Goal: Information Seeking & Learning: Learn about a topic

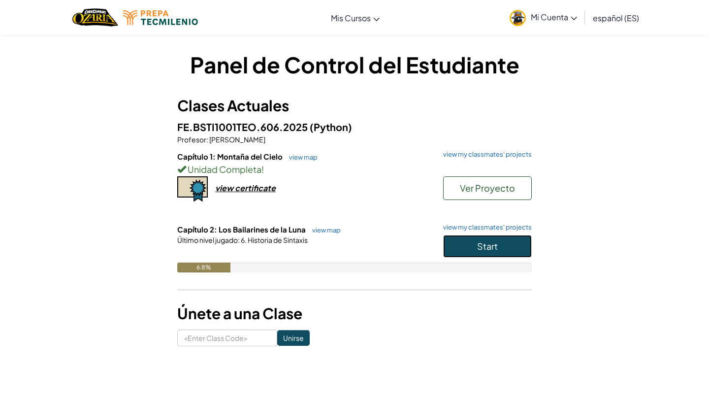
click at [475, 249] on button "Start" at bounding box center [487, 246] width 89 height 23
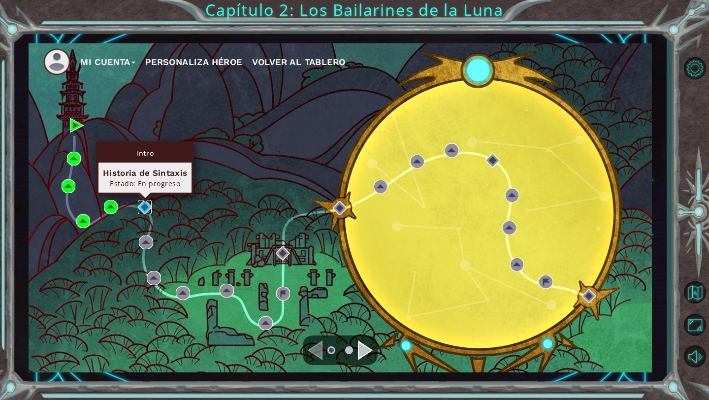
click at [149, 202] on img at bounding box center [145, 207] width 14 height 14
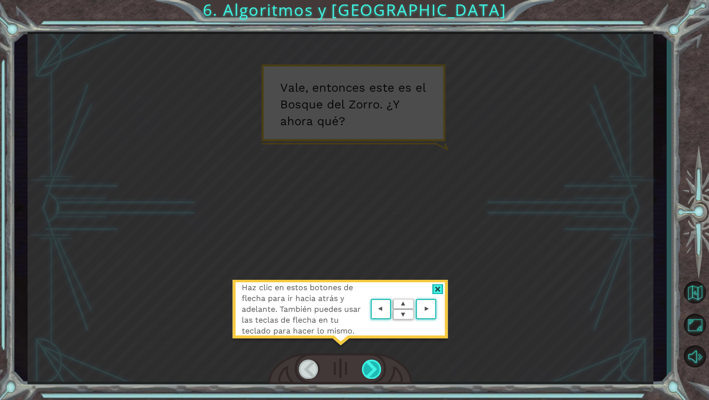
click at [377, 361] on div at bounding box center [372, 369] width 20 height 19
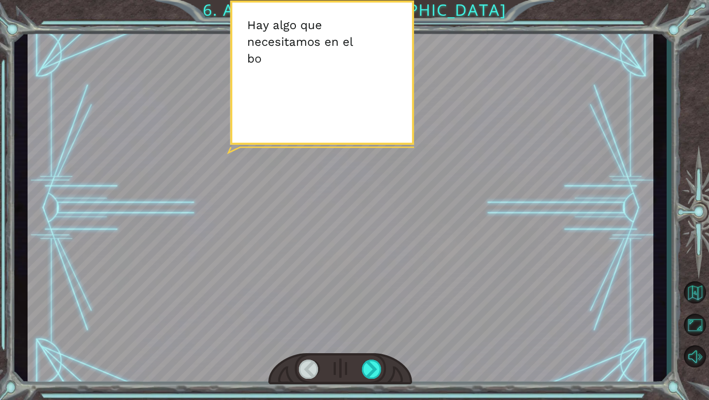
click at [377, 359] on div at bounding box center [340, 369] width 144 height 32
click at [371, 364] on div at bounding box center [372, 369] width 20 height 19
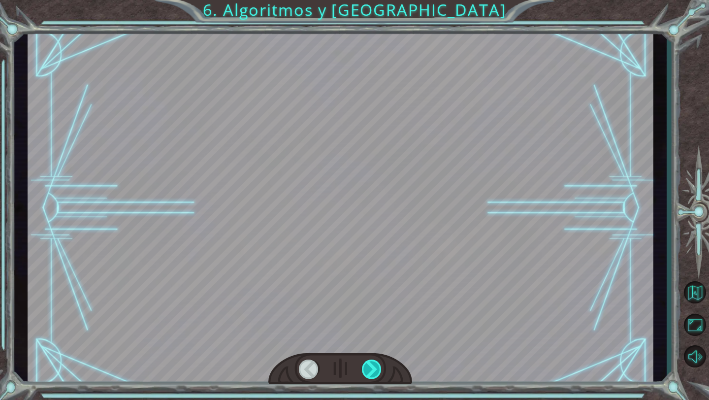
click at [370, 364] on div at bounding box center [372, 369] width 20 height 19
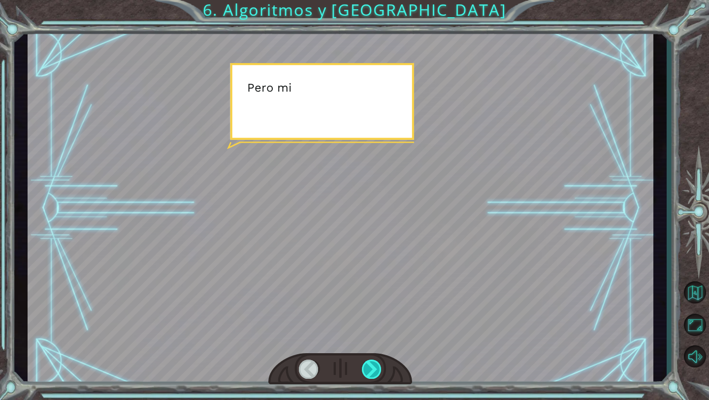
click at [370, 364] on div at bounding box center [372, 369] width 20 height 19
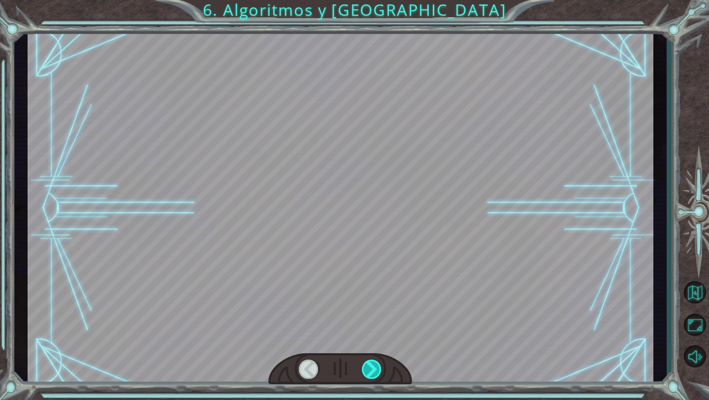
click at [370, 364] on div at bounding box center [372, 369] width 20 height 19
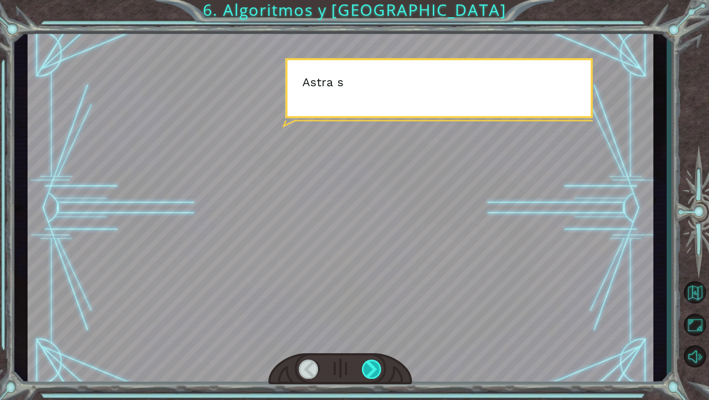
click at [370, 364] on div at bounding box center [372, 369] width 20 height 19
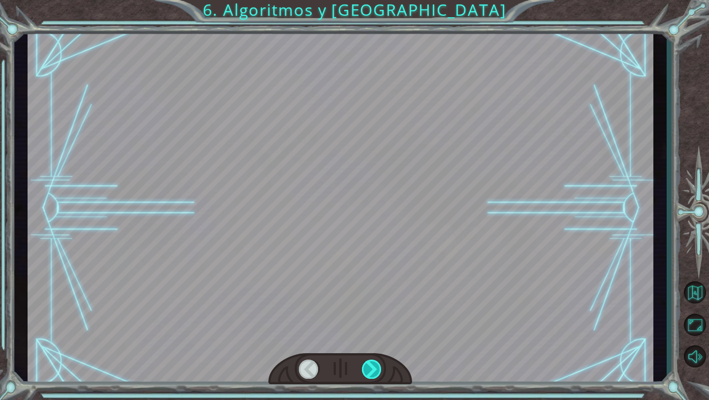
click at [370, 364] on div at bounding box center [372, 369] width 20 height 19
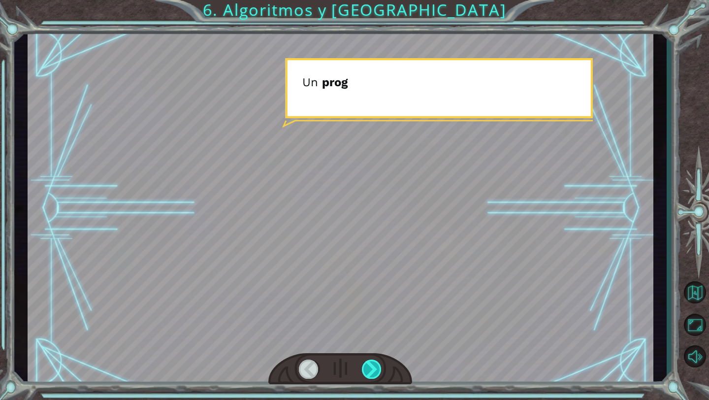
click at [370, 364] on div at bounding box center [372, 369] width 20 height 19
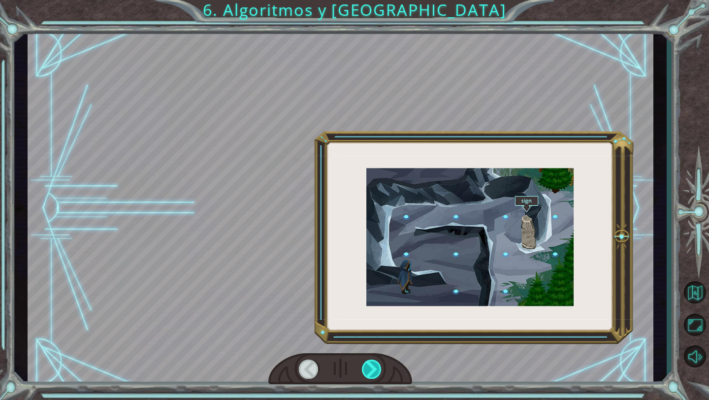
click at [370, 364] on div at bounding box center [372, 369] width 20 height 19
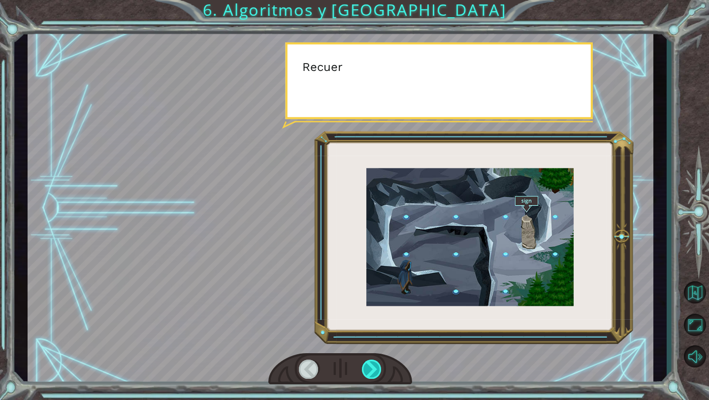
click at [370, 364] on div at bounding box center [372, 369] width 20 height 19
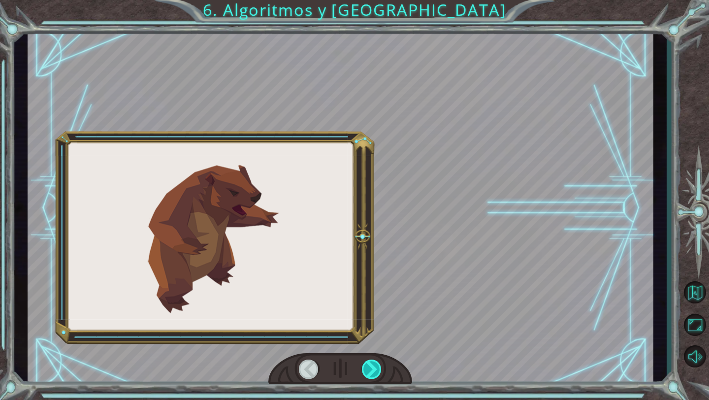
click at [370, 364] on div at bounding box center [372, 369] width 20 height 19
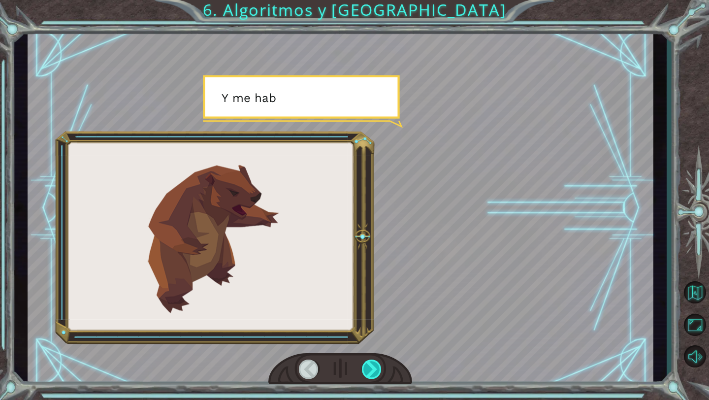
click at [370, 364] on div at bounding box center [372, 369] width 20 height 19
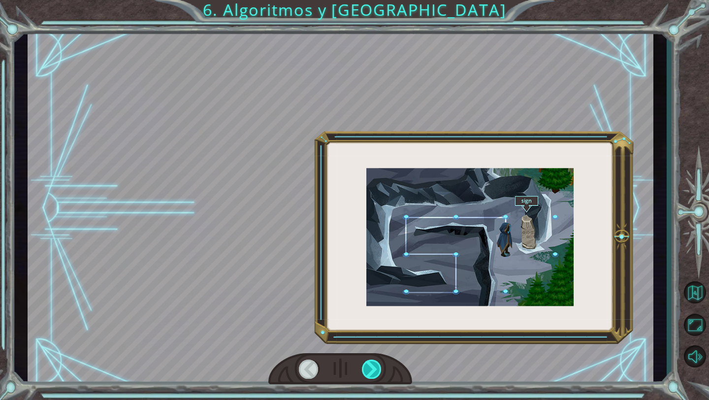
click at [370, 364] on div at bounding box center [372, 369] width 20 height 19
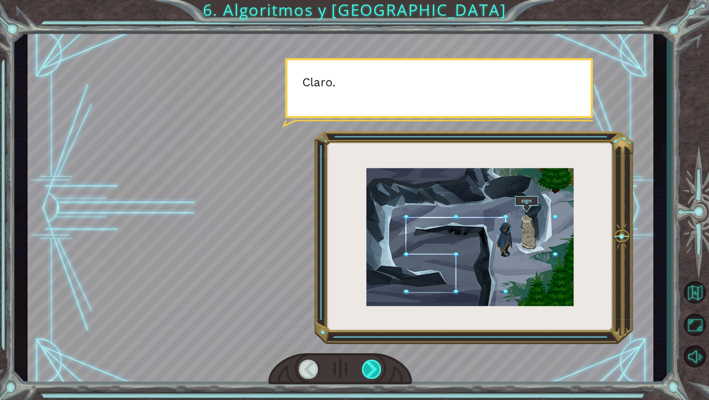
click at [370, 364] on div at bounding box center [372, 369] width 20 height 19
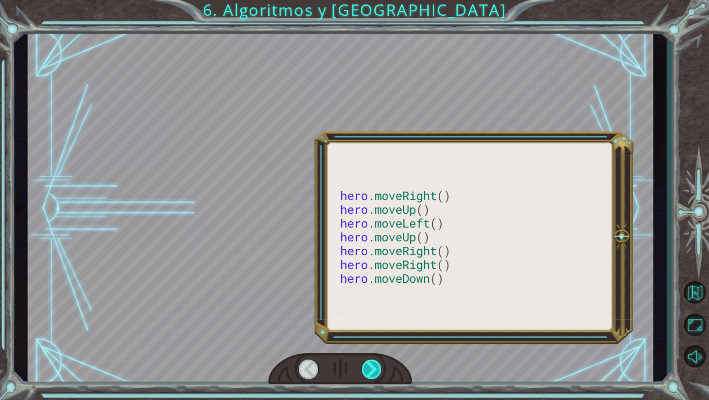
click at [370, 364] on div at bounding box center [372, 369] width 20 height 19
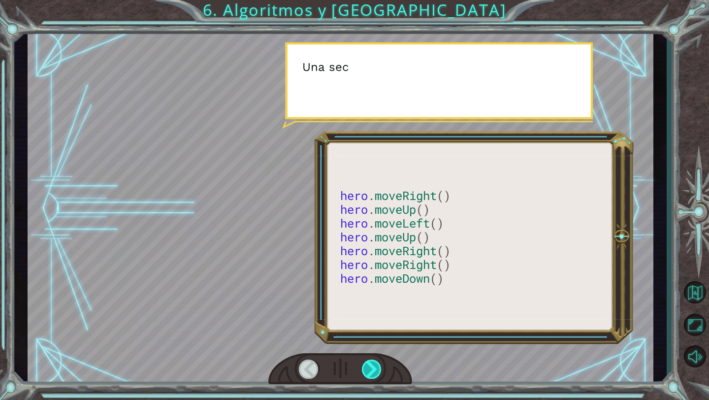
click at [370, 364] on div at bounding box center [372, 369] width 20 height 19
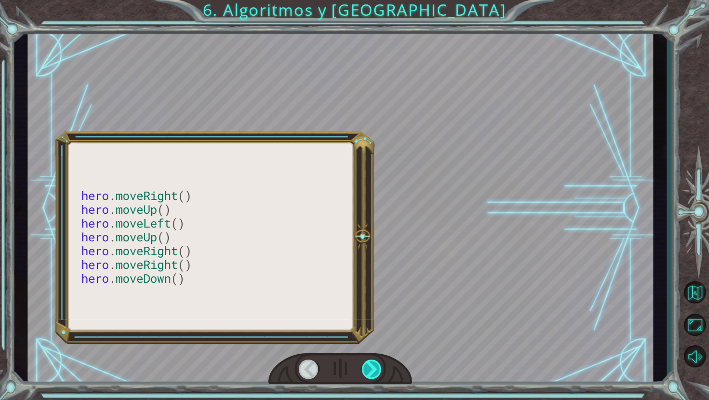
click at [370, 364] on div at bounding box center [372, 369] width 20 height 19
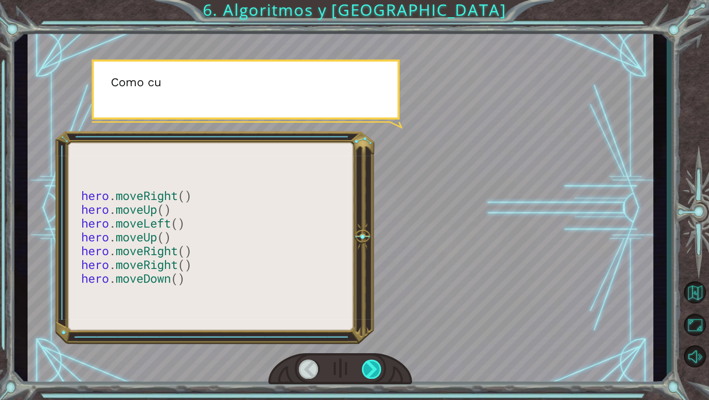
click at [370, 364] on div at bounding box center [372, 369] width 20 height 19
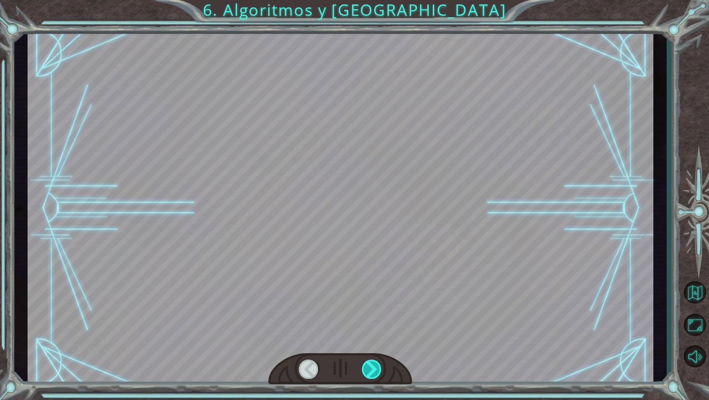
click at [370, 364] on div at bounding box center [372, 369] width 20 height 19
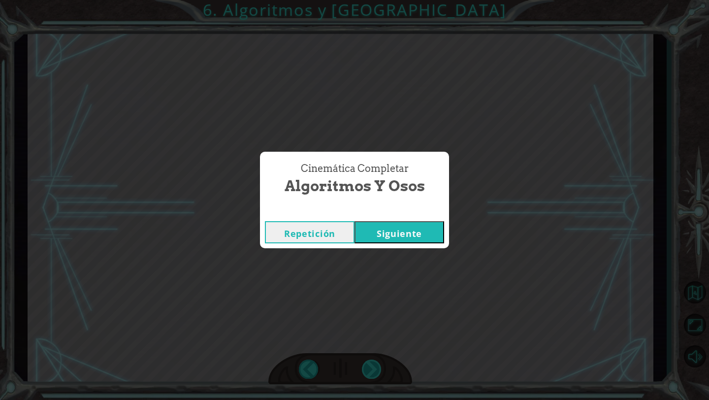
click at [370, 364] on div "Cinemática Completar Algoritmos y Osos Repetición [GEOGRAPHIC_DATA]" at bounding box center [354, 200] width 709 height 400
click at [421, 237] on button "Siguiente" at bounding box center [400, 232] width 90 height 22
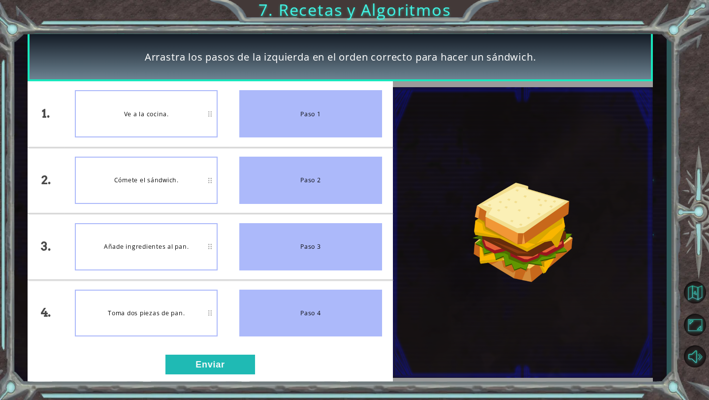
drag, startPoint x: 187, startPoint y: 307, endPoint x: 187, endPoint y: 296, distance: 11.3
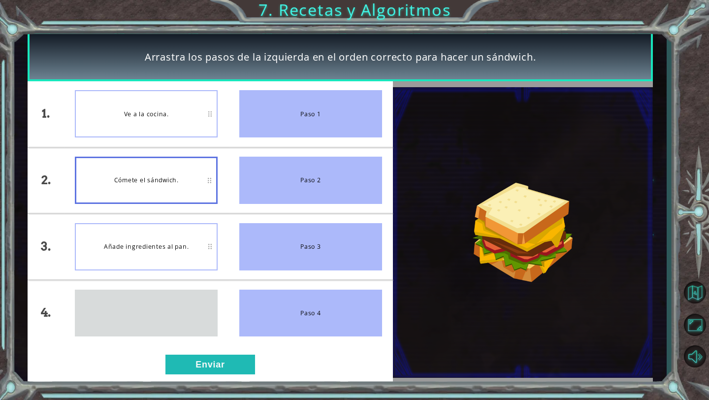
drag, startPoint x: 184, startPoint y: 327, endPoint x: 184, endPoint y: 314, distance: 12.8
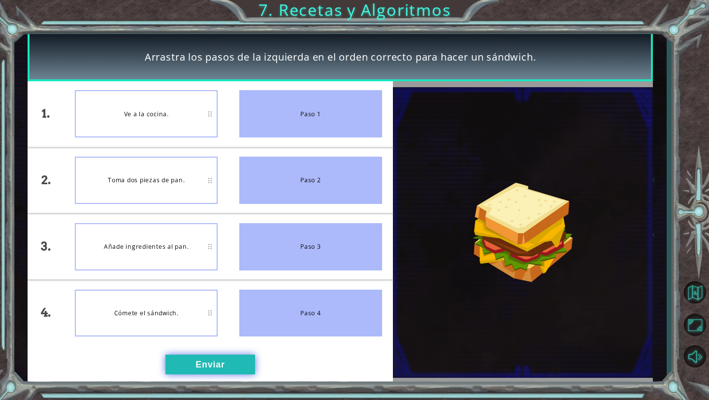
click at [205, 369] on button "Enviar" at bounding box center [211, 365] width 90 height 20
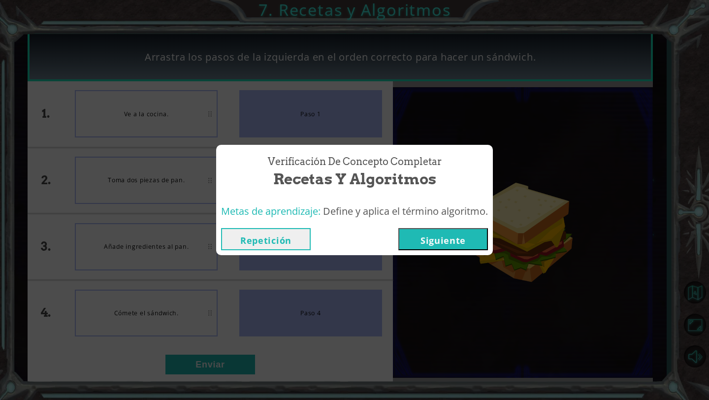
click at [463, 239] on button "Siguiente" at bounding box center [444, 239] width 90 height 22
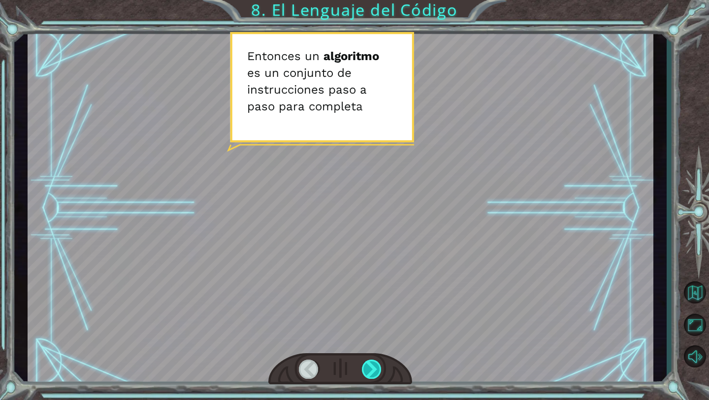
click at [374, 371] on div at bounding box center [372, 369] width 20 height 19
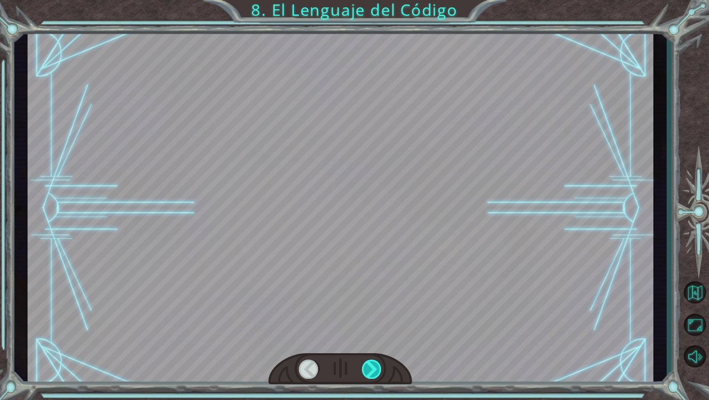
click at [374, 371] on div at bounding box center [372, 369] width 20 height 19
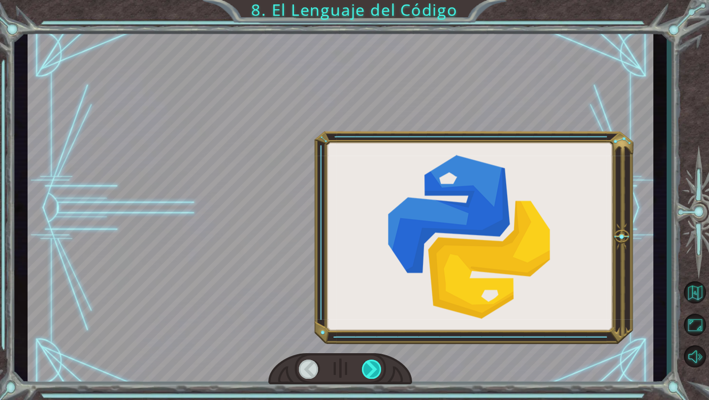
click at [374, 371] on div at bounding box center [372, 369] width 20 height 19
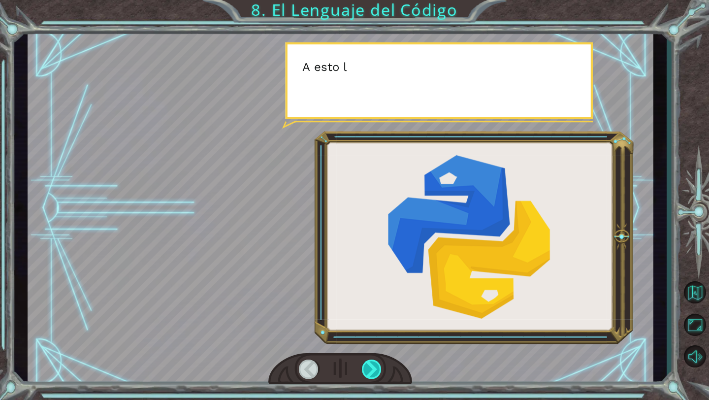
click at [374, 371] on div at bounding box center [372, 369] width 20 height 19
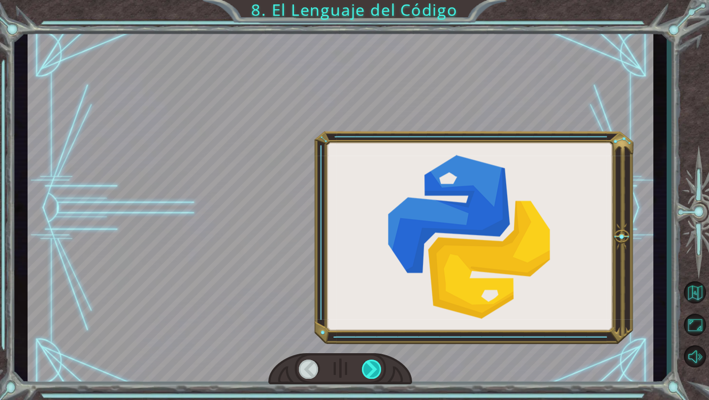
click at [374, 371] on div at bounding box center [372, 369] width 20 height 19
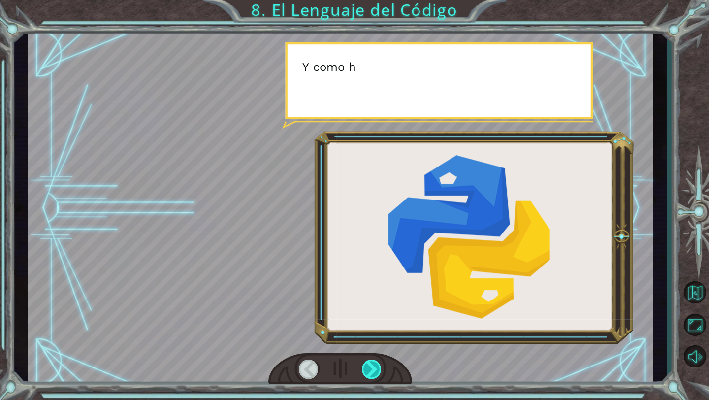
click at [374, 371] on div at bounding box center [372, 369] width 20 height 19
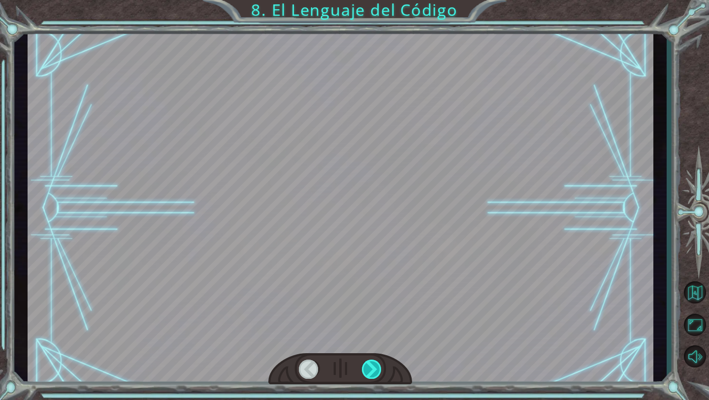
click at [374, 371] on div at bounding box center [372, 369] width 20 height 19
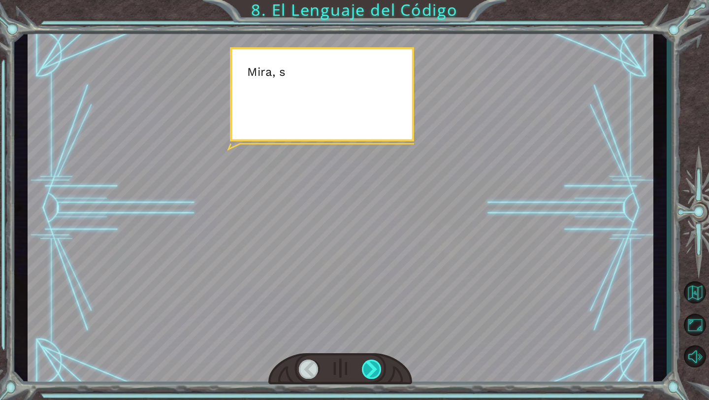
click at [374, 371] on div at bounding box center [372, 369] width 20 height 19
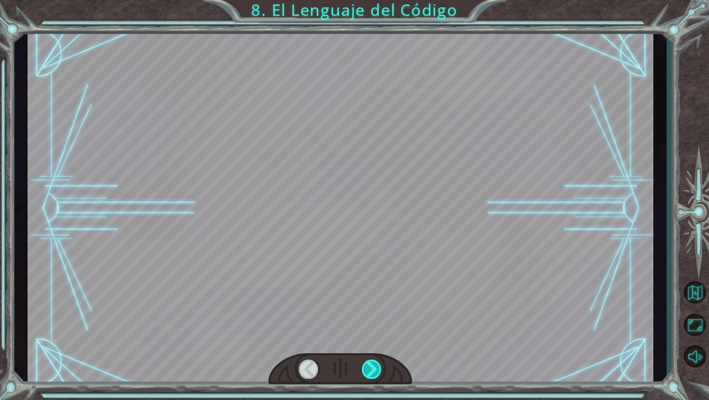
click at [374, 371] on div at bounding box center [372, 369] width 20 height 19
click at [374, 0] on div "E n t o n c e s u n a l g o r i t m o e s u n c o n j u n t o d e i n s t r u c…" at bounding box center [354, 0] width 709 height 0
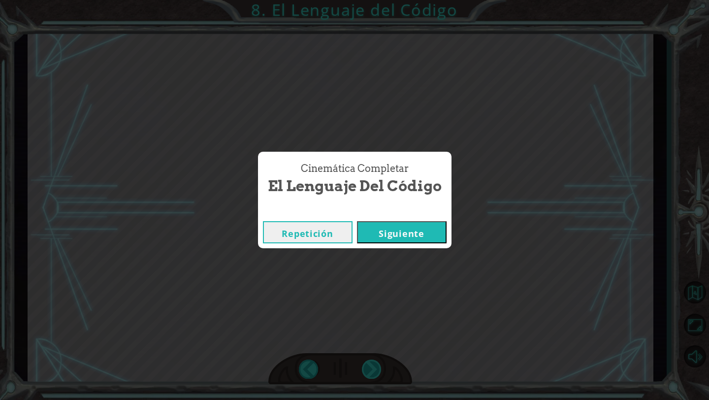
click at [374, 371] on div "Cinemática Completar El Lenguaje del Código Repetición [GEOGRAPHIC_DATA]" at bounding box center [354, 200] width 709 height 400
click at [421, 239] on button "Siguiente" at bounding box center [402, 232] width 90 height 22
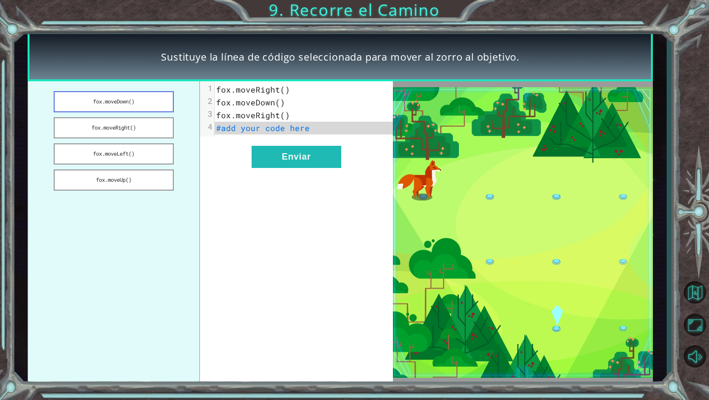
drag, startPoint x: 159, startPoint y: 102, endPoint x: 164, endPoint y: 102, distance: 5.4
click at [162, 102] on button "fox.moveDown()" at bounding box center [114, 101] width 120 height 21
click at [149, 131] on button "fox.moveRight()" at bounding box center [114, 127] width 120 height 21
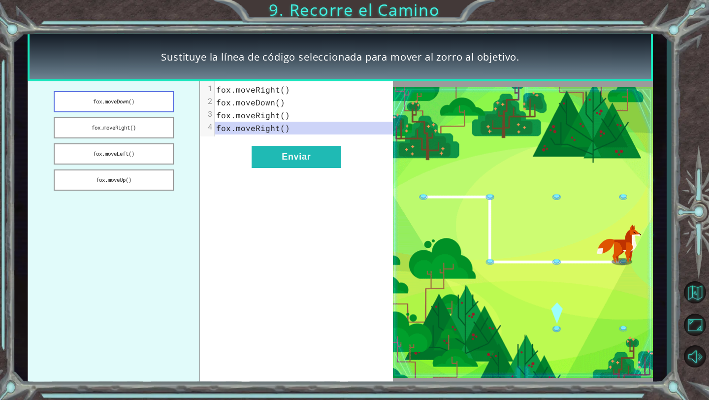
click at [142, 106] on button "fox.moveDown()" at bounding box center [114, 101] width 120 height 21
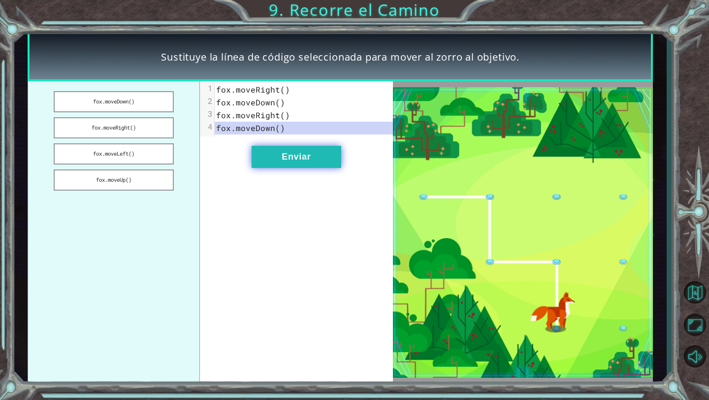
click at [285, 149] on button "Enviar" at bounding box center [297, 157] width 90 height 22
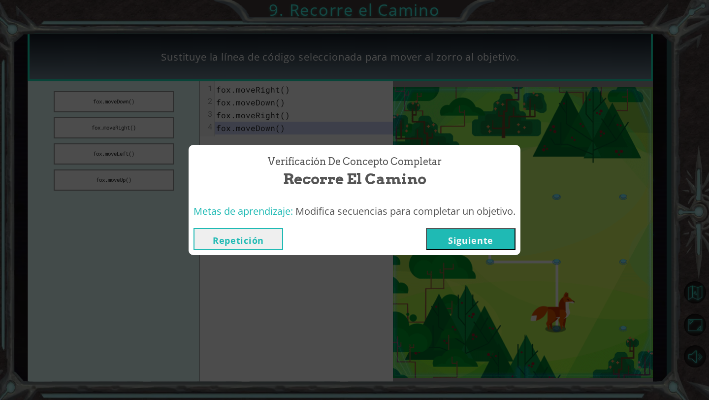
click at [456, 235] on button "Siguiente" at bounding box center [471, 239] width 90 height 22
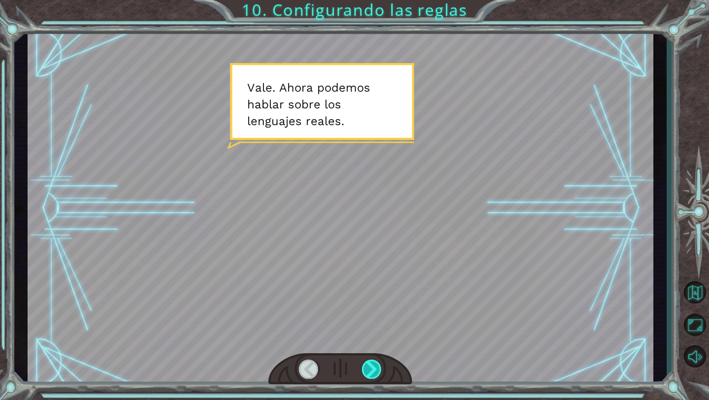
click at [371, 368] on div at bounding box center [372, 369] width 20 height 19
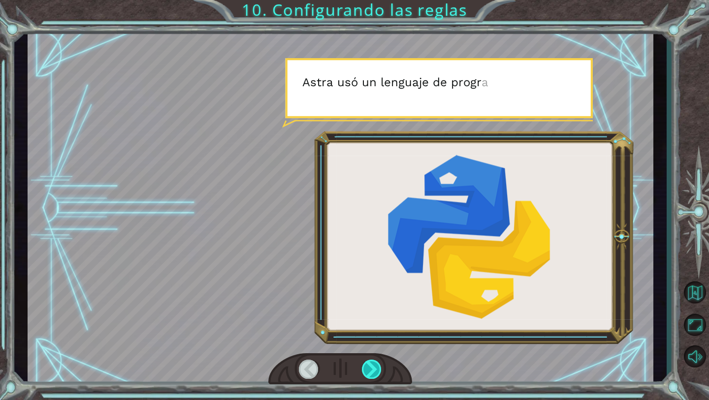
click at [370, 368] on div at bounding box center [372, 369] width 20 height 19
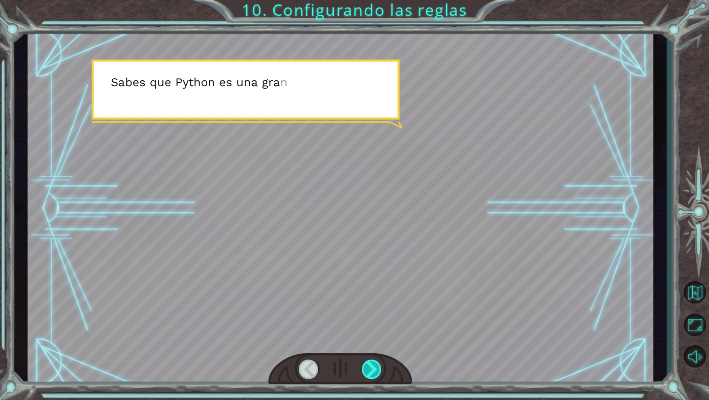
click at [370, 368] on div at bounding box center [372, 369] width 20 height 19
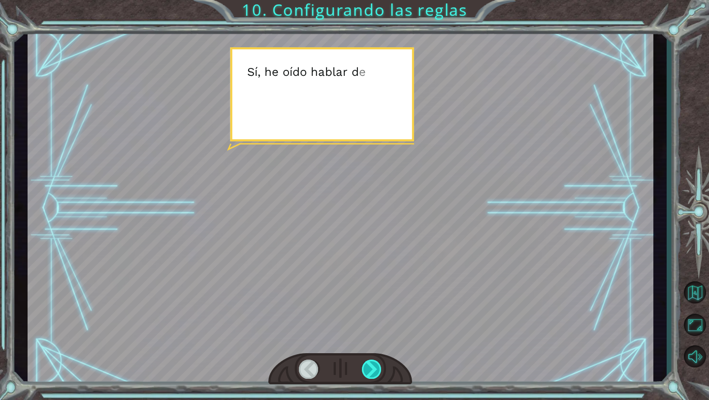
click at [370, 368] on div at bounding box center [372, 369] width 20 height 19
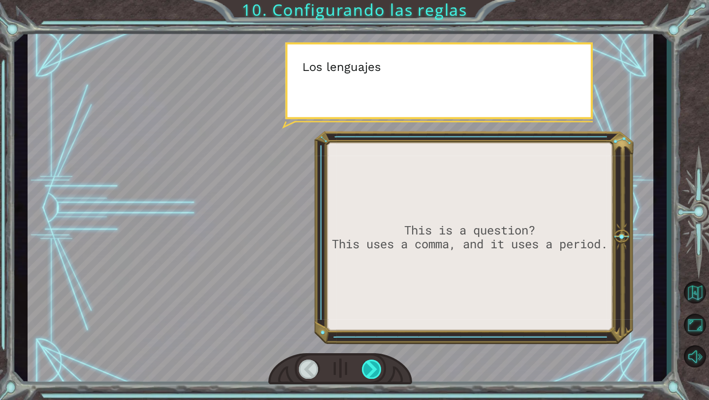
click at [370, 368] on div at bounding box center [372, 369] width 20 height 19
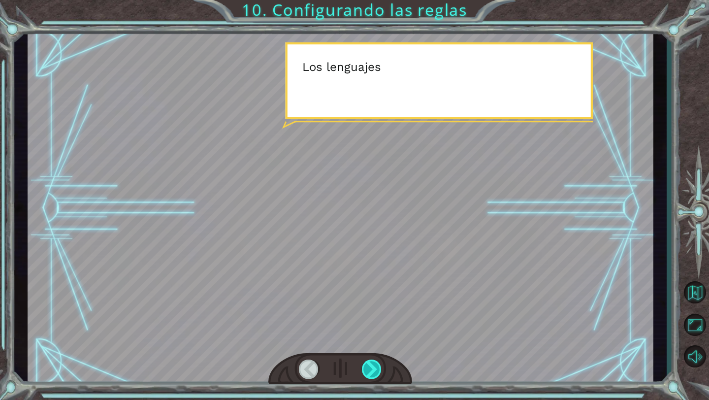
click at [370, 368] on div at bounding box center [372, 369] width 20 height 19
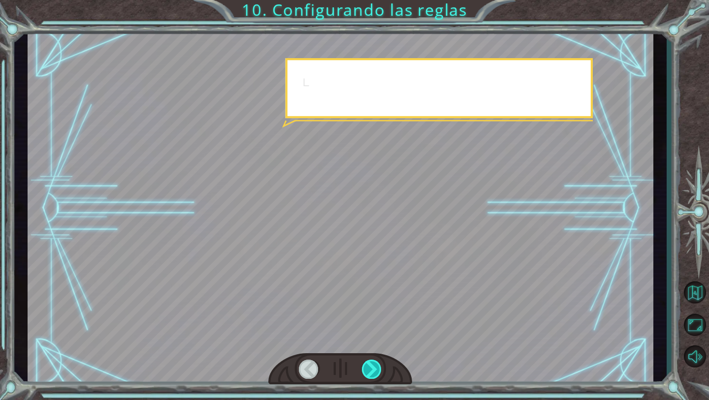
click at [370, 368] on div at bounding box center [372, 369] width 20 height 19
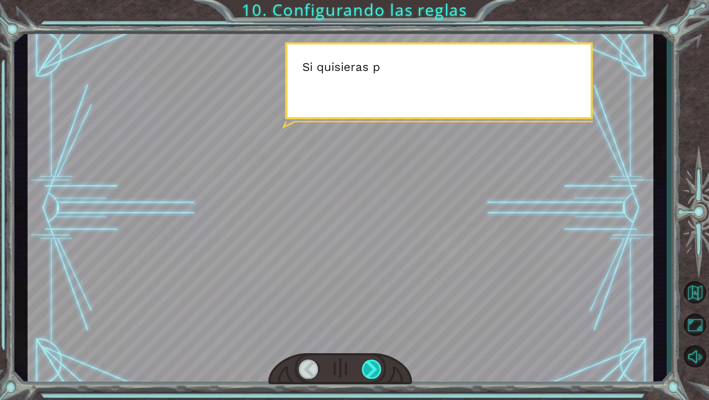
click at [370, 368] on div at bounding box center [372, 369] width 20 height 19
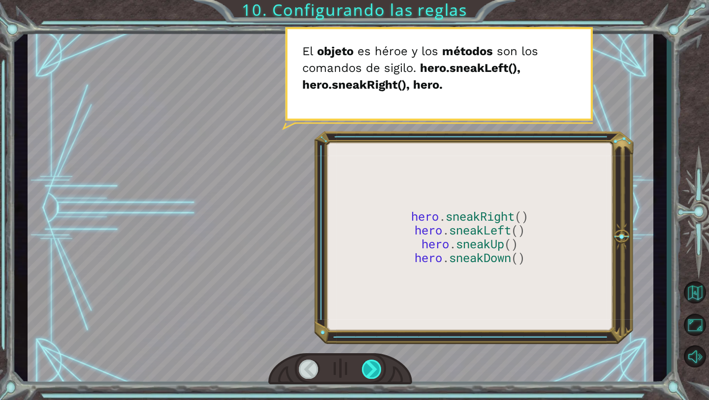
click at [370, 368] on div at bounding box center [372, 369] width 20 height 19
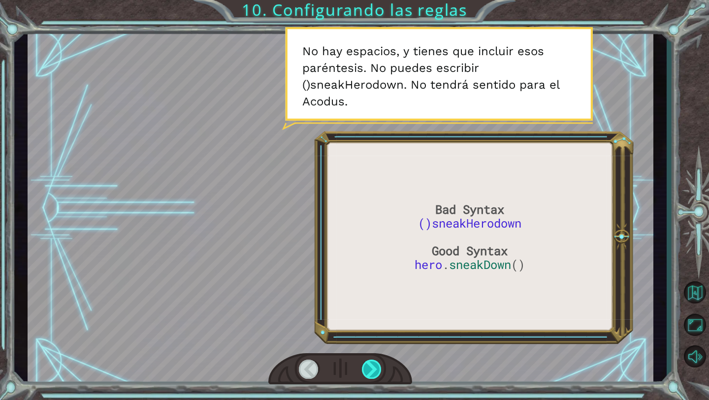
click at [370, 368] on div at bounding box center [372, 369] width 20 height 19
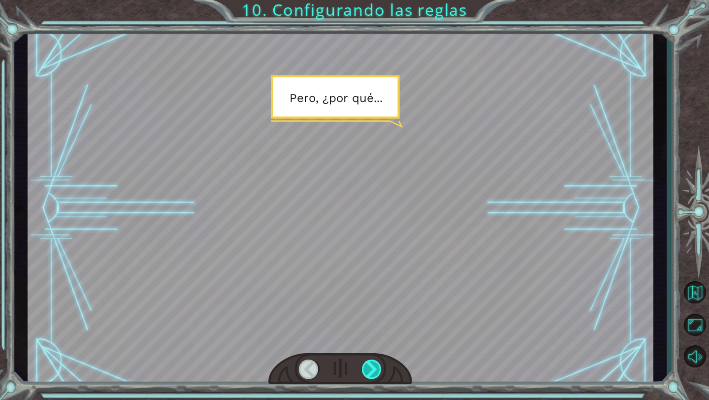
click at [370, 368] on div at bounding box center [372, 369] width 20 height 19
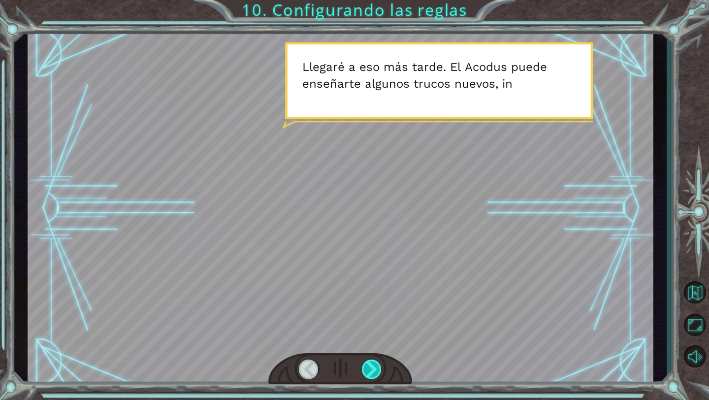
click at [370, 368] on div at bounding box center [372, 369] width 20 height 19
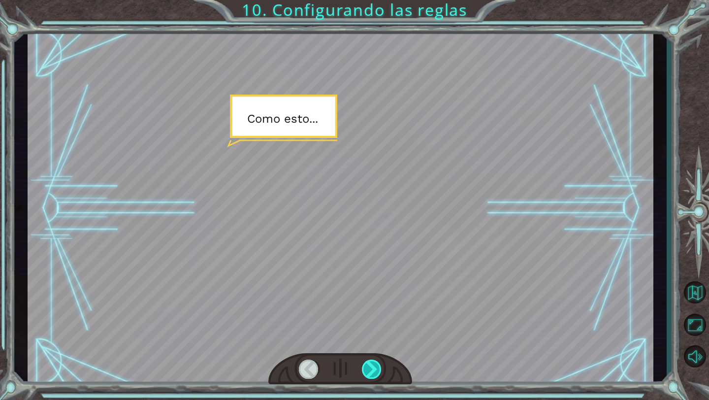
click at [370, 368] on div at bounding box center [372, 369] width 20 height 19
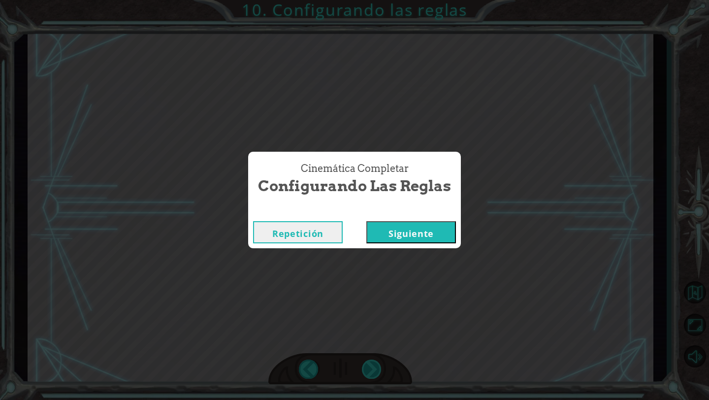
click at [370, 368] on div "Cinemática Completar Configurando las reglas Repetición [GEOGRAPHIC_DATA]" at bounding box center [354, 200] width 709 height 400
click at [410, 235] on button "Siguiente" at bounding box center [412, 232] width 90 height 22
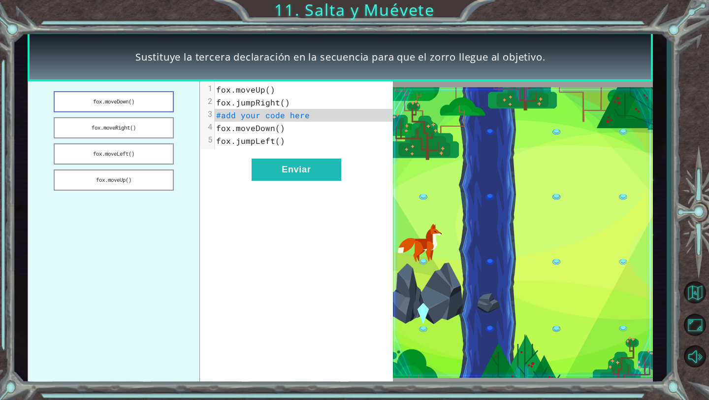
click at [152, 106] on button "fox.moveDown()" at bounding box center [114, 101] width 120 height 21
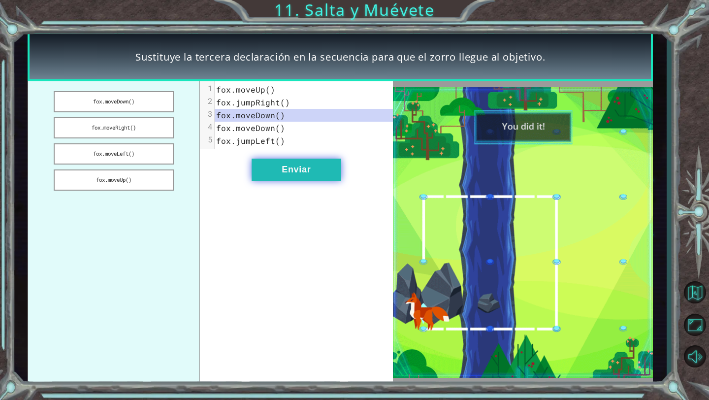
click at [274, 165] on button "Enviar" at bounding box center [297, 170] width 90 height 22
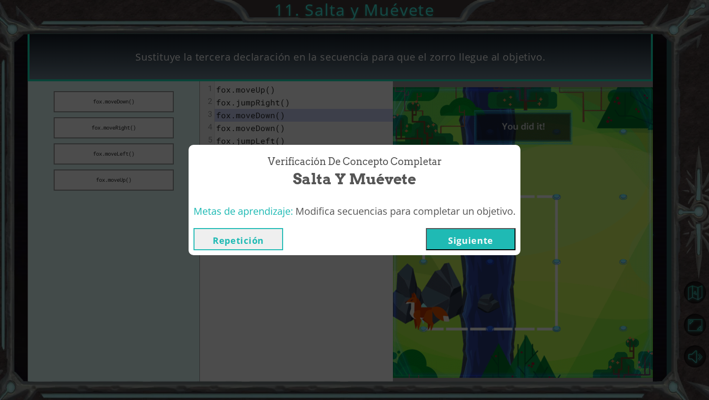
click at [497, 239] on button "Siguiente" at bounding box center [471, 239] width 90 height 22
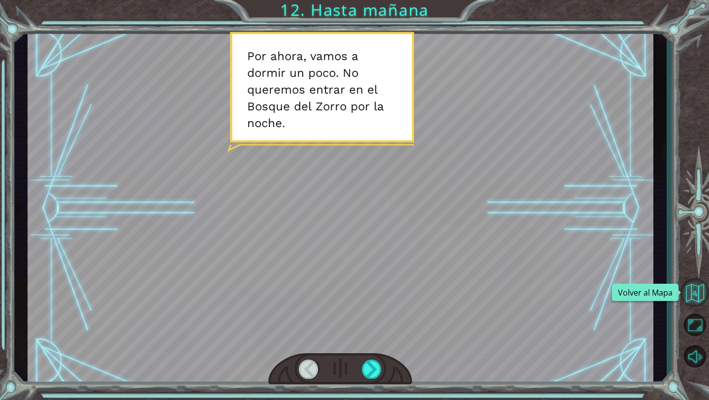
click at [697, 290] on button "Volver al Mapa" at bounding box center [695, 292] width 29 height 29
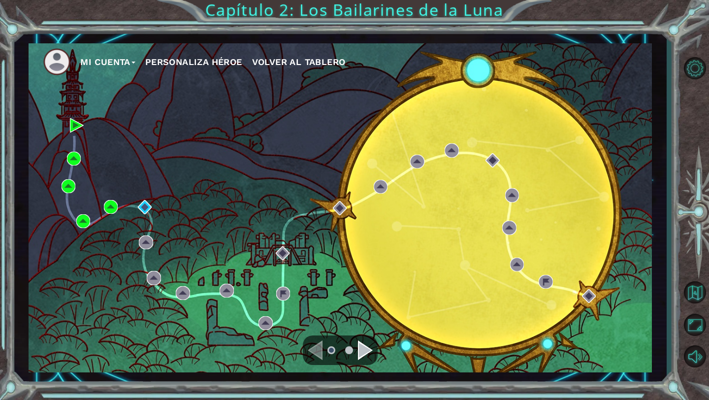
click at [145, 215] on div "Mi Cuenta Personaliza Héroe Volver al Tablero" at bounding box center [341, 207] width 624 height 329
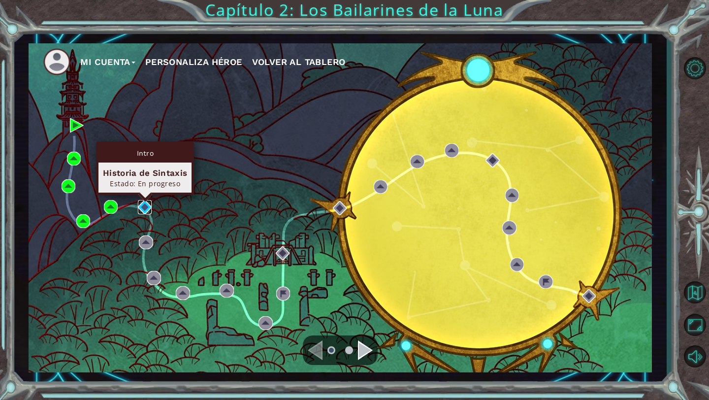
click at [144, 208] on img at bounding box center [145, 207] width 14 height 14
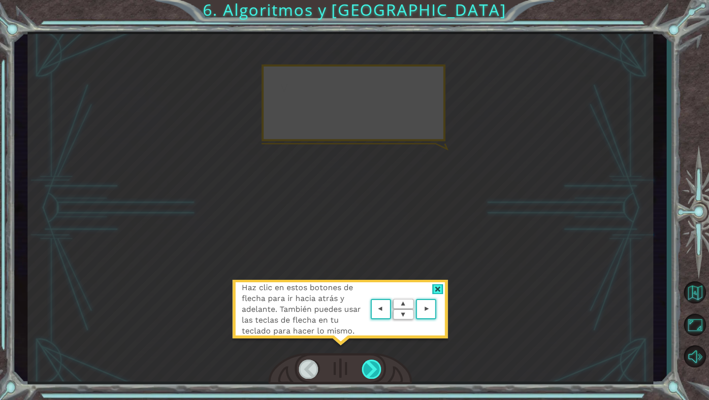
click at [367, 364] on div at bounding box center [372, 369] width 20 height 19
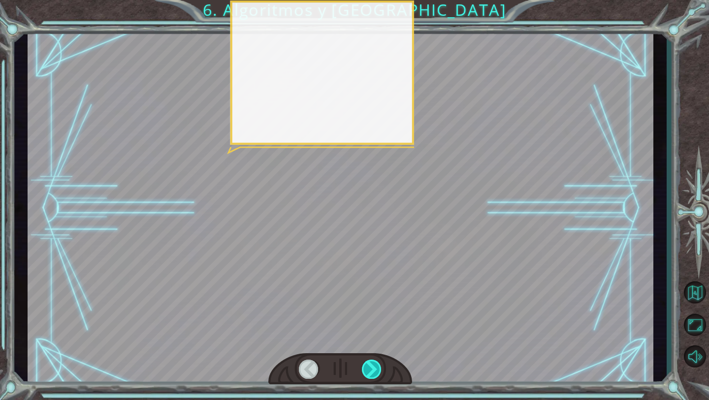
click at [367, 364] on div at bounding box center [372, 369] width 20 height 19
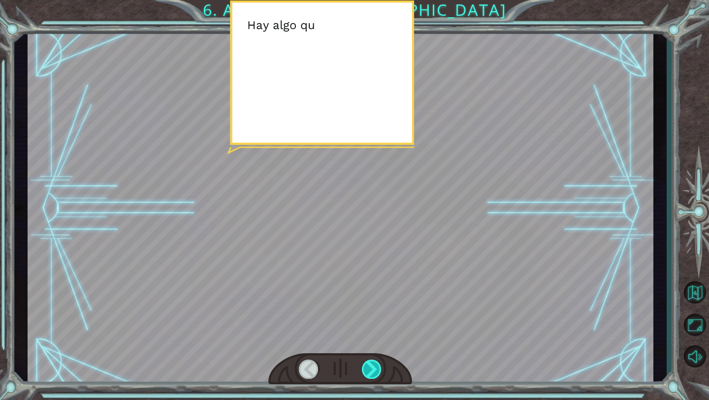
click at [367, 364] on div at bounding box center [372, 369] width 20 height 19
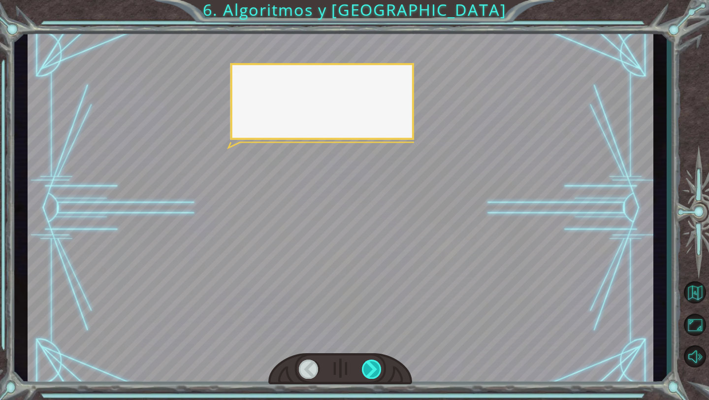
click at [367, 364] on div at bounding box center [372, 369] width 20 height 19
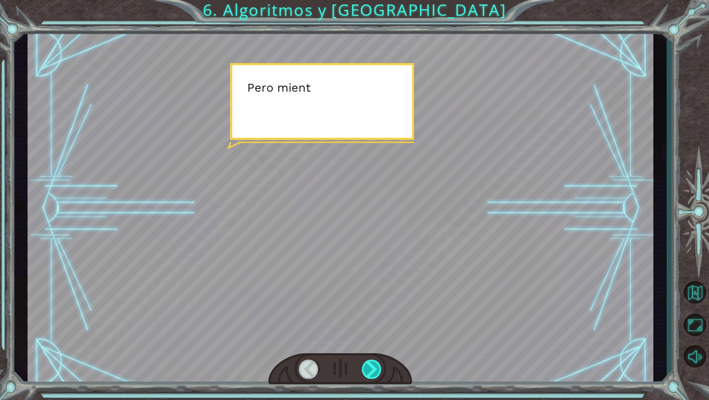
click at [367, 364] on div at bounding box center [372, 369] width 20 height 19
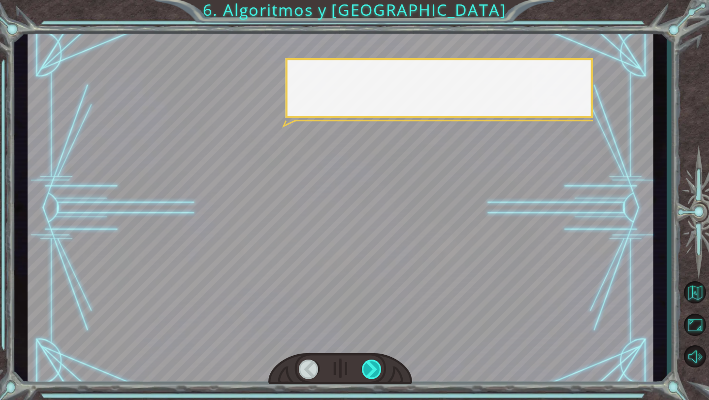
click at [367, 364] on div at bounding box center [372, 369] width 20 height 19
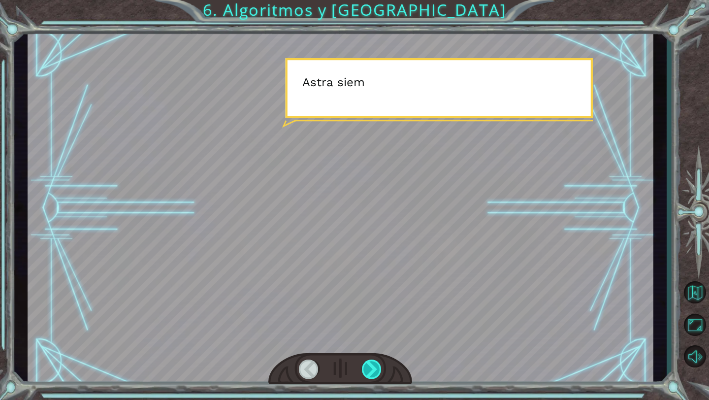
click at [367, 364] on div at bounding box center [372, 369] width 20 height 19
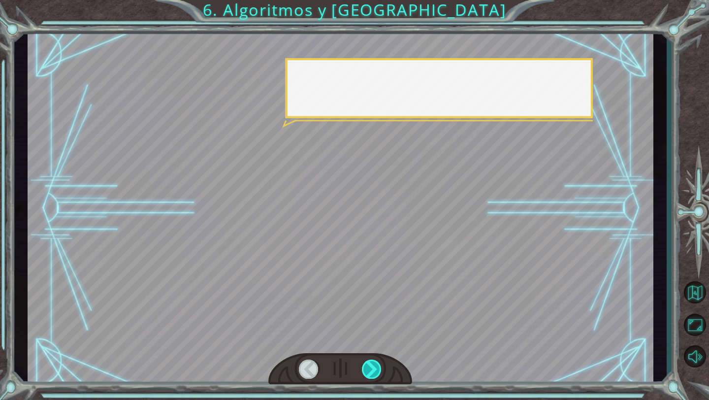
click at [367, 364] on div at bounding box center [372, 369] width 20 height 19
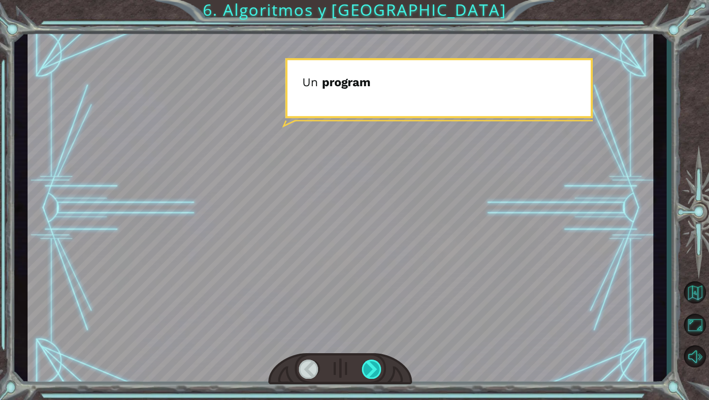
click at [367, 364] on div at bounding box center [372, 369] width 20 height 19
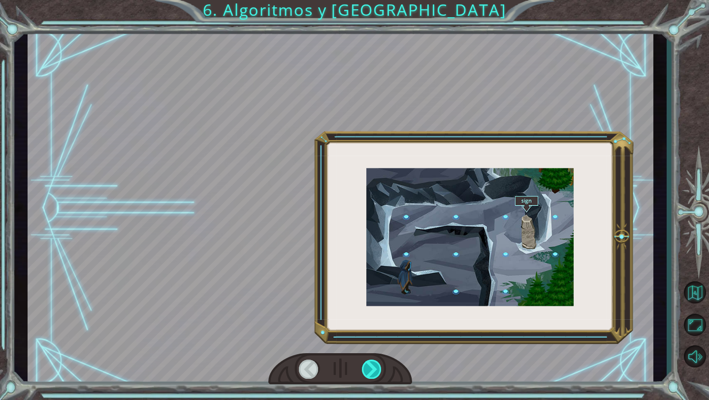
click at [367, 364] on div at bounding box center [372, 369] width 20 height 19
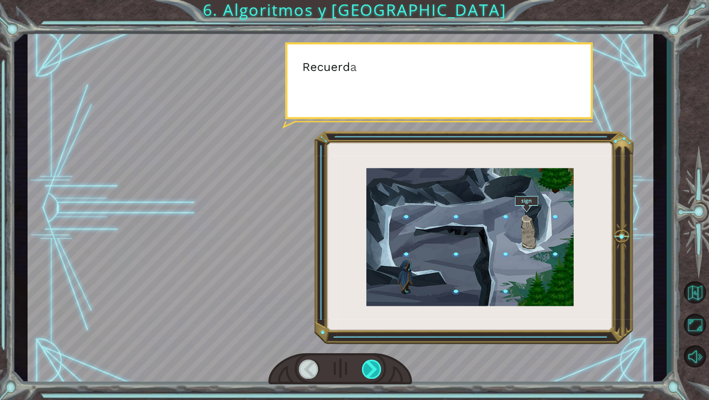
click at [367, 364] on div at bounding box center [372, 369] width 20 height 19
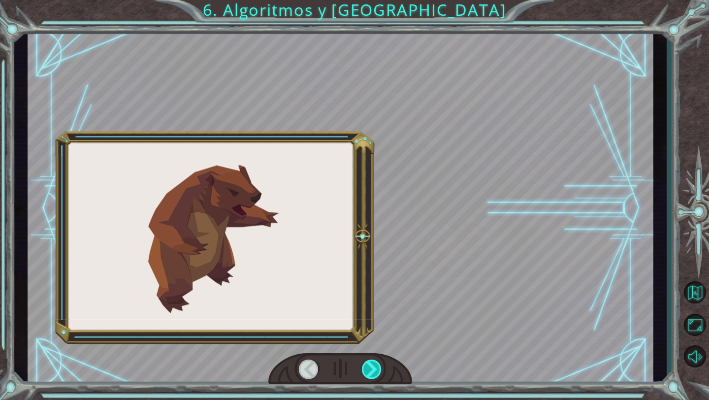
click at [367, 364] on div at bounding box center [372, 369] width 20 height 19
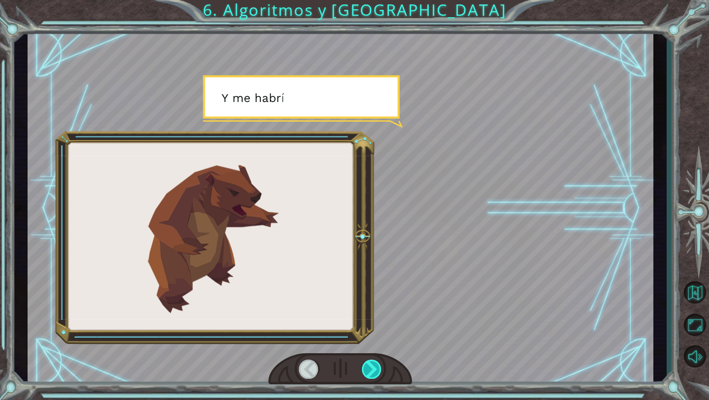
click at [367, 364] on div at bounding box center [372, 369] width 20 height 19
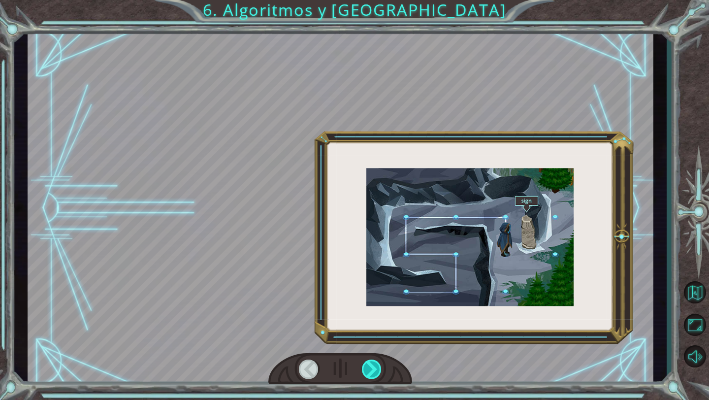
click at [365, 364] on div at bounding box center [372, 369] width 20 height 19
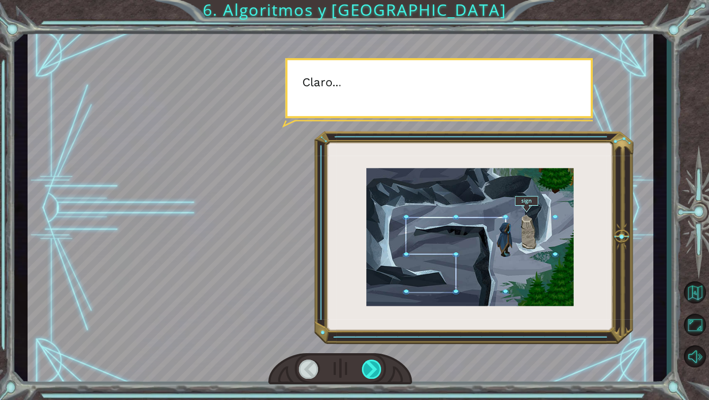
click at [365, 364] on div at bounding box center [372, 369] width 20 height 19
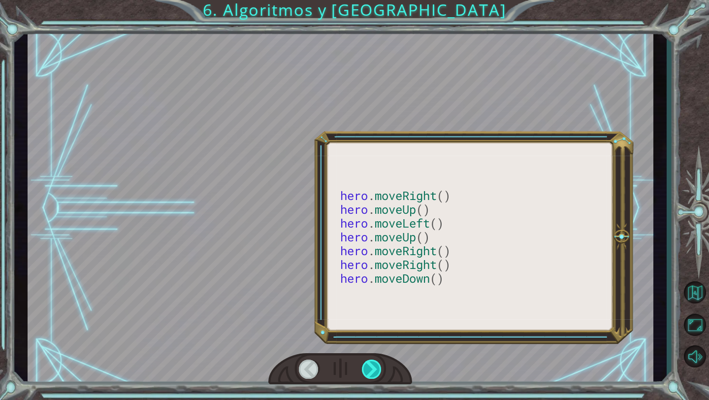
click at [365, 364] on div at bounding box center [372, 369] width 20 height 19
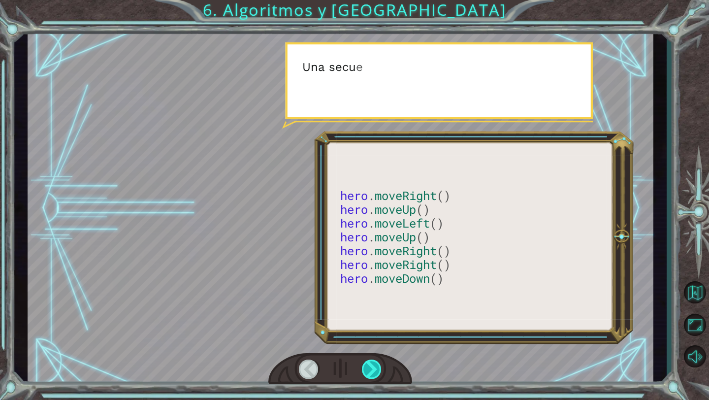
click at [365, 364] on div at bounding box center [372, 369] width 20 height 19
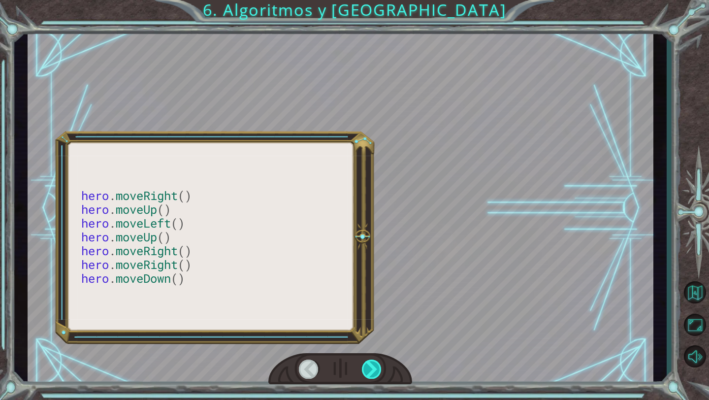
click at [365, 364] on div at bounding box center [372, 369] width 20 height 19
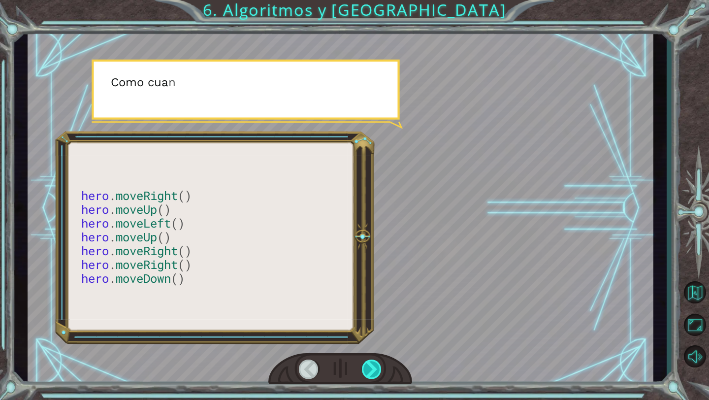
click at [365, 364] on div at bounding box center [372, 369] width 20 height 19
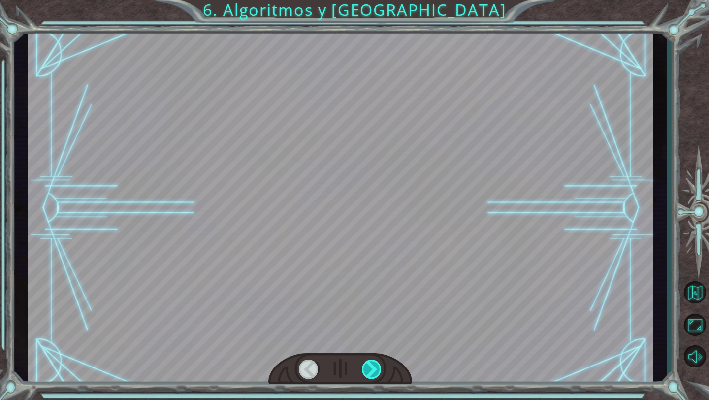
click at [365, 364] on div at bounding box center [372, 369] width 20 height 19
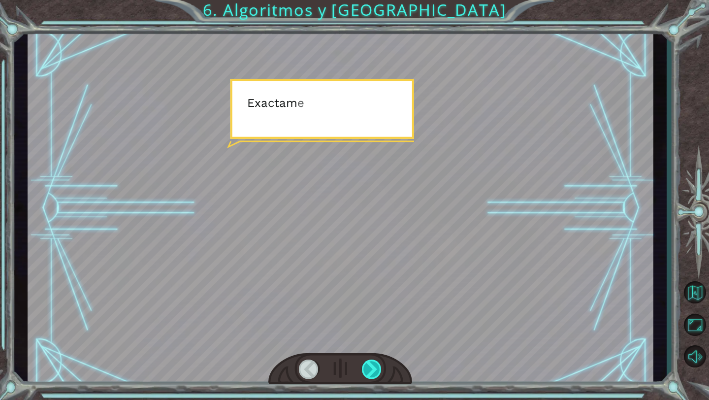
click at [365, 364] on div at bounding box center [372, 369] width 20 height 19
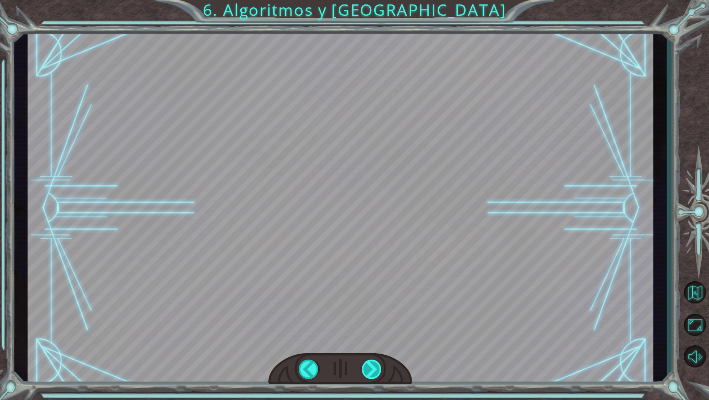
click at [365, 364] on div at bounding box center [372, 369] width 20 height 19
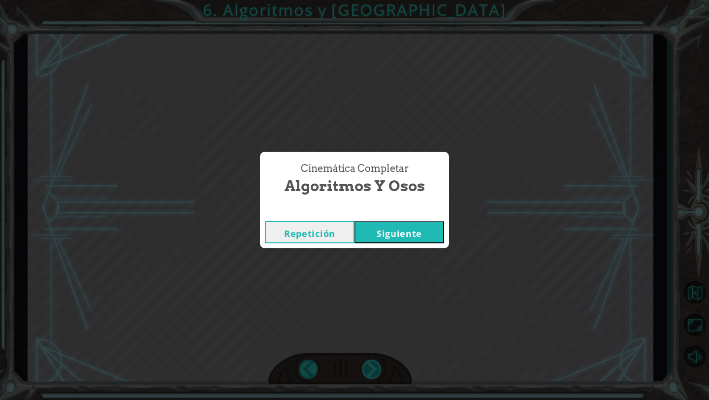
click at [365, 364] on div "Cinemática Completar Algoritmos y Osos Repetición [GEOGRAPHIC_DATA]" at bounding box center [354, 200] width 709 height 400
click at [391, 242] on button "Siguiente" at bounding box center [400, 232] width 90 height 22
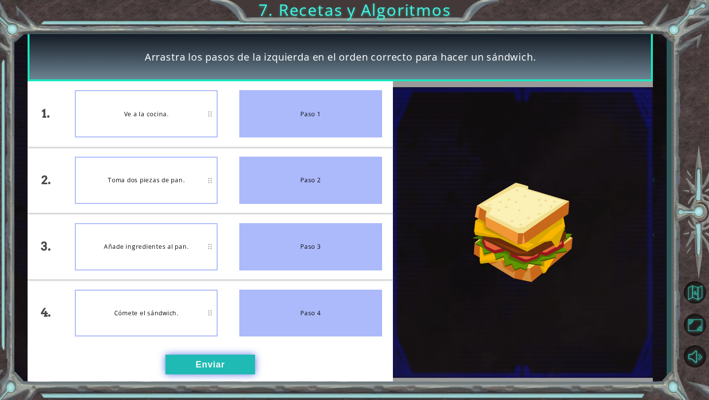
click at [223, 365] on button "Enviar" at bounding box center [211, 365] width 90 height 20
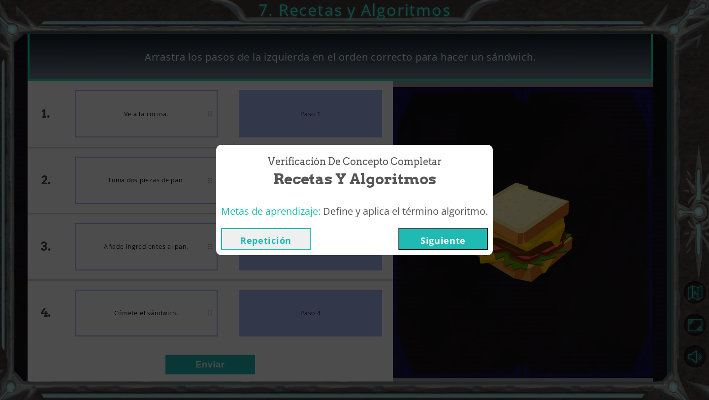
click at [433, 232] on button "Siguiente" at bounding box center [444, 239] width 90 height 22
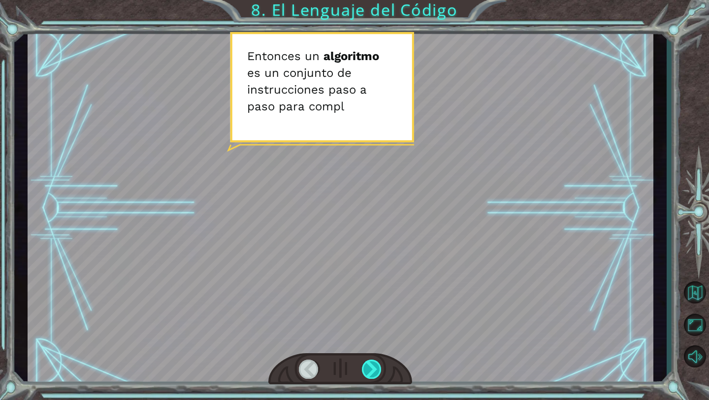
click at [369, 363] on div at bounding box center [372, 369] width 20 height 19
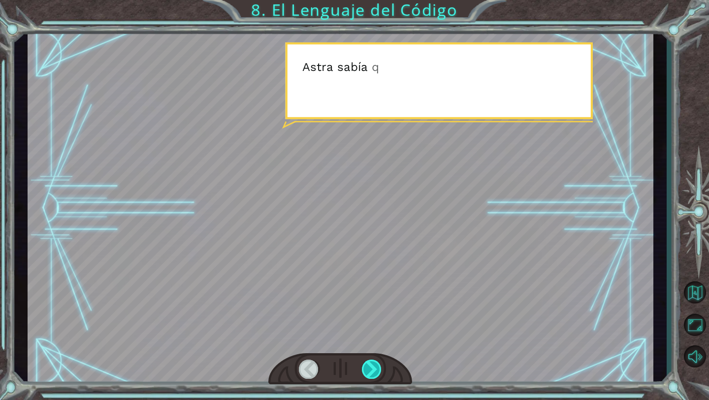
click at [369, 363] on div at bounding box center [372, 369] width 20 height 19
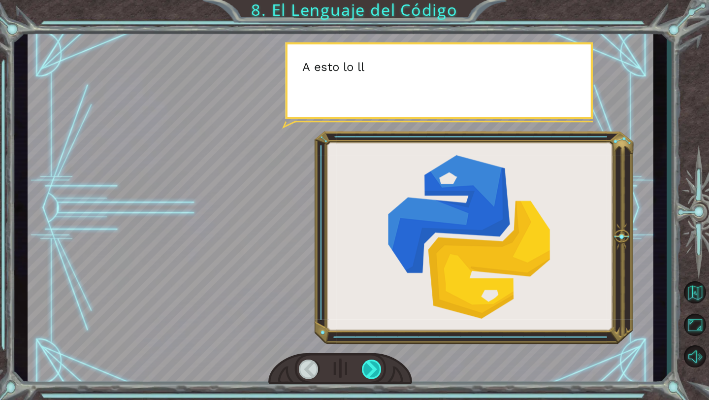
click at [369, 363] on div at bounding box center [372, 369] width 20 height 19
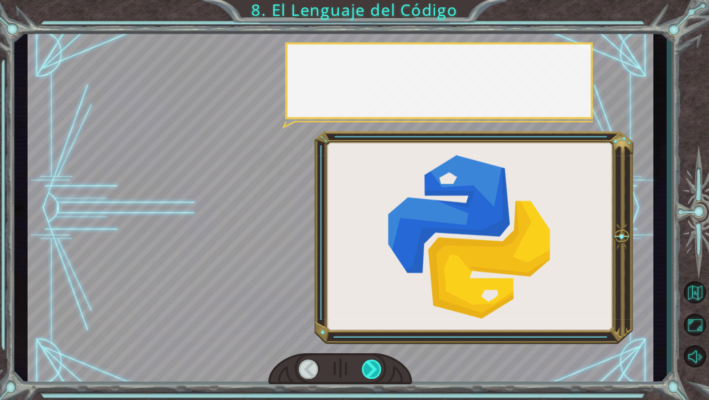
click at [369, 363] on div at bounding box center [372, 369] width 20 height 19
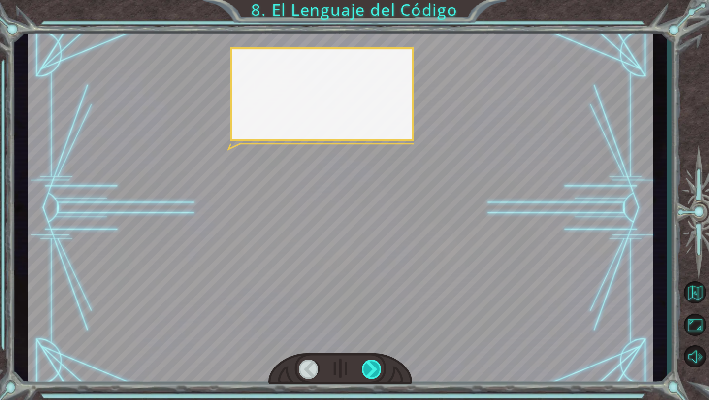
click at [369, 363] on div at bounding box center [372, 369] width 20 height 19
click at [370, 363] on div at bounding box center [372, 369] width 20 height 19
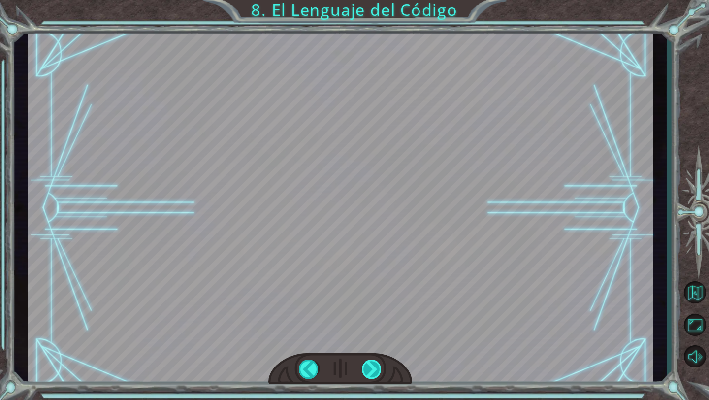
click at [370, 363] on div at bounding box center [372, 369] width 20 height 19
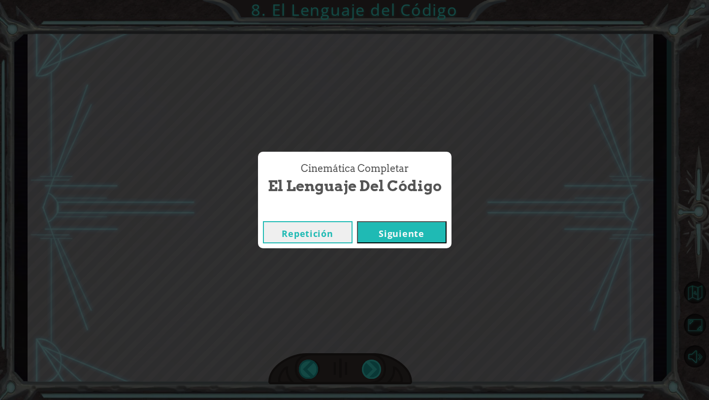
click at [370, 363] on div "Cinemática Completar El Lenguaje del Código Repetición [GEOGRAPHIC_DATA]" at bounding box center [354, 200] width 709 height 400
click at [388, 238] on button "Siguiente" at bounding box center [402, 232] width 90 height 22
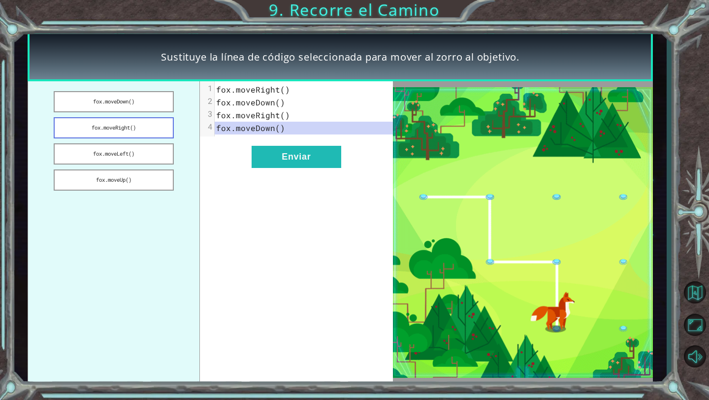
click at [147, 130] on button "fox.moveRight()" at bounding box center [114, 127] width 120 height 21
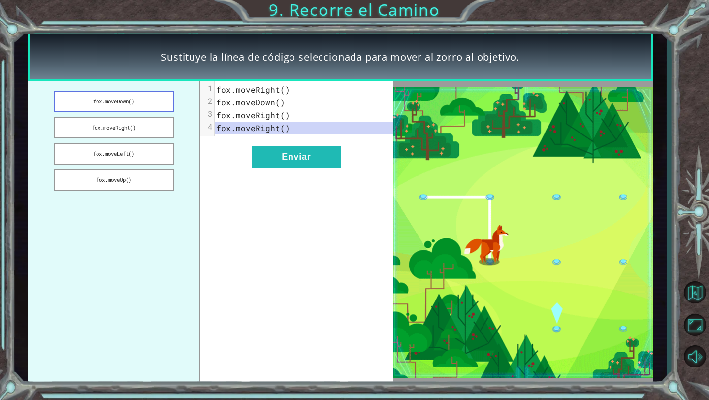
click at [150, 107] on button "fox.moveDown()" at bounding box center [114, 101] width 120 height 21
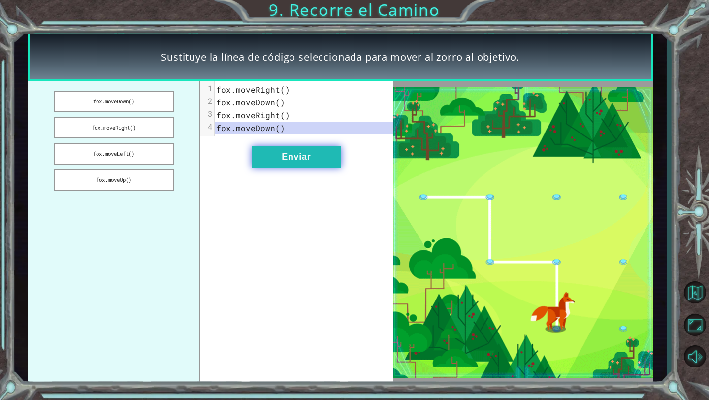
click at [273, 155] on button "Enviar" at bounding box center [297, 157] width 90 height 22
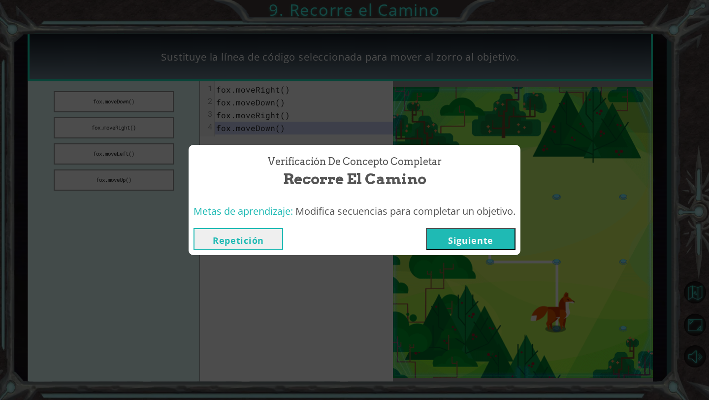
click at [455, 234] on button "Siguiente" at bounding box center [471, 239] width 90 height 22
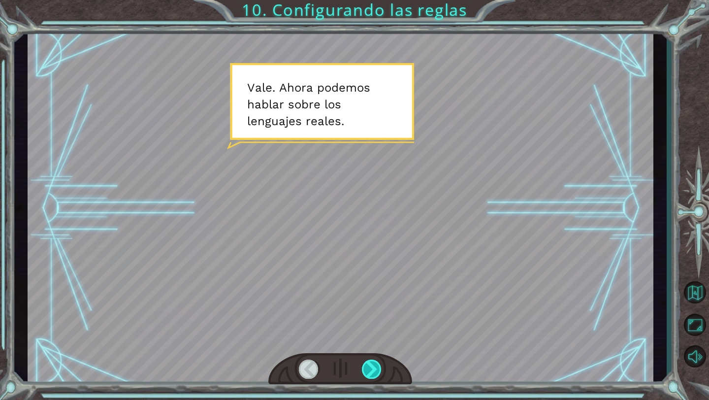
click at [375, 371] on div at bounding box center [372, 369] width 20 height 19
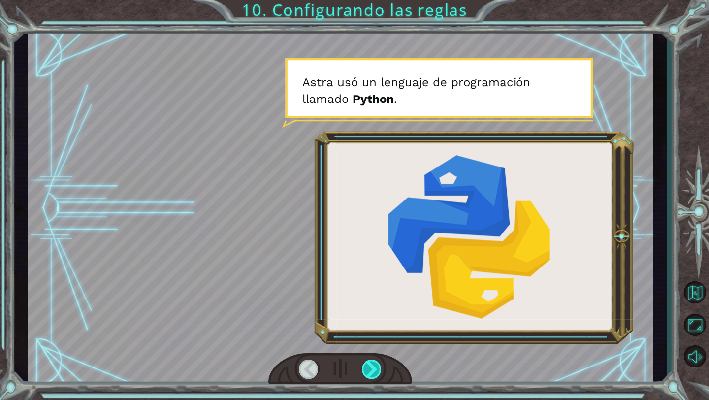
click at [369, 372] on div at bounding box center [372, 369] width 20 height 19
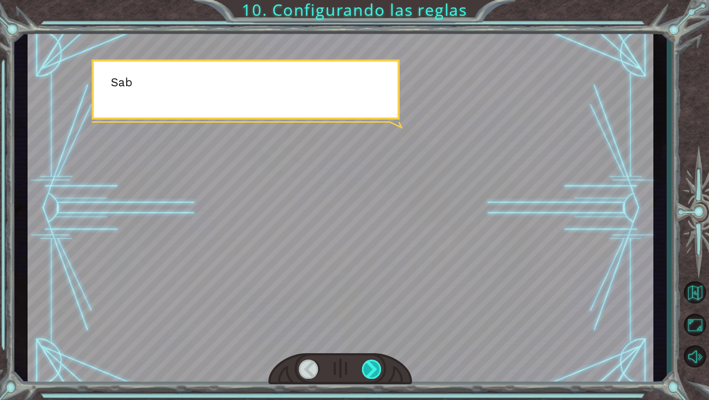
click at [369, 372] on div at bounding box center [372, 369] width 20 height 19
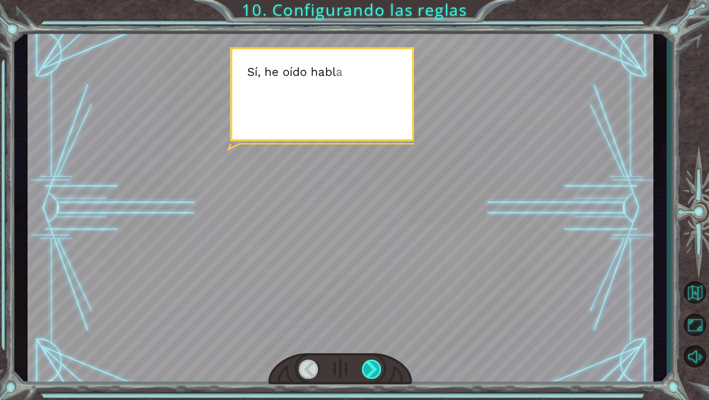
click at [369, 372] on div at bounding box center [372, 369] width 20 height 19
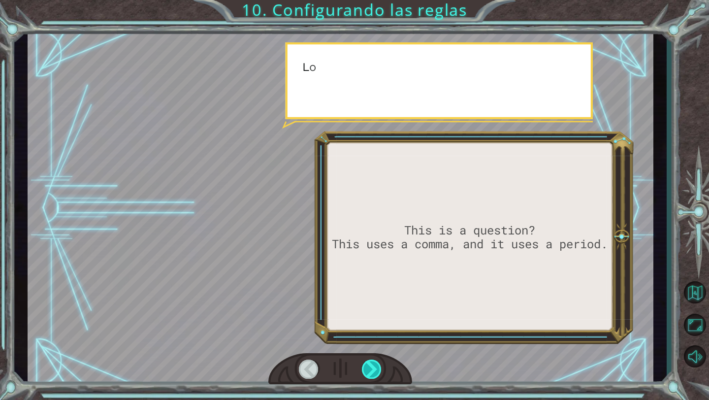
click at [369, 372] on div at bounding box center [372, 369] width 20 height 19
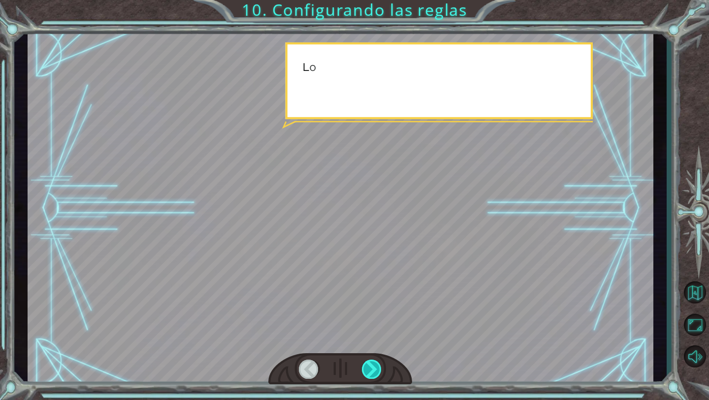
click at [369, 372] on div at bounding box center [372, 369] width 20 height 19
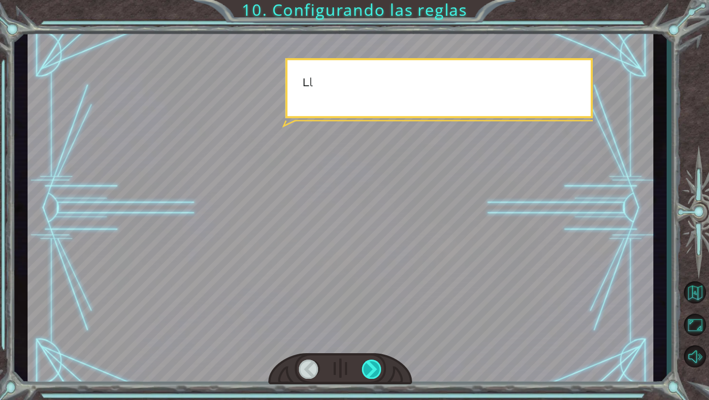
click at [369, 372] on div at bounding box center [372, 369] width 20 height 19
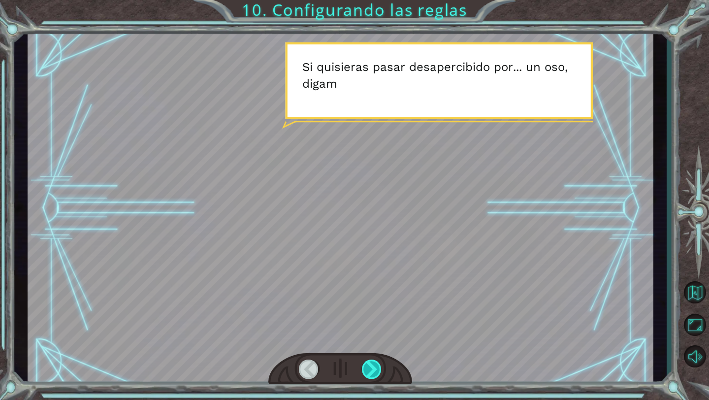
click at [365, 371] on div at bounding box center [372, 369] width 20 height 19
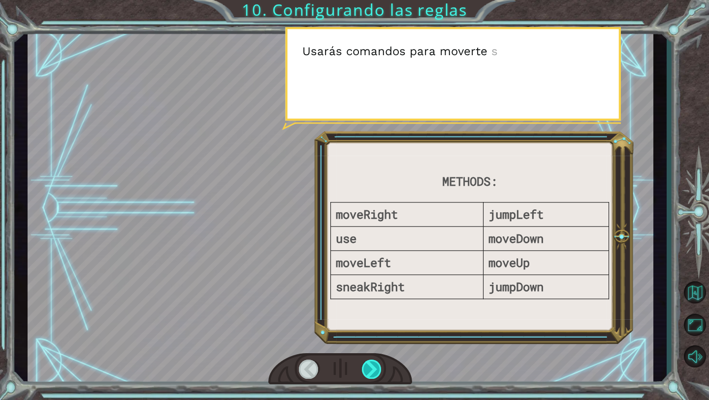
click at [365, 370] on div at bounding box center [372, 369] width 20 height 19
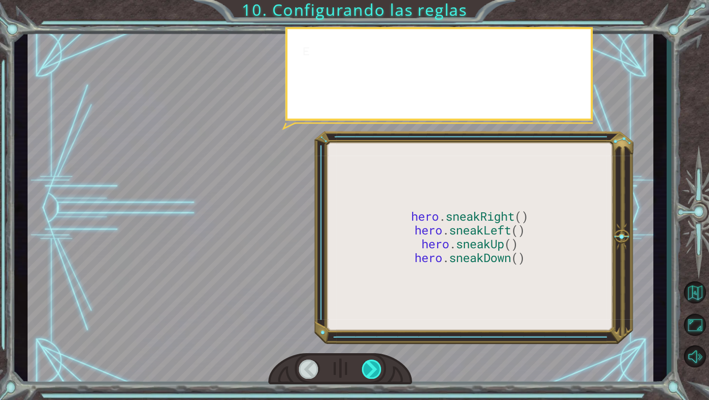
click at [365, 370] on div at bounding box center [372, 369] width 20 height 19
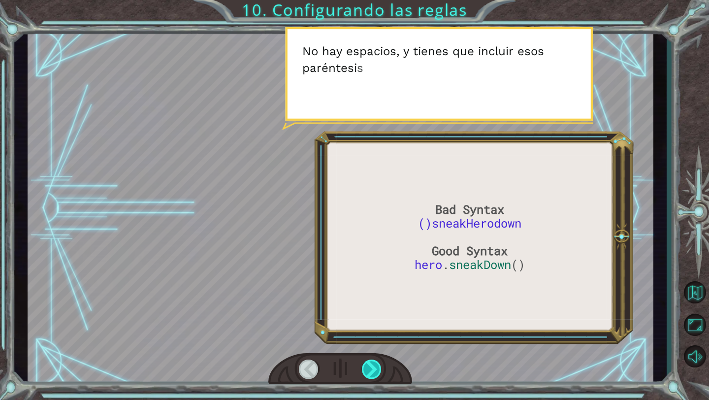
click at [365, 370] on div at bounding box center [372, 369] width 20 height 19
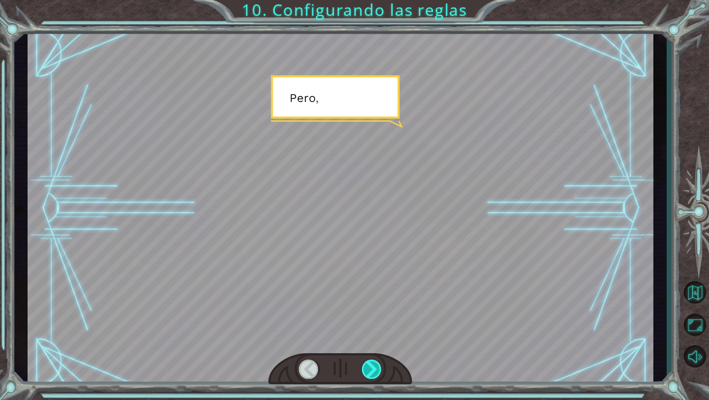
click at [365, 370] on div at bounding box center [372, 369] width 20 height 19
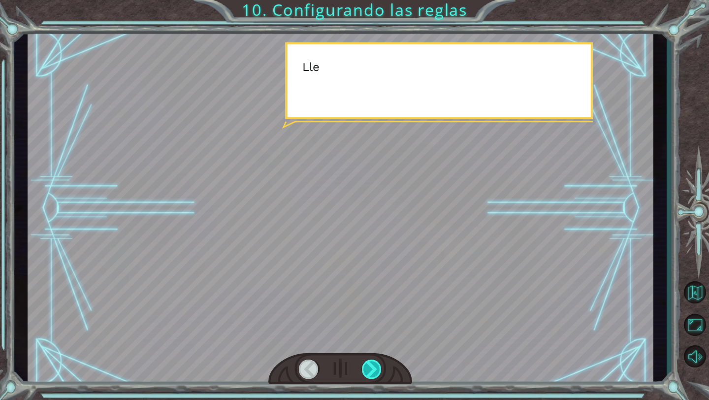
click at [365, 370] on div at bounding box center [372, 369] width 20 height 19
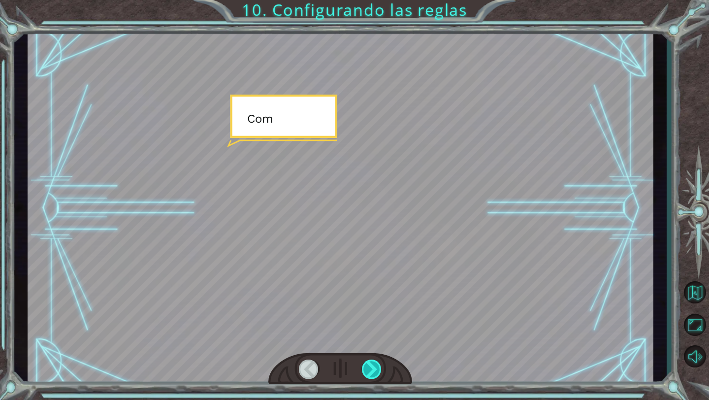
click at [365, 370] on div at bounding box center [372, 369] width 20 height 19
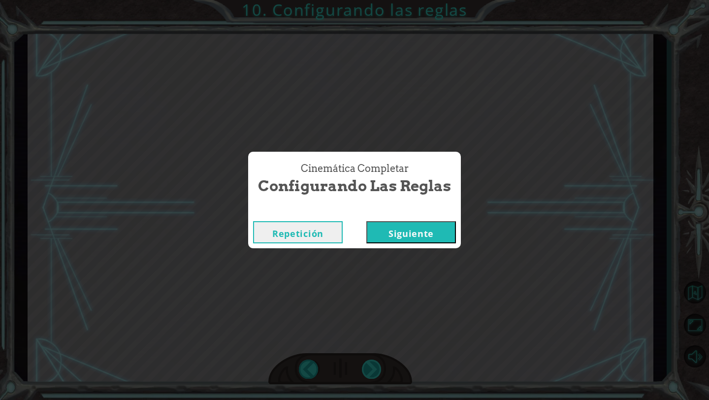
click at [365, 0] on div "Bad Syntax ()sneakHerodown Good Syntax hero . sneakDown () V a l e . A h o r a …" at bounding box center [354, 0] width 709 height 0
click at [399, 234] on button "Siguiente" at bounding box center [412, 232] width 90 height 22
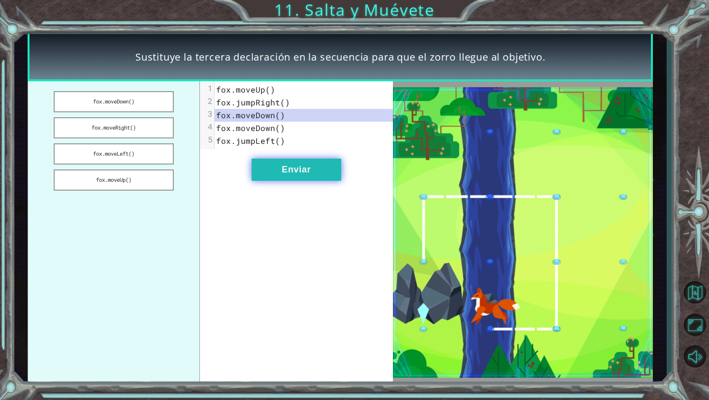
click at [320, 166] on button "Enviar" at bounding box center [297, 170] width 90 height 22
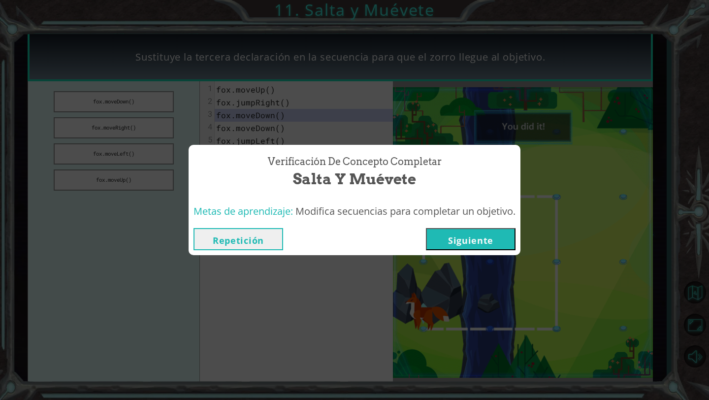
click at [496, 234] on button "Siguiente" at bounding box center [471, 239] width 90 height 22
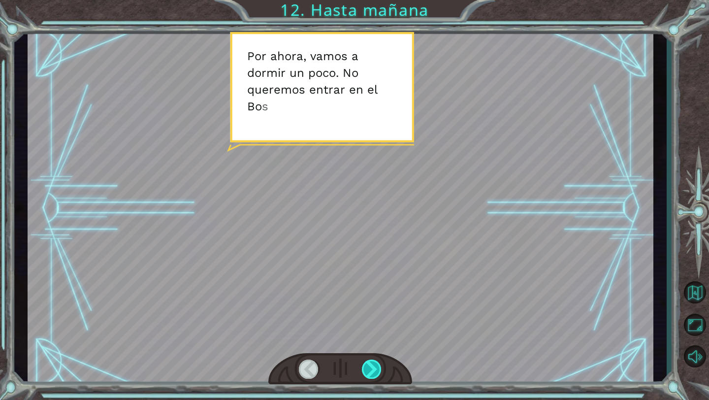
click at [378, 368] on div at bounding box center [372, 369] width 20 height 19
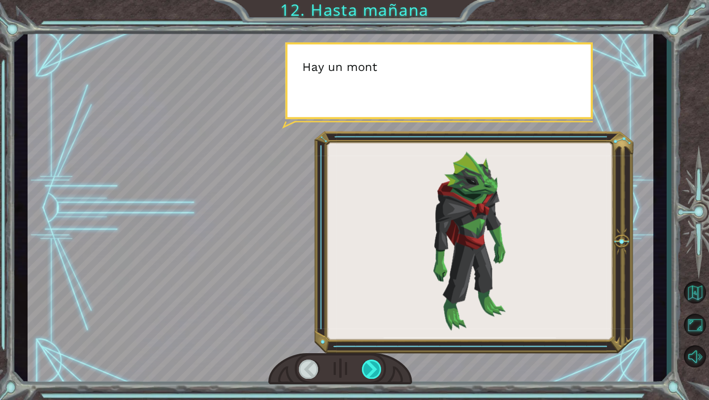
click at [378, 368] on div at bounding box center [372, 369] width 20 height 19
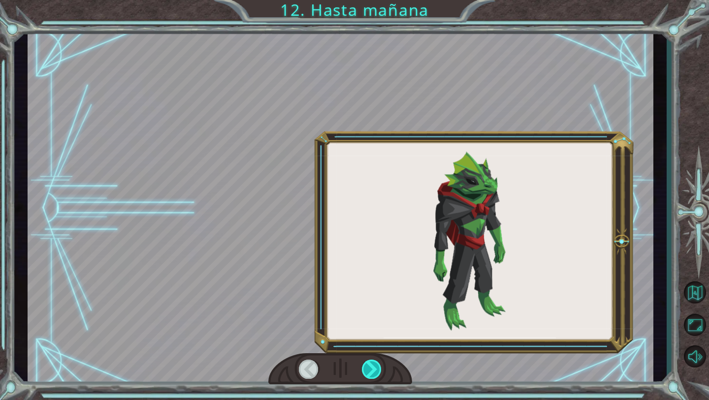
click at [378, 368] on div at bounding box center [372, 369] width 20 height 19
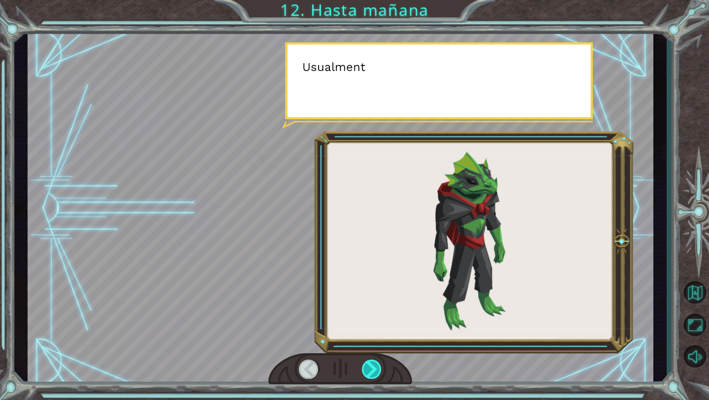
click at [378, 368] on div at bounding box center [372, 369] width 20 height 19
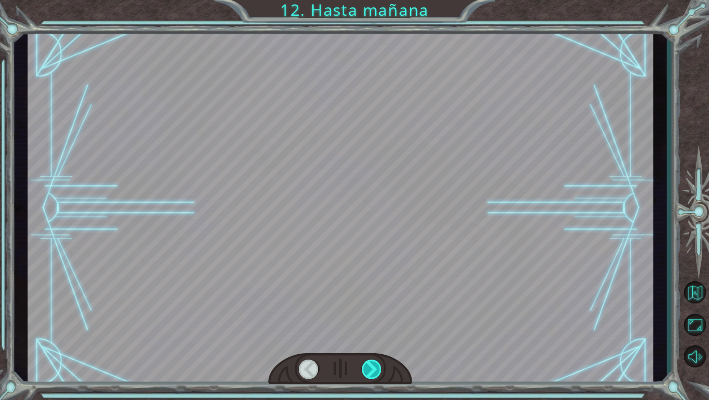
click at [378, 368] on div at bounding box center [372, 369] width 20 height 19
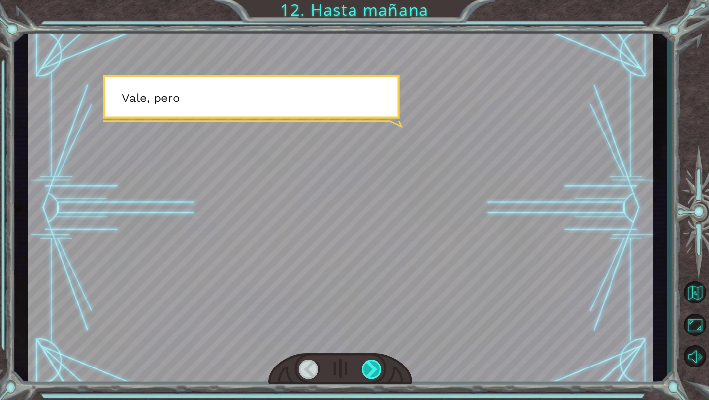
click at [378, 368] on div at bounding box center [372, 369] width 20 height 19
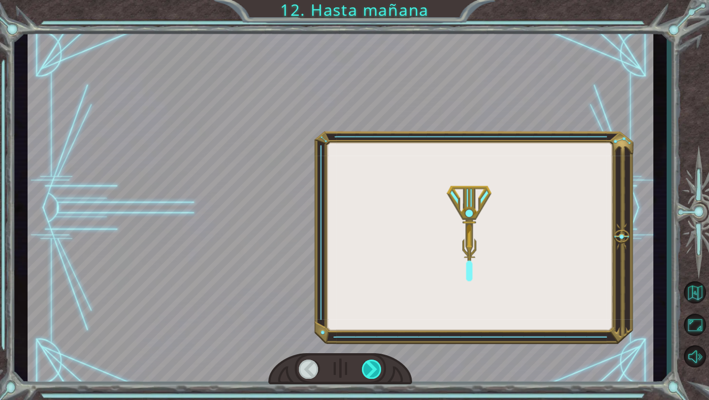
click at [378, 368] on div at bounding box center [372, 369] width 20 height 19
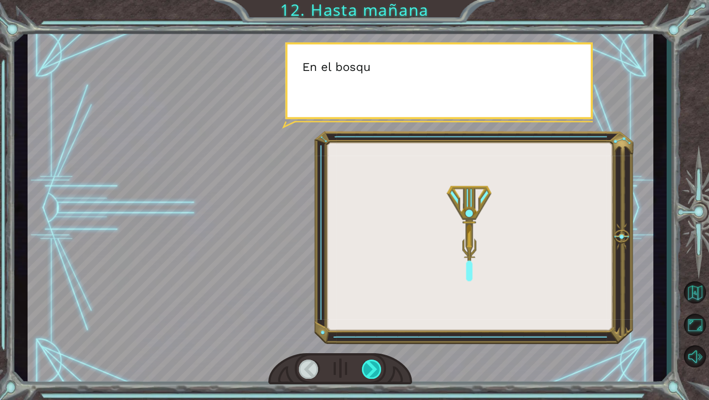
click at [378, 368] on div at bounding box center [372, 369] width 20 height 19
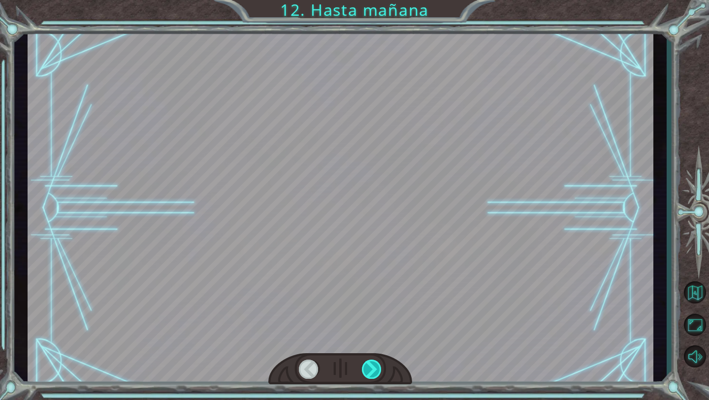
click at [378, 368] on div at bounding box center [372, 369] width 20 height 19
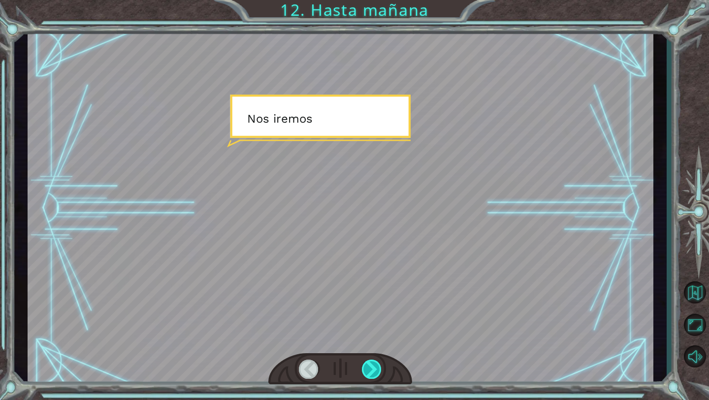
click at [378, 368] on div at bounding box center [372, 369] width 20 height 19
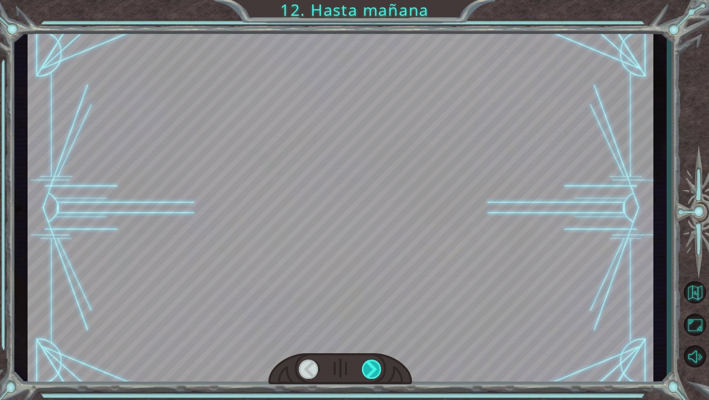
click at [378, 368] on div at bounding box center [372, 369] width 20 height 19
click at [378, 0] on div "P o r a h o r a , v a m o s a d o r m i r u n p o c o . N o q u e r e m o s e n…" at bounding box center [354, 0] width 709 height 0
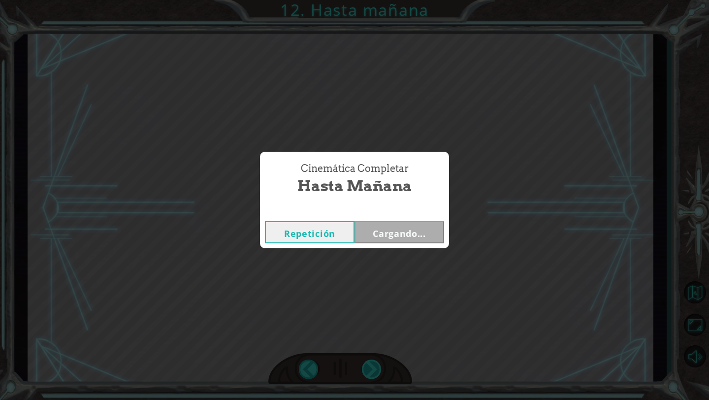
click at [378, 368] on div "Cinemática Completar Hasta mañana Repetición Cargando..." at bounding box center [354, 200] width 709 height 400
click at [386, 226] on button "Siguiente" at bounding box center [400, 232] width 90 height 22
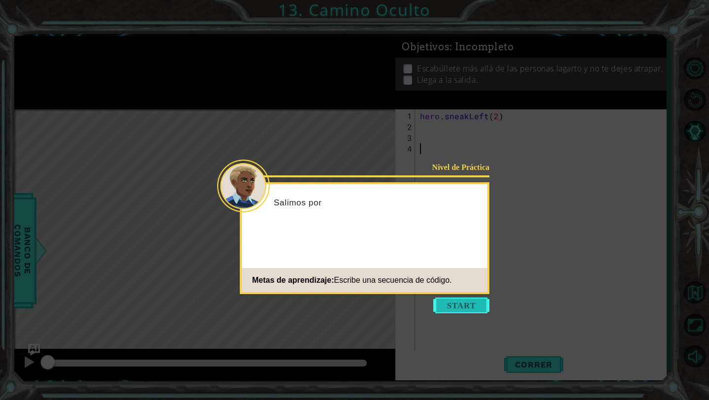
click at [469, 303] on button "Start" at bounding box center [462, 306] width 56 height 16
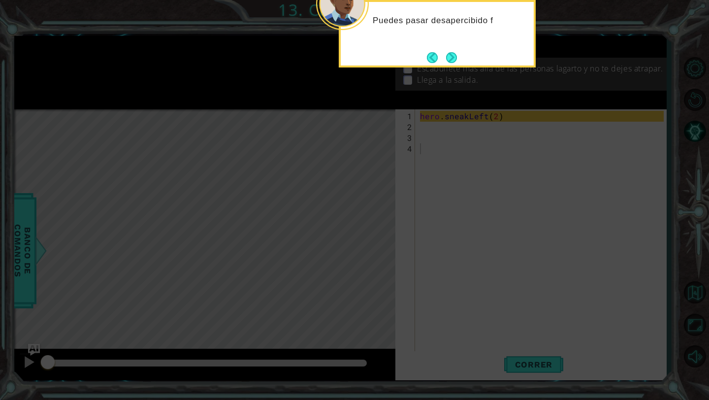
click at [396, 123] on icon at bounding box center [354, 65] width 709 height 669
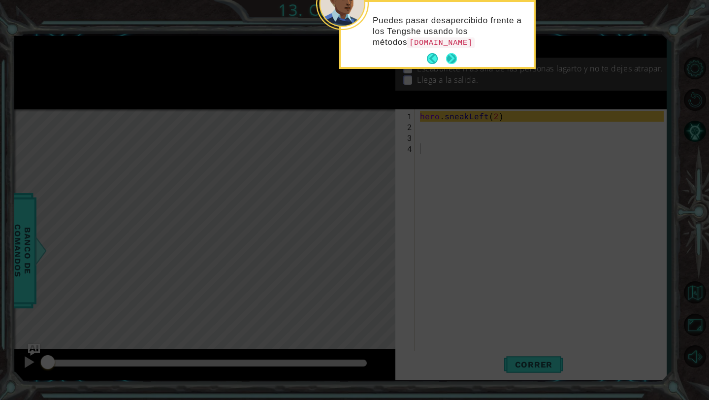
click at [447, 56] on button "Next" at bounding box center [451, 58] width 17 height 17
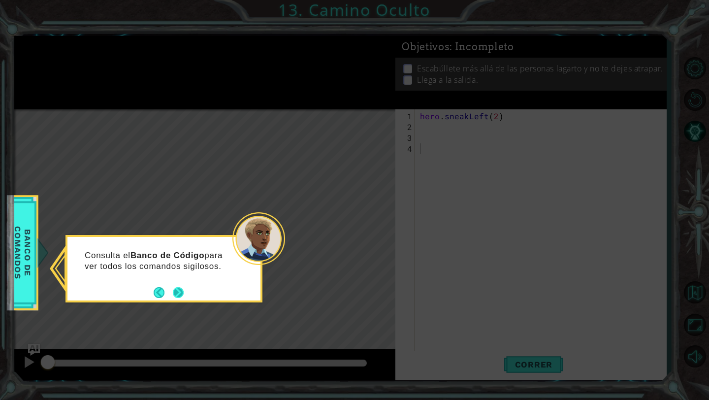
click at [183, 290] on button "Next" at bounding box center [177, 292] width 17 height 17
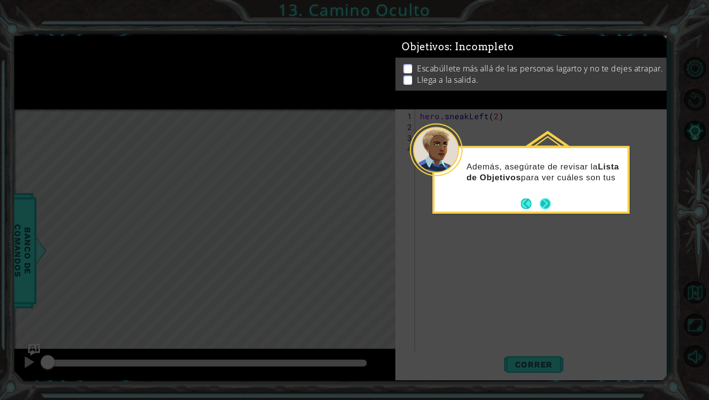
click at [550, 201] on button "Next" at bounding box center [545, 203] width 11 height 11
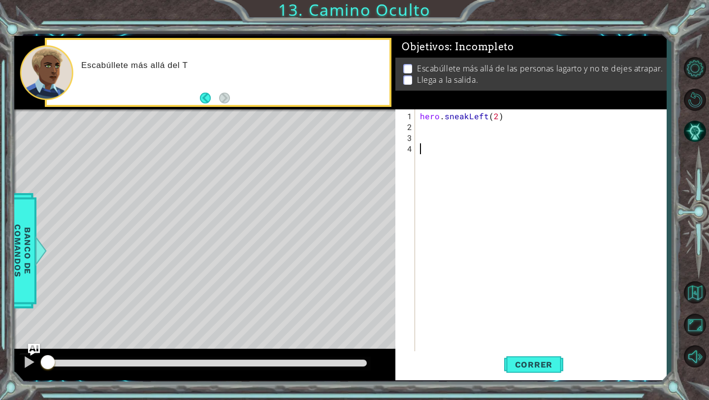
click at [450, 130] on div "hero . sneakLeft ( 2 )" at bounding box center [543, 246] width 251 height 271
click at [543, 367] on span "Correr" at bounding box center [534, 365] width 58 height 10
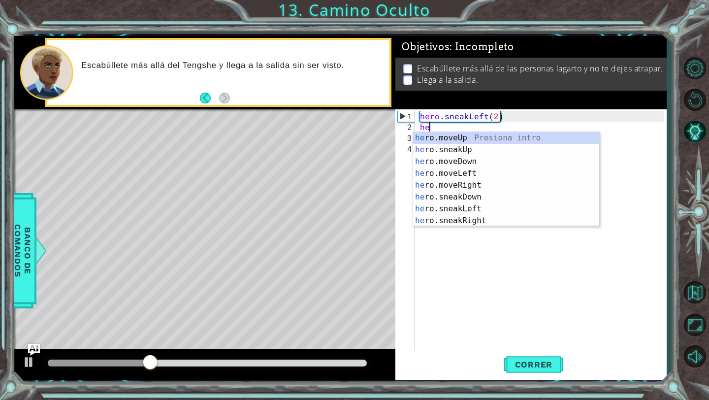
scroll to position [0, 0]
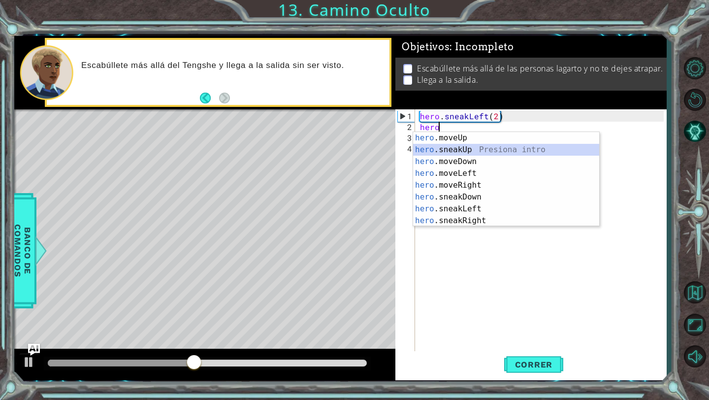
click at [441, 153] on div "hero .moveUp Presiona intro hero .sneakUp Presiona intro hero .moveDown Presion…" at bounding box center [506, 191] width 186 height 118
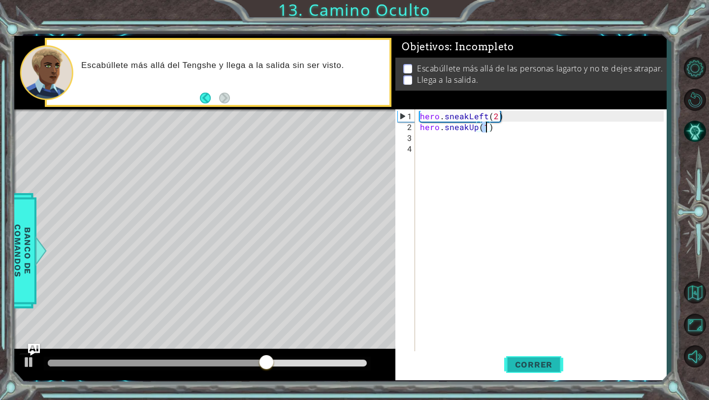
type textarea "hero.sneakUp(1)"
click at [520, 363] on span "Correr" at bounding box center [534, 365] width 58 height 10
click at [436, 138] on div "hero . sneakLeft ( 2 ) hero . sneakUp ( 1 )" at bounding box center [543, 246] width 251 height 271
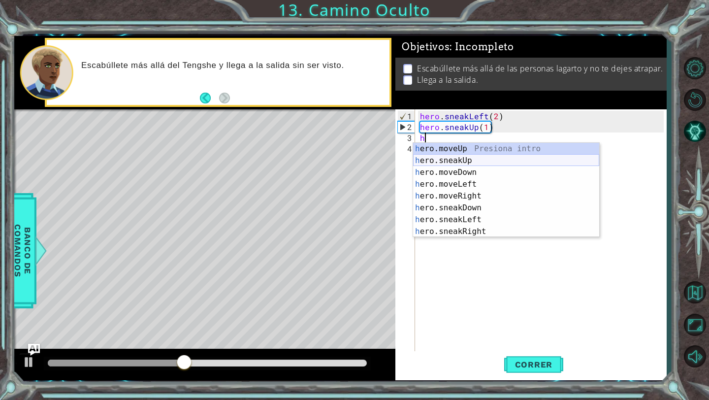
click at [457, 157] on div "h ero.moveUp Presiona intro h ero.sneakUp Presiona intro h ero.moveDown Presion…" at bounding box center [506, 202] width 186 height 118
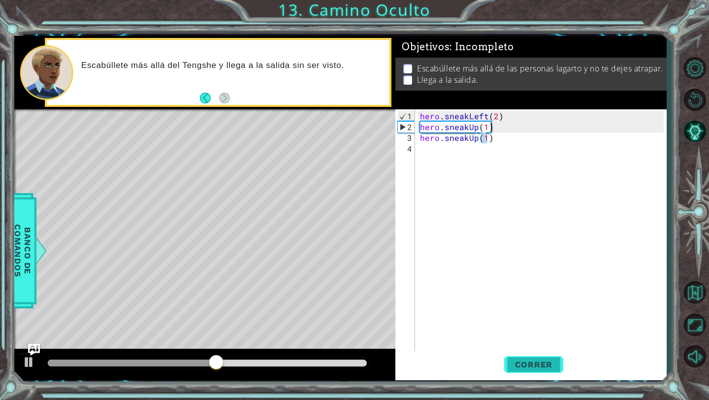
click at [525, 357] on button "Correr" at bounding box center [533, 364] width 59 height 27
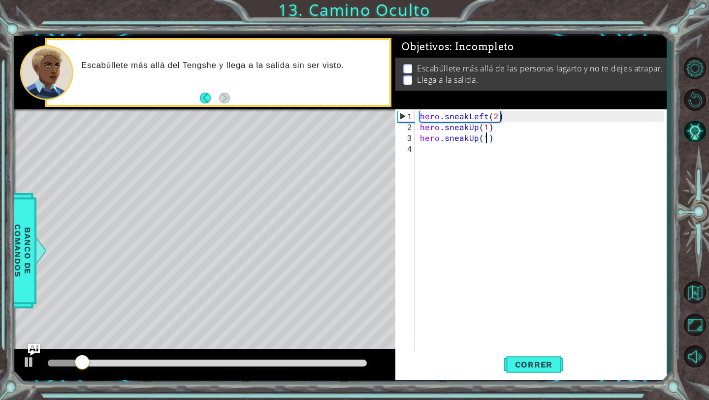
click at [241, 361] on div at bounding box center [207, 363] width 319 height 7
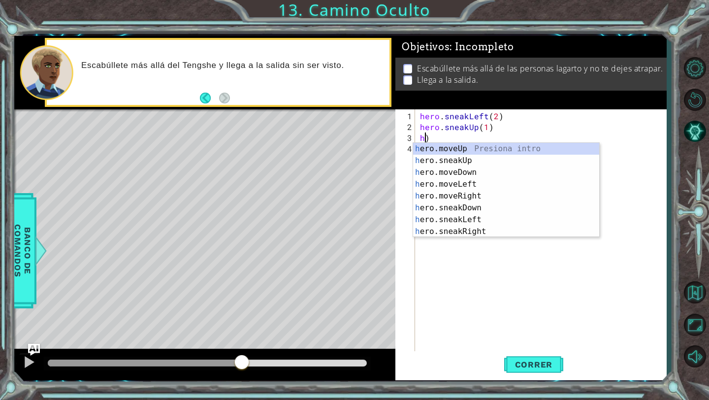
type textarea ")"
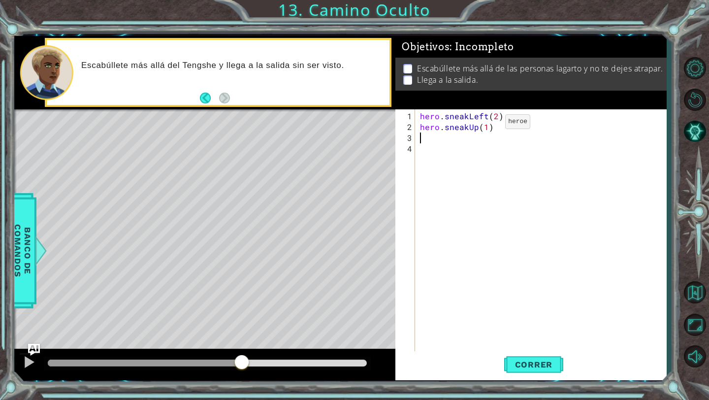
click at [489, 125] on div "hero . sneakLeft ( 2 ) hero . sneakUp ( 1 )" at bounding box center [543, 246] width 251 height 271
type textarea "hero.sneakUp(2)"
click at [439, 139] on div "hero . sneakLeft ( 2 ) hero . sneakUp ( 2 )" at bounding box center [543, 246] width 251 height 271
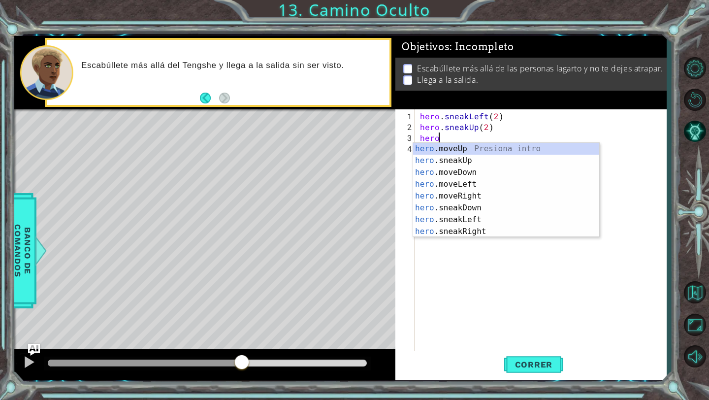
scroll to position [0, 0]
click at [462, 159] on div "hero .moveUp Presiona intro hero .sneakUp Presiona intro hero .moveDown Presion…" at bounding box center [506, 202] width 186 height 118
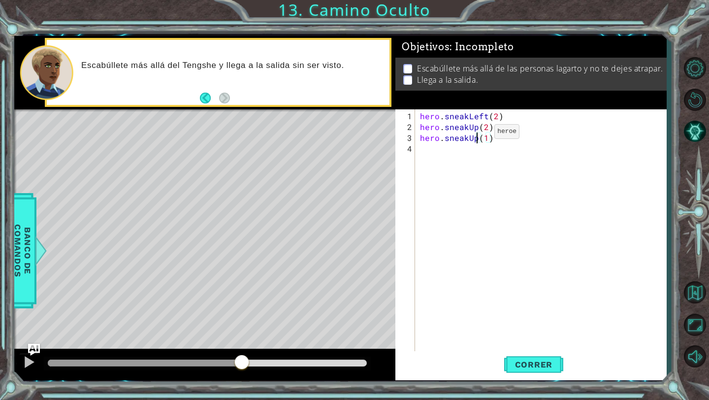
click at [477, 135] on div "hero . sneakLeft ( 2 ) hero . sneakUp ( 2 ) hero . sneakUp ( 1 )" at bounding box center [543, 246] width 251 height 271
click at [499, 140] on div "hero . sneakLeft ( 2 ) hero . sneakUp ( 2 ) hero . sneakright ( 1 )" at bounding box center [543, 246] width 251 height 271
click at [521, 357] on button "Correr" at bounding box center [533, 364] width 59 height 27
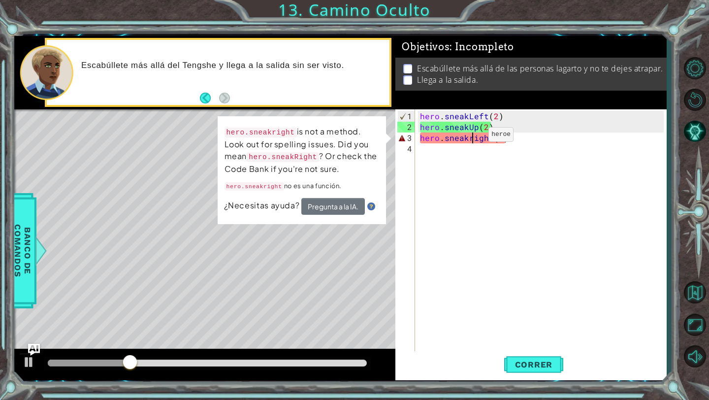
click at [471, 138] on div "hero . sneakLeft ( 2 ) hero . sneakUp ( 2 ) hero . sneakright ( 2 )" at bounding box center [543, 246] width 251 height 271
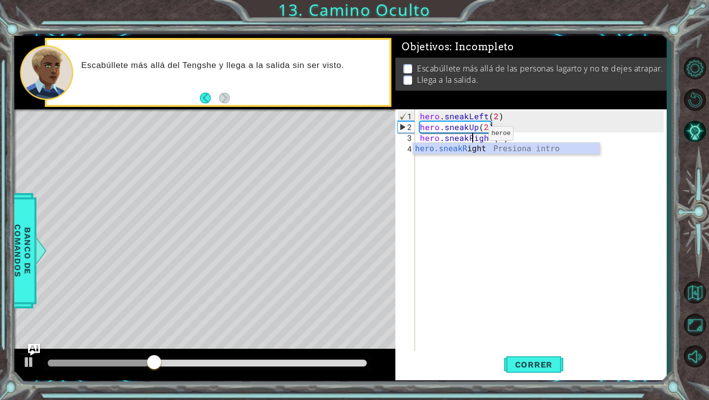
scroll to position [0, 3]
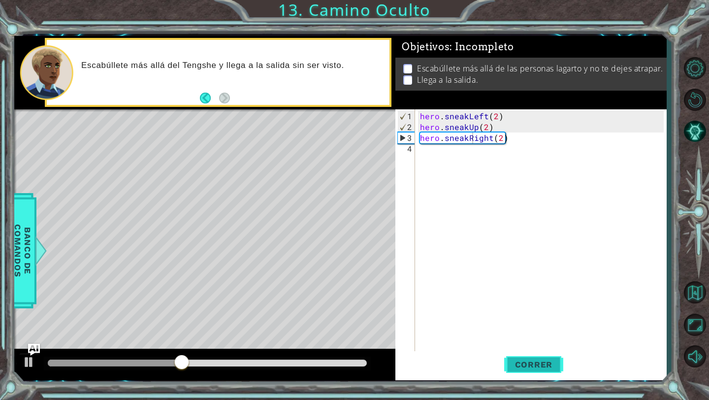
click at [529, 360] on span "Correr" at bounding box center [534, 365] width 58 height 10
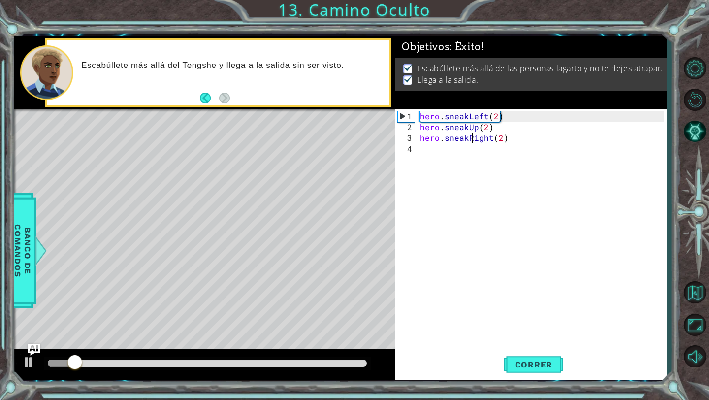
click at [258, 364] on div at bounding box center [207, 363] width 319 height 7
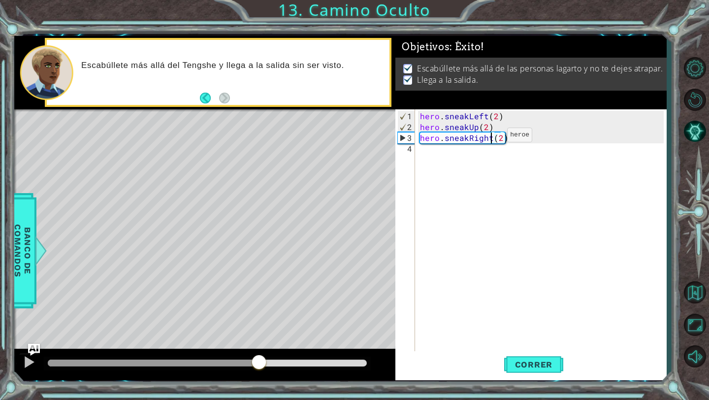
click at [491, 139] on div "hero . sneakLeft ( 2 ) hero . sneakUp ( 2 ) hero . sneakRight ( 2 )" at bounding box center [543, 246] width 251 height 271
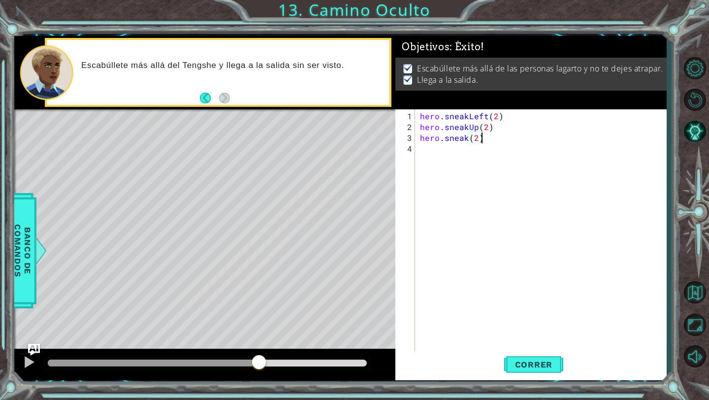
click at [496, 135] on div "hero . sneakLeft ( 2 ) hero . sneakUp ( 2 ) hero . sneak ( 2 )" at bounding box center [543, 246] width 251 height 271
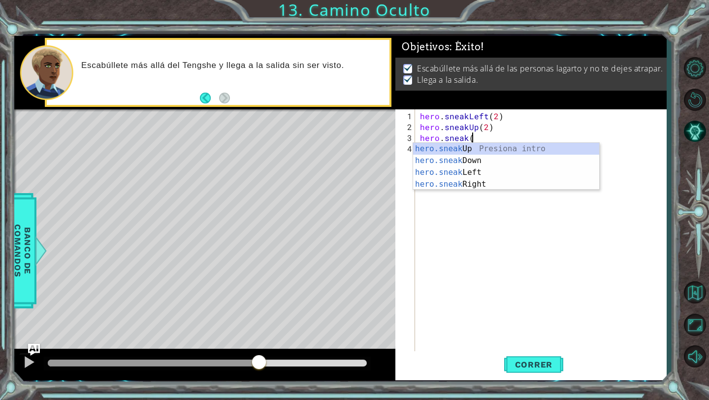
scroll to position [0, 2]
click at [491, 148] on div "hero.sneak Up Presiona intro hero.sneak Down Presiona intro hero.sneak Left Pre…" at bounding box center [506, 178] width 186 height 71
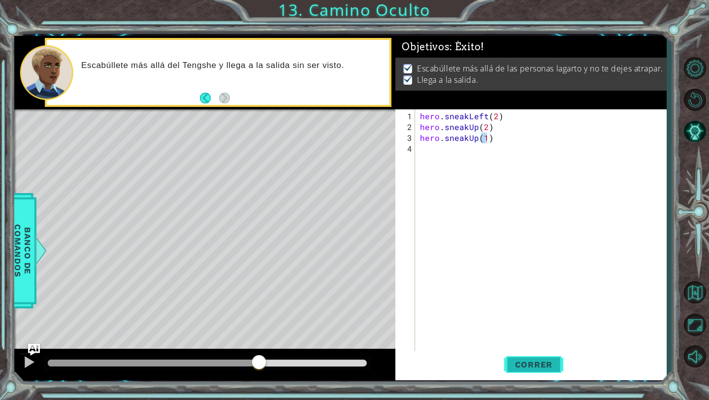
click at [532, 358] on button "Correr" at bounding box center [533, 364] width 59 height 27
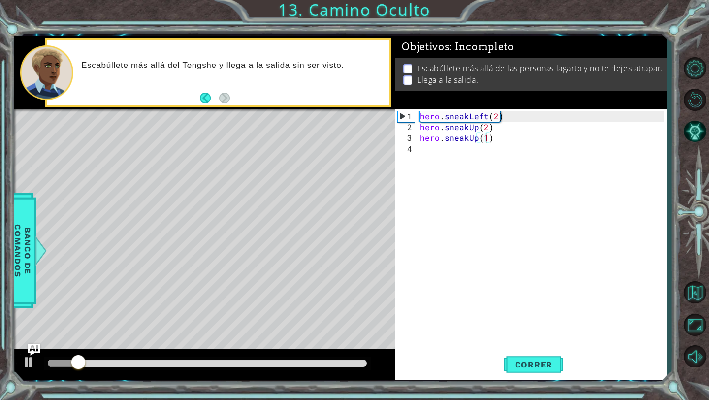
click at [251, 368] on div at bounding box center [207, 364] width 327 height 14
click at [253, 366] on div at bounding box center [207, 363] width 319 height 7
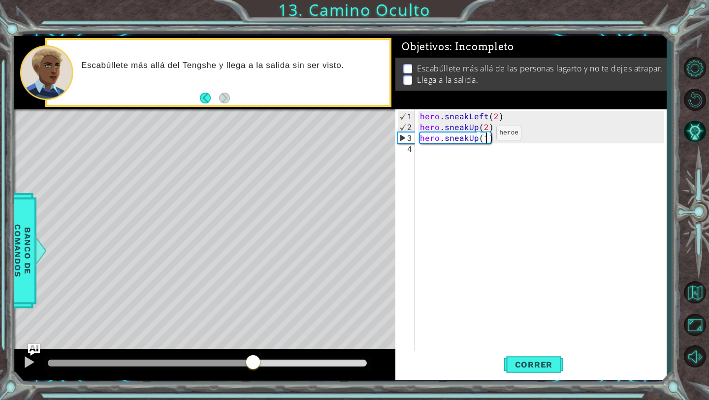
click at [479, 136] on div "hero . sneakLeft ( 2 ) hero . sneakUp ( 2 ) hero . sneakUp ( 1 )" at bounding box center [543, 246] width 251 height 271
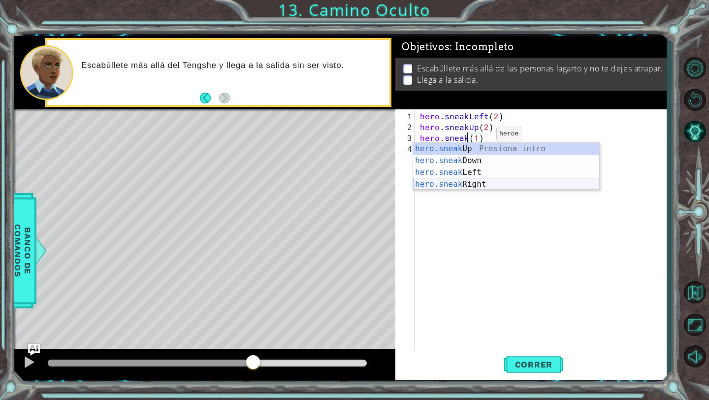
click at [469, 179] on div "hero.sneak Up Presiona intro hero.sneak Down Presiona intro hero.sneak Left Pre…" at bounding box center [506, 178] width 186 height 71
type textarea "hero.sneakRight(1)(1)"
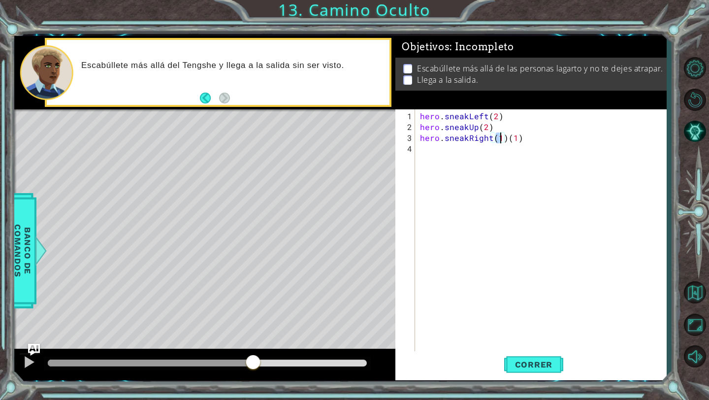
click at [523, 139] on div "hero . sneakLeft ( 2 ) hero . sneakUp ( 2 ) hero . sneakRight ( 1 ) ( 1 )" at bounding box center [543, 246] width 251 height 271
type textarea "hero.sneakRight(1)"
click at [517, 360] on span "Correr" at bounding box center [534, 365] width 58 height 10
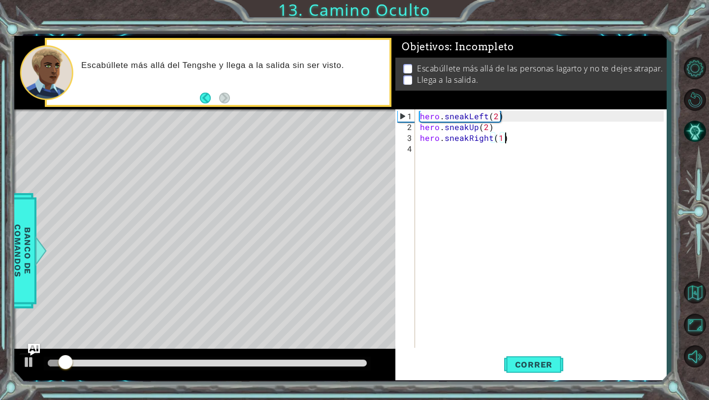
click at [462, 154] on div "hero . sneakLeft ( 2 ) hero . sneakUp ( 2 ) hero . sneakRight ( 1 )" at bounding box center [543, 241] width 251 height 260
type textarea "j"
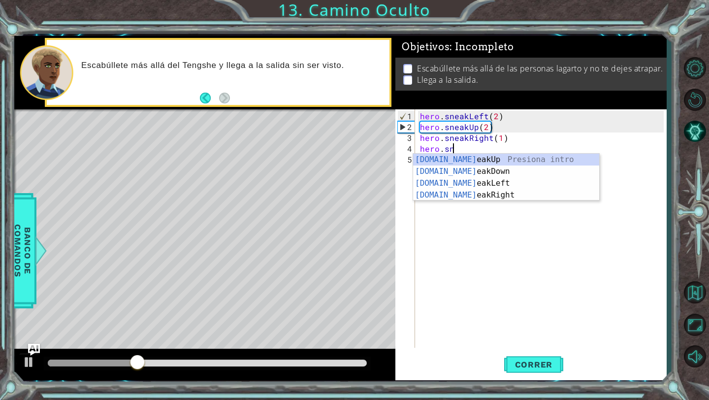
scroll to position [0, 2]
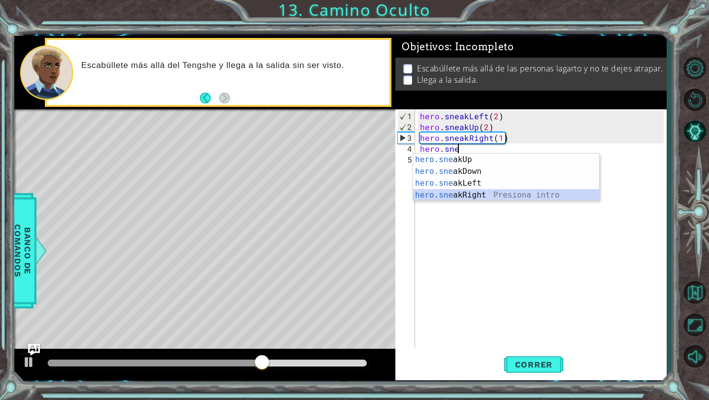
click at [470, 191] on div "hero.sne akUp Presiona intro hero.sne akDown Presiona intro hero.sne akLeft Pre…" at bounding box center [506, 189] width 186 height 71
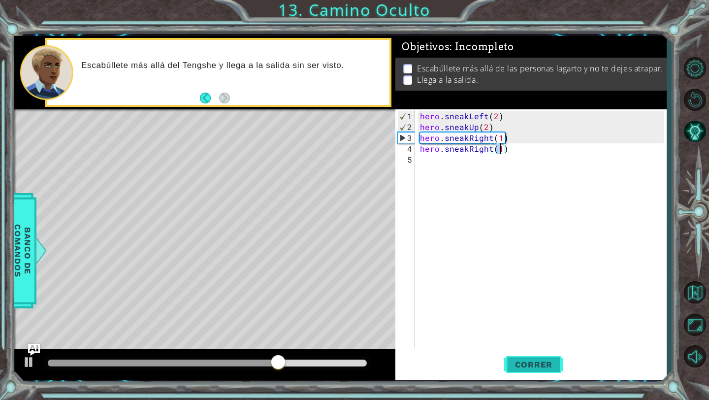
type textarea "hero.sneakRight(1)"
click at [539, 360] on span "Correr" at bounding box center [534, 365] width 58 height 10
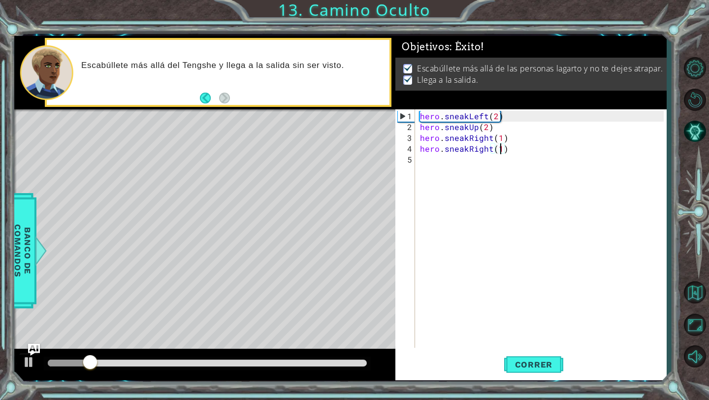
click at [269, 365] on div at bounding box center [207, 363] width 319 height 7
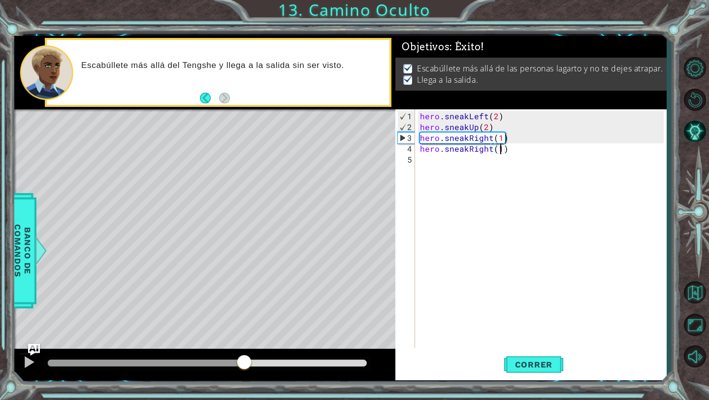
click at [244, 364] on div at bounding box center [146, 363] width 197 height 7
click at [25, 361] on div at bounding box center [29, 362] width 13 height 13
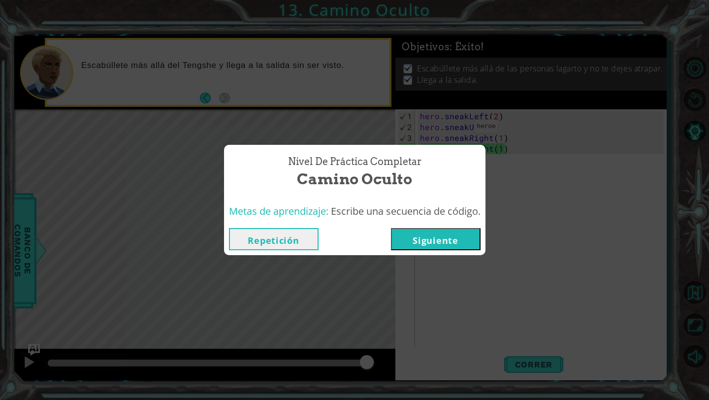
click at [432, 236] on button "Siguiente" at bounding box center [436, 239] width 90 height 22
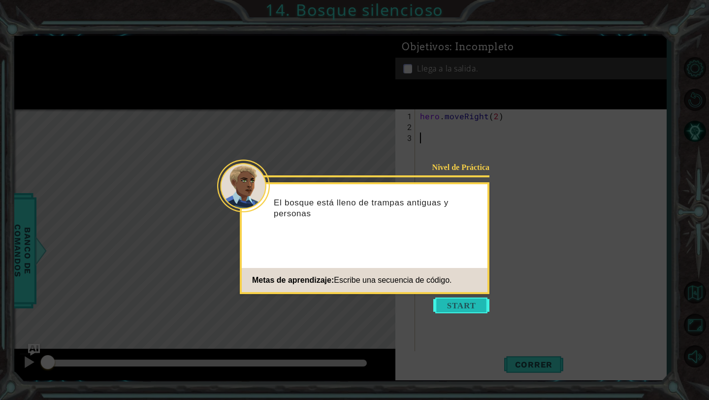
click at [455, 300] on button "Start" at bounding box center [462, 306] width 56 height 16
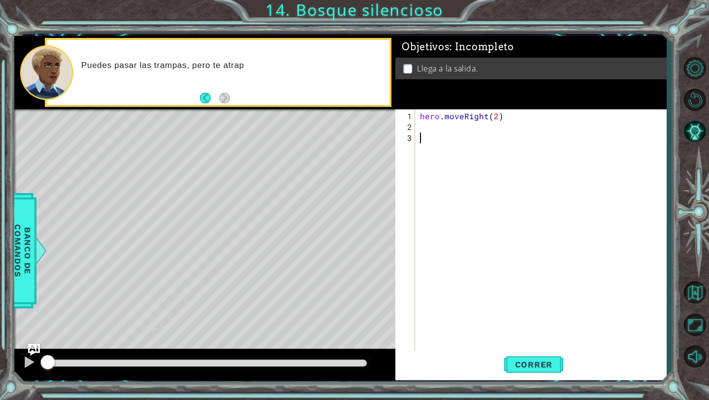
click at [424, 126] on div "hero . moveRight ( 2 )" at bounding box center [543, 246] width 251 height 271
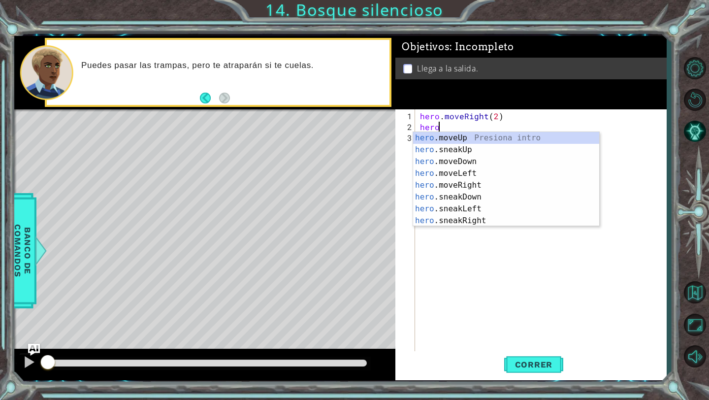
scroll to position [0, 0]
click at [473, 147] on div "hero .moveUp Presiona intro hero .sneakUp Presiona intro hero .moveDown Presion…" at bounding box center [506, 191] width 186 height 118
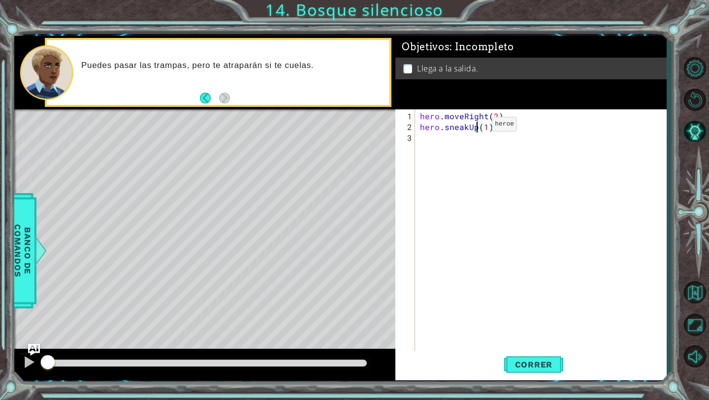
click at [475, 128] on div "hero . moveRight ( 2 ) hero . sneakUp ( 1 )" at bounding box center [543, 246] width 251 height 271
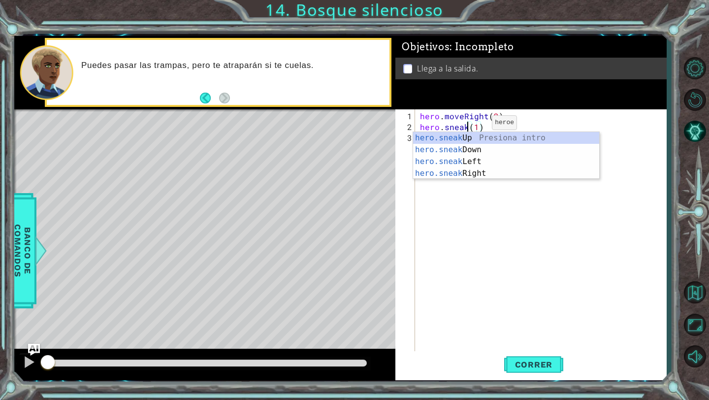
scroll to position [0, 3]
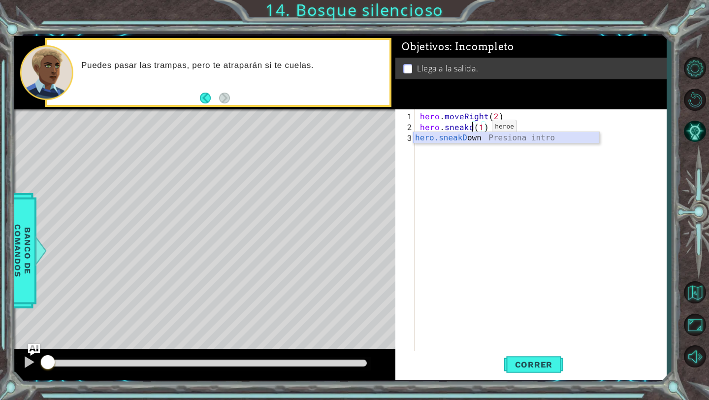
click at [481, 135] on div "hero.sneakD own Presiona intro" at bounding box center [506, 149] width 186 height 35
type textarea "hero.sneakDown(1)(1)"
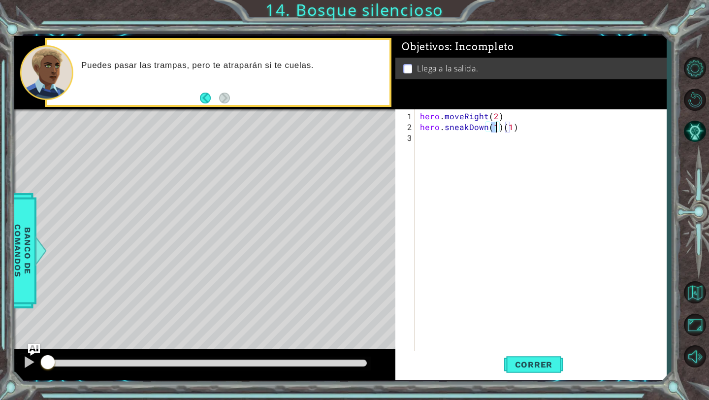
click at [464, 146] on div "hero . moveRight ( 2 ) hero . sneakDown ( 1 ) ( 1 )" at bounding box center [543, 246] width 251 height 271
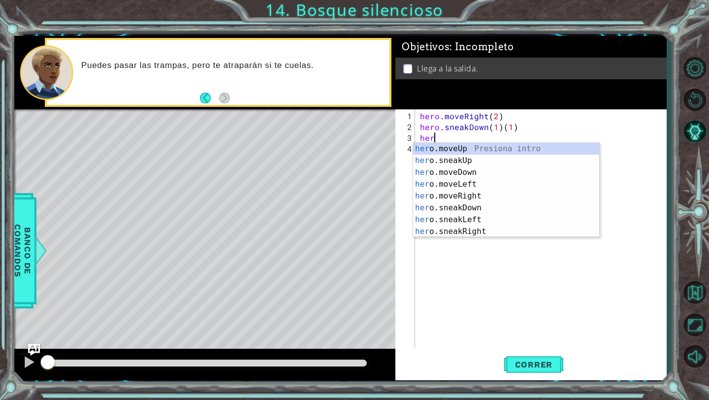
scroll to position [0, 0]
click at [479, 197] on div "hero .moveUp Presiona intro hero .sneakUp Presiona intro hero .moveDown Presion…" at bounding box center [506, 202] width 186 height 118
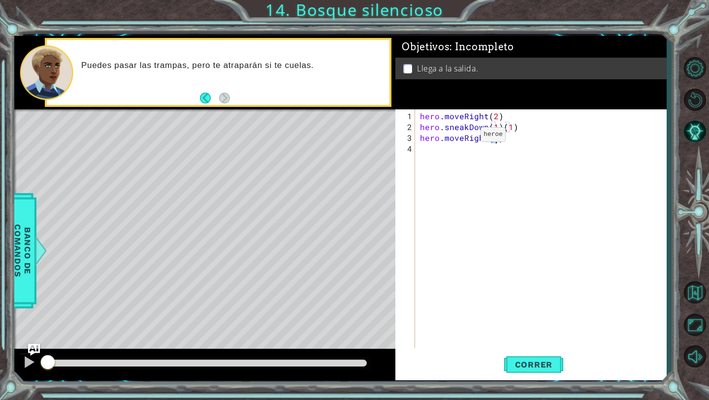
click at [463, 137] on div "hero . moveRight ( 2 ) hero . sneakDown ( 1 ) ( 1 ) hero . moveRight ( 1 )" at bounding box center [543, 241] width 251 height 260
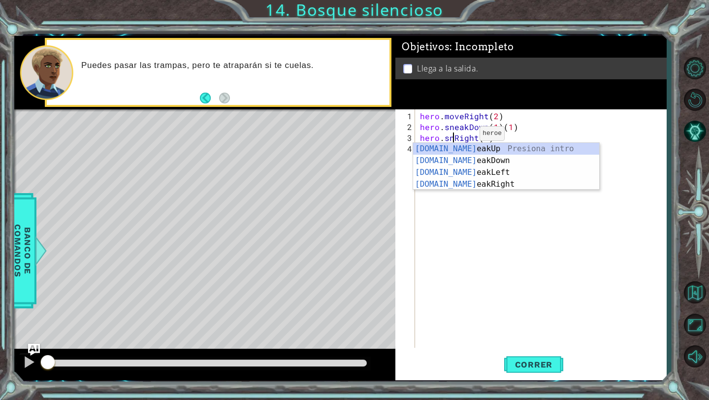
scroll to position [0, 2]
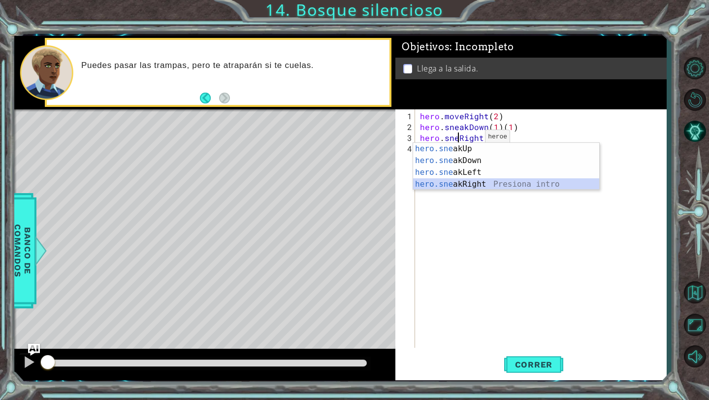
click at [468, 182] on div "hero.sne akUp Presiona intro hero.sne akDown Presiona intro hero.sne akLeft Pre…" at bounding box center [506, 178] width 186 height 71
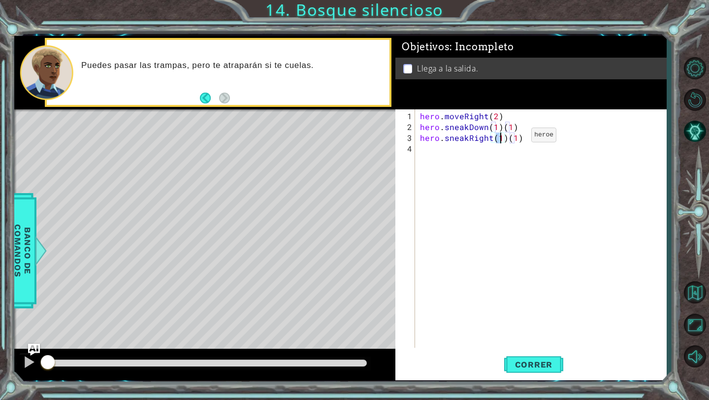
click at [516, 138] on div "hero . moveRight ( 2 ) hero . sneakDown ( 1 ) ( 1 ) hero . sneakRight ( 1 ) ( 1…" at bounding box center [543, 241] width 251 height 260
type textarea "hero.sneakRight(2)"
click at [470, 152] on div "hero . moveRight ( 2 ) hero . sneakDown ( 1 ) ( 1 ) hero . sneakRight ( 2 )" at bounding box center [543, 241] width 251 height 260
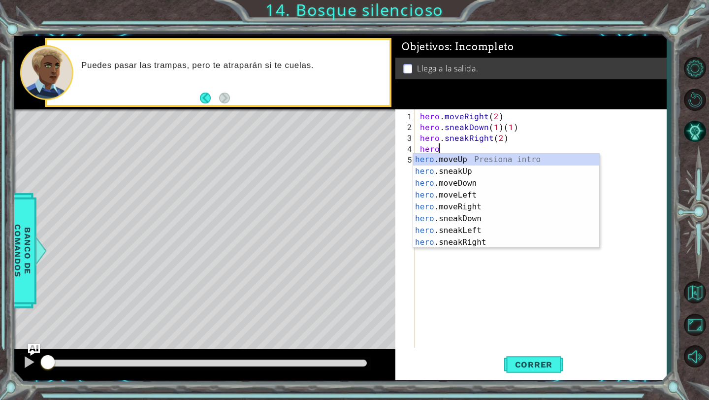
scroll to position [0, 1]
click at [469, 168] on div "hero. moveUp Presiona intro hero. sneakUp Presiona intro hero. moveDown Presion…" at bounding box center [506, 213] width 186 height 118
type textarea "hero.sneakUp(1)"
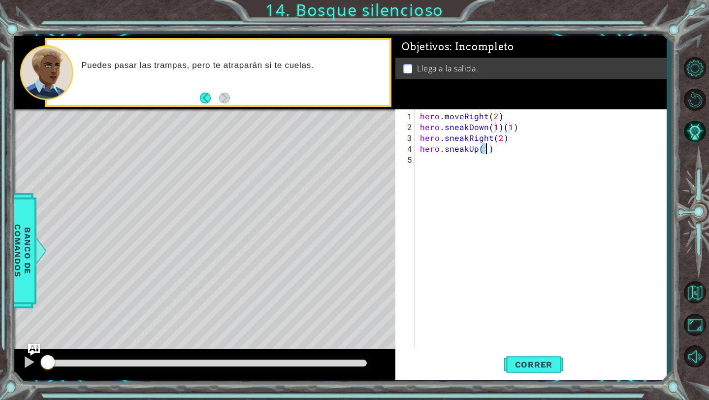
click at [485, 166] on div "hero . moveRight ( 2 ) hero . sneakDown ( 1 ) ( 1 ) hero . sneakRight ( 2 ) her…" at bounding box center [543, 241] width 251 height 260
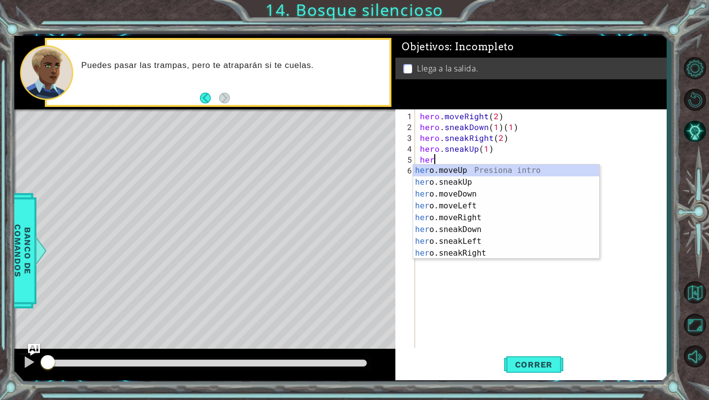
scroll to position [0, 0]
click at [487, 217] on div "hero .moveUp Presiona intro hero .sneakUp Presiona intro hero .moveDown Presion…" at bounding box center [506, 224] width 186 height 118
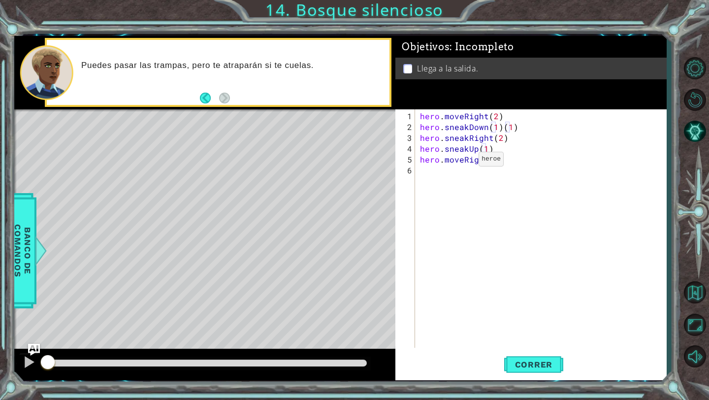
click at [464, 162] on div "hero . moveRight ( 2 ) hero . sneakDown ( 1 ) ( 1 ) hero . sneakRight ( 2 ) her…" at bounding box center [543, 241] width 251 height 260
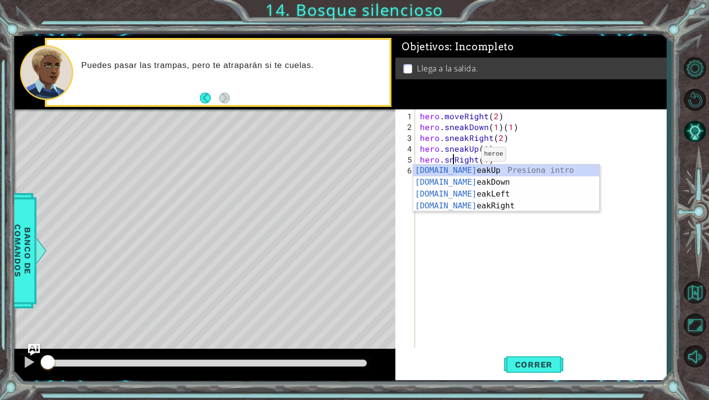
scroll to position [0, 2]
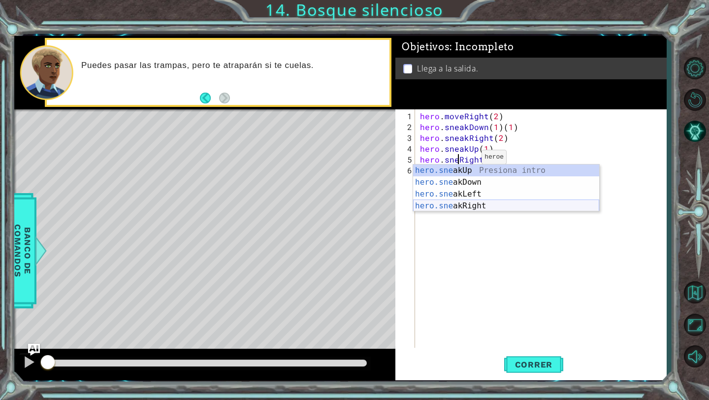
click at [470, 203] on div "hero.sne akUp Presiona intro hero.sne akDown Presiona intro hero.sne akLeft Pre…" at bounding box center [506, 200] width 186 height 71
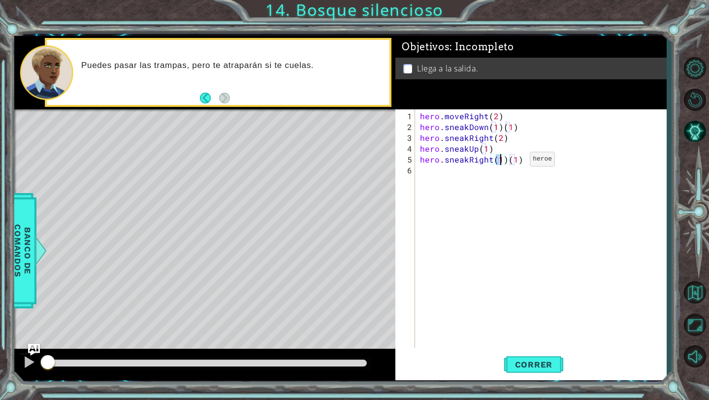
click at [518, 160] on div "hero . moveRight ( 2 ) hero . sneakDown ( 1 ) ( 1 ) hero . sneakRight ( 2 ) her…" at bounding box center [543, 241] width 251 height 260
click at [518, 133] on div "hero . moveRight ( 2 ) hero . sneakDown ( 1 ) ( 1 ) hero . sneakRight ( 2 ) her…" at bounding box center [543, 241] width 251 height 260
click at [519, 126] on div "hero . moveRight ( 2 ) hero . sneakDown ( 1 ) ( 1 ) hero . sneakRight ( 2 ) her…" at bounding box center [543, 241] width 251 height 260
click at [520, 359] on button "Correr" at bounding box center [533, 364] width 59 height 27
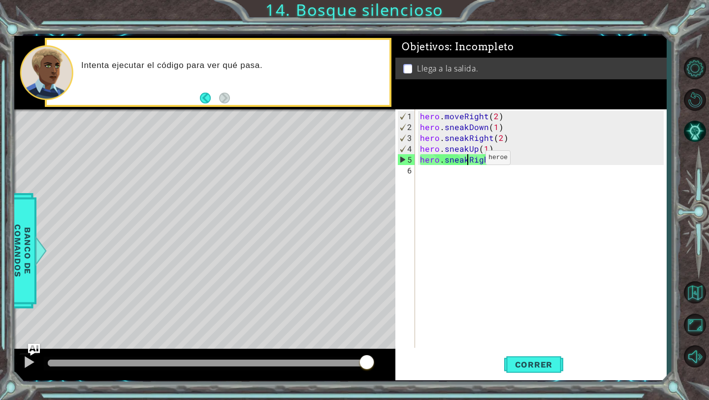
click at [469, 161] on div "hero . moveRight ( 2 ) hero . sneakDown ( 1 ) hero . sneakRight ( 2 ) hero . sn…" at bounding box center [543, 241] width 251 height 260
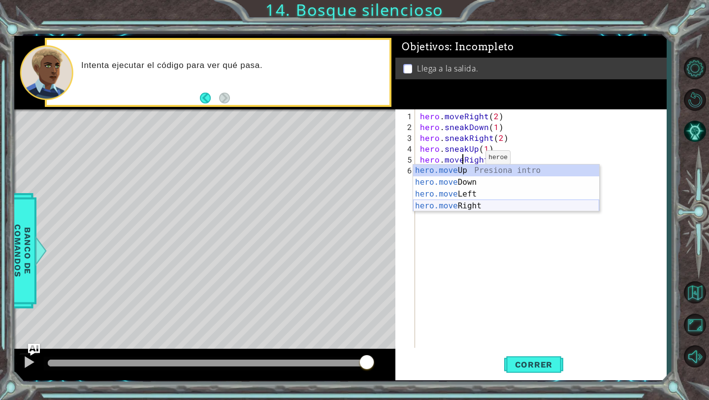
click at [467, 205] on div "hero.move Up Presiona intro hero.move Down Presiona intro hero.move Left Presio…" at bounding box center [506, 200] width 186 height 71
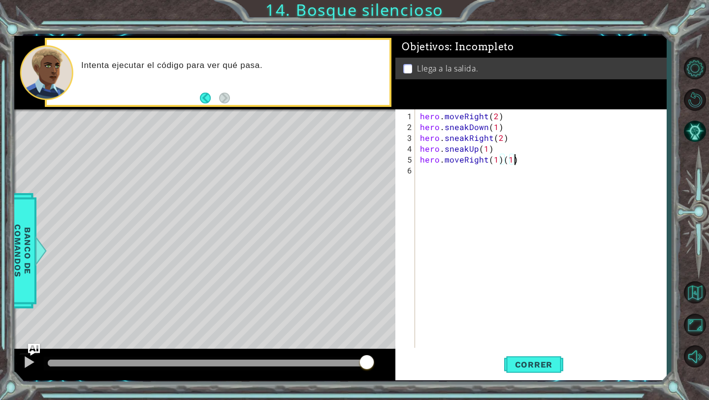
click at [520, 162] on div "hero . moveRight ( 2 ) hero . sneakDown ( 1 ) hero . sneakRight ( 2 ) hero . sn…" at bounding box center [543, 241] width 251 height 260
type textarea "hero.moveRight(1)"
click at [517, 364] on span "Correr" at bounding box center [534, 365] width 58 height 10
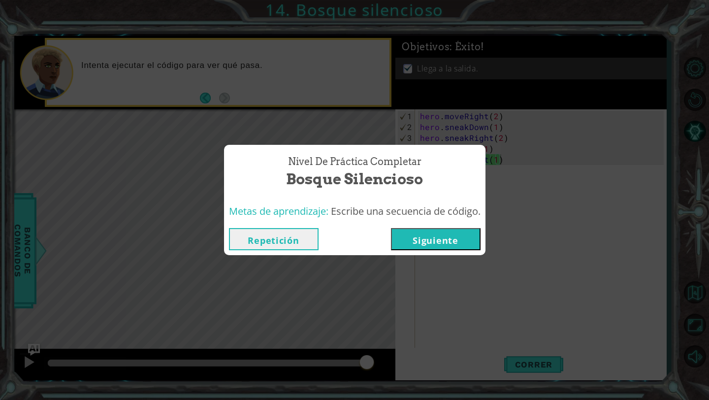
click at [417, 238] on button "Siguiente" at bounding box center [436, 239] width 90 height 22
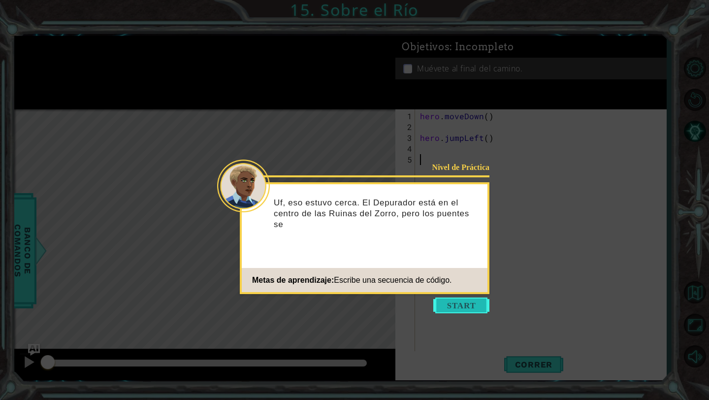
click at [447, 301] on button "Start" at bounding box center [462, 306] width 56 height 16
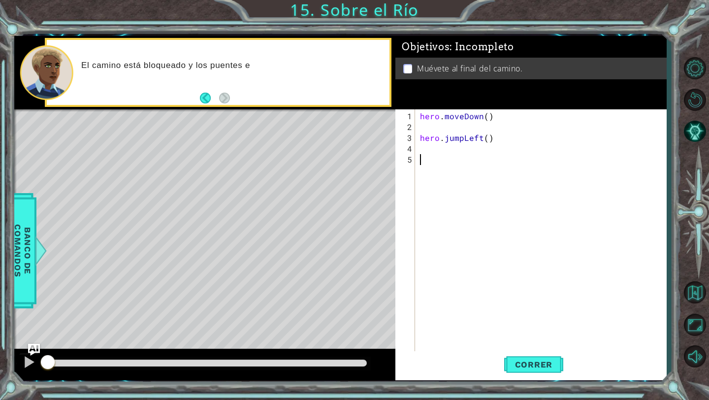
click at [432, 129] on div "hero . moveDown ( ) hero . jumpLeft ( )" at bounding box center [543, 246] width 251 height 271
click at [523, 361] on span "Correr" at bounding box center [534, 365] width 58 height 10
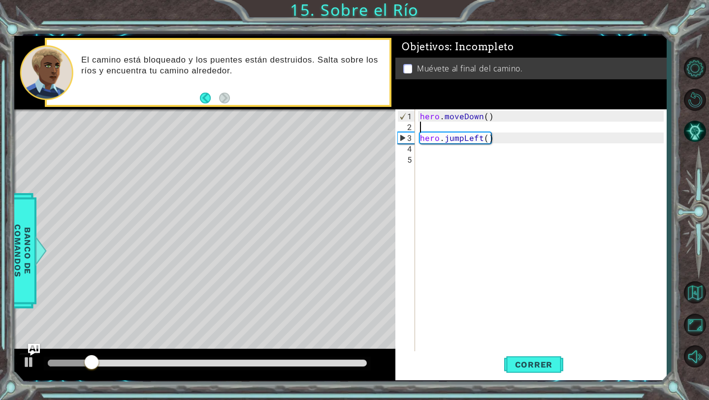
click at [449, 156] on div "hero . moveDown ( ) hero . jumpLeft ( )" at bounding box center [543, 246] width 251 height 271
click at [483, 117] on div "hero . moveDown ( ) hero . jumpLeft ( )" at bounding box center [543, 246] width 251 height 271
type textarea "hero.moveDown()"
click at [515, 361] on span "Correr" at bounding box center [534, 365] width 58 height 10
click at [474, 159] on div "hero . moveDown ( ) hero . jumpLeft ( )" at bounding box center [543, 246] width 251 height 271
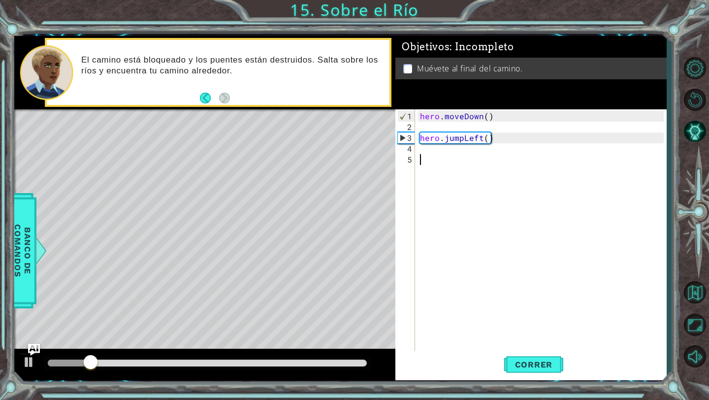
click at [467, 148] on div "hero . moveDown ( ) hero . jumpLeft ( )" at bounding box center [543, 246] width 251 height 271
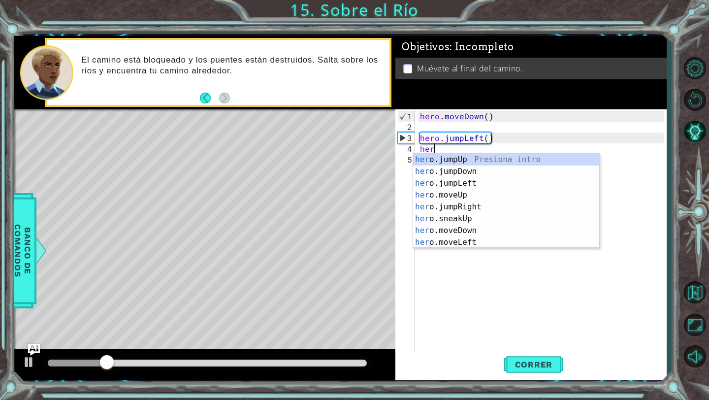
scroll to position [0, 0]
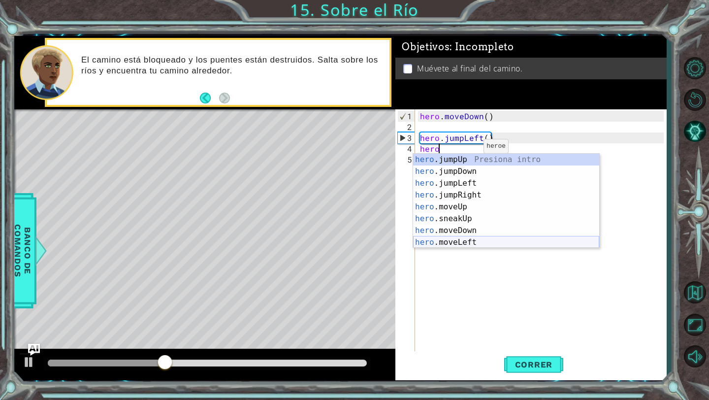
click at [469, 244] on div "hero .jumpUp Presiona intro hero .jumpDown Presiona intro hero .jumpLeft Presio…" at bounding box center [506, 213] width 186 height 118
type textarea "hero.moveLeft(1)"
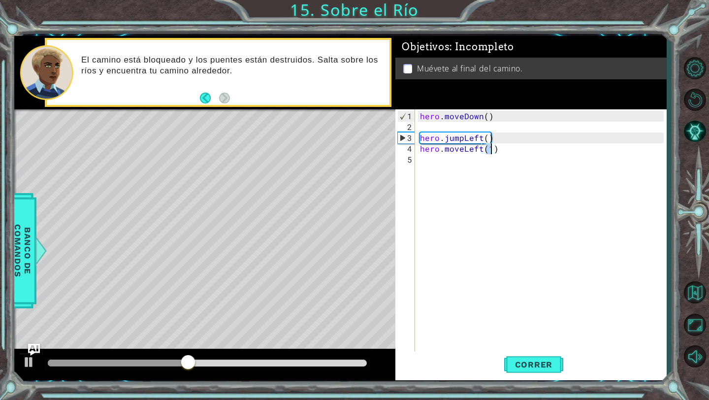
click at [453, 168] on div "hero . moveDown ( ) hero . jumpLeft ( ) hero . moveLeft ( 1 )" at bounding box center [543, 246] width 251 height 271
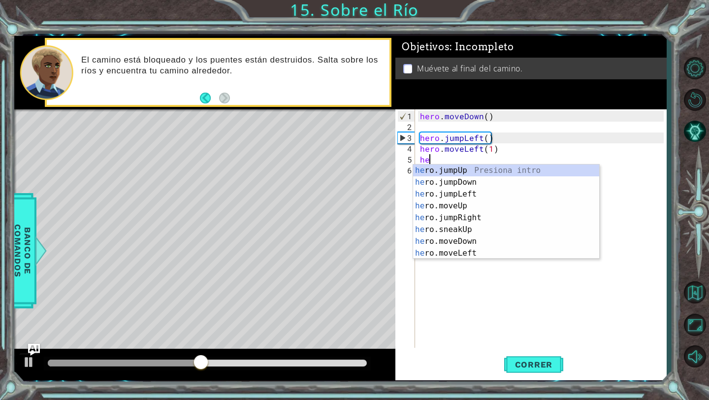
type textarea "hero"
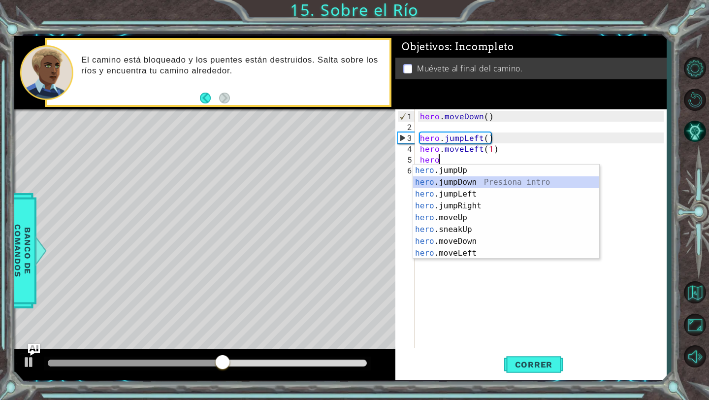
click at [459, 183] on div "hero .jumpUp Presiona intro hero .jumpDown Presiona intro hero .jumpLeft Presio…" at bounding box center [506, 224] width 186 height 118
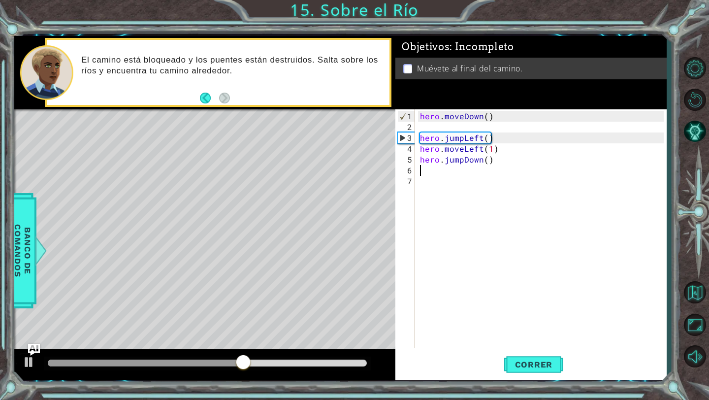
click at [455, 174] on div "hero . moveDown ( ) hero . jumpLeft ( ) hero . moveLeft ( 1 ) hero . jumpDown (…" at bounding box center [543, 241] width 251 height 260
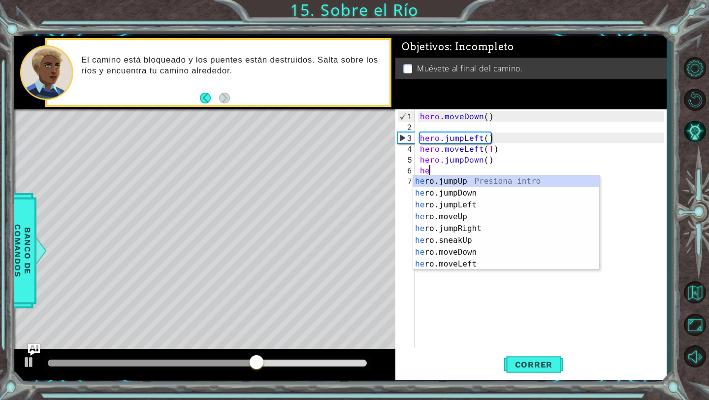
type textarea "her"
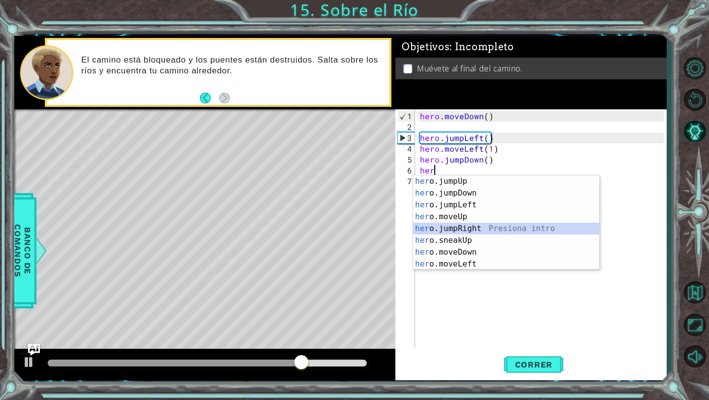
click at [473, 229] on div "her o.jumpUp Presiona intro her o.jumpDown Presiona intro her o.jumpLeft Presio…" at bounding box center [506, 234] width 186 height 118
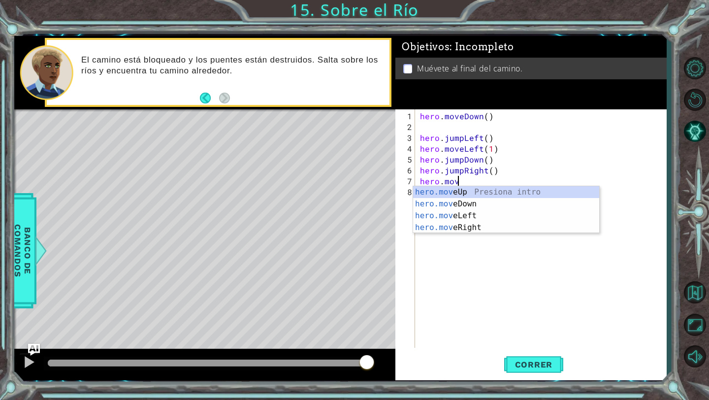
scroll to position [0, 2]
click at [466, 228] on div "hero.move Up Presiona intro hero.move Down Presiona intro hero.move Left Presio…" at bounding box center [506, 221] width 186 height 71
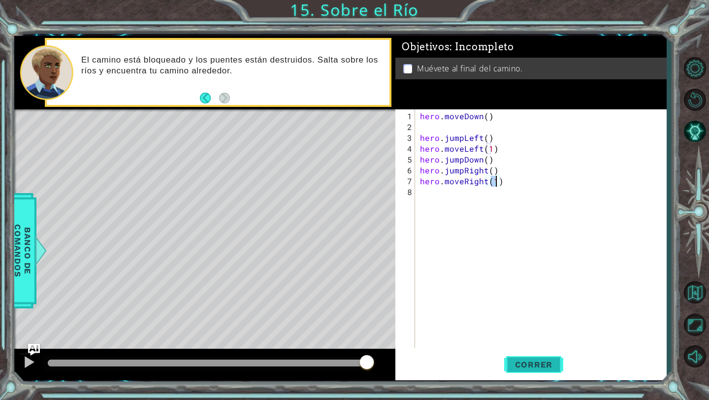
type textarea "hero.moveRight(1)"
click at [528, 358] on button "Correr" at bounding box center [533, 364] width 59 height 27
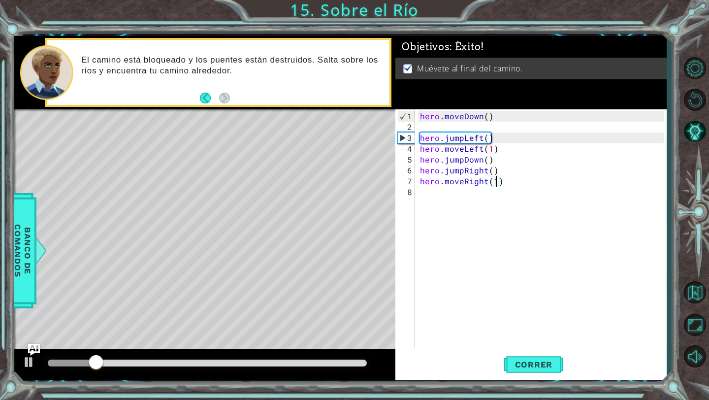
click at [250, 361] on div at bounding box center [207, 363] width 319 height 7
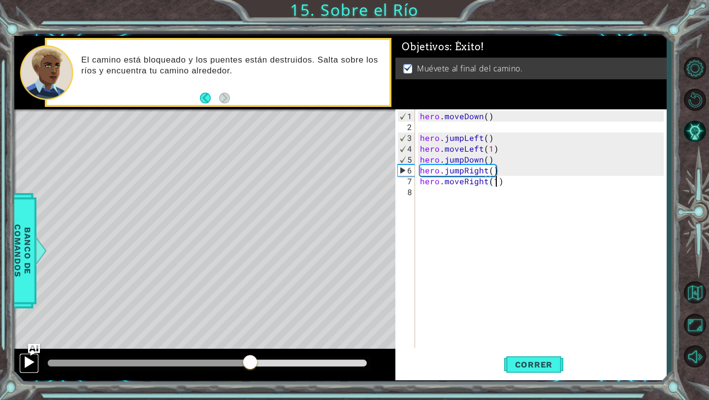
click at [26, 362] on div at bounding box center [29, 362] width 13 height 13
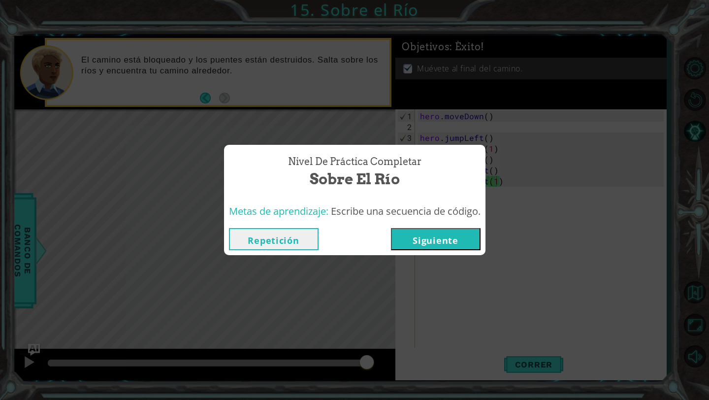
click at [420, 246] on button "Siguiente" at bounding box center [436, 239] width 90 height 22
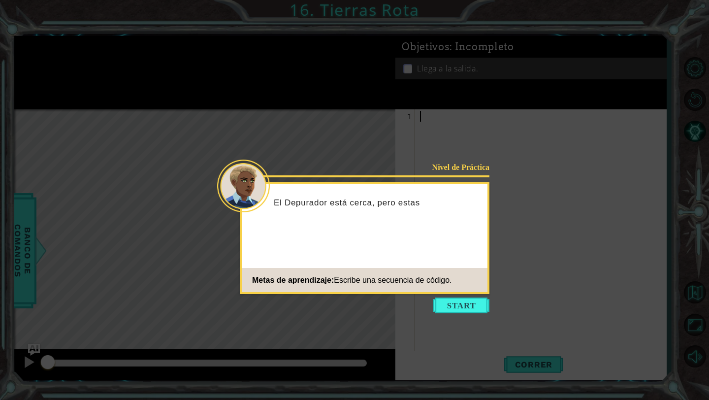
click at [447, 294] on div "Nivel de Práctica El Depurador está cerca, pero estas Metas de aprendizaje: Esc…" at bounding box center [365, 238] width 250 height 112
click at [443, 300] on button "Start" at bounding box center [462, 306] width 56 height 16
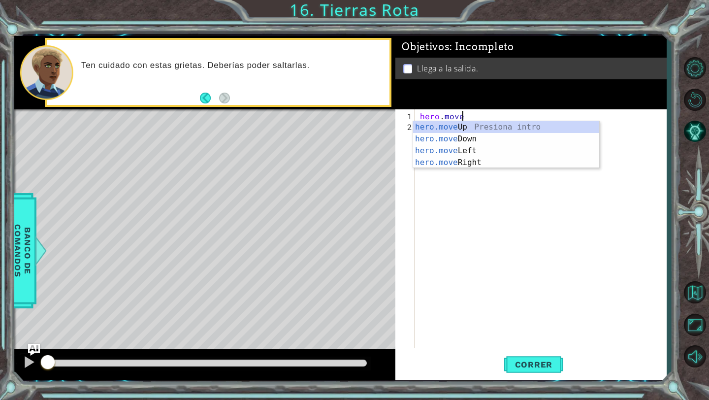
scroll to position [0, 2]
click at [466, 166] on div "hero.move Up Presiona intro hero.move Down Presiona intro hero.move Left Presio…" at bounding box center [506, 156] width 186 height 71
type textarea "hero.moveRight(1)"
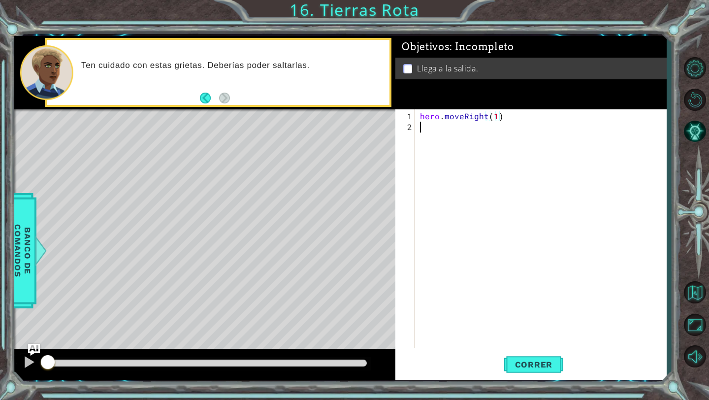
click at [448, 130] on div "hero . moveRight ( 1 )" at bounding box center [543, 241] width 251 height 260
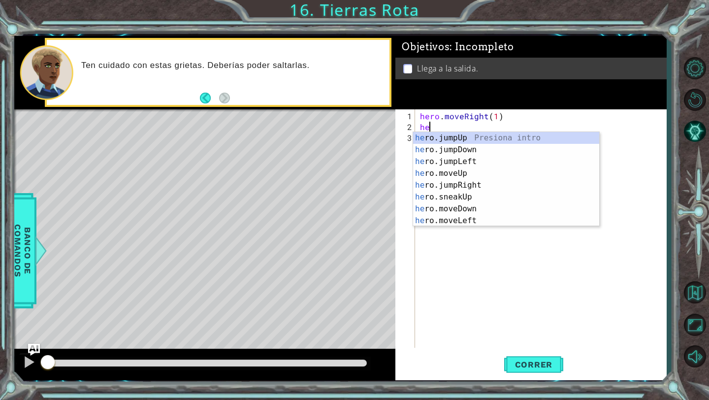
type textarea "her"
click at [469, 134] on div "her o.jumpUp Presiona intro her o.jumpDown Presiona intro her o.jumpLeft Presio…" at bounding box center [506, 191] width 186 height 118
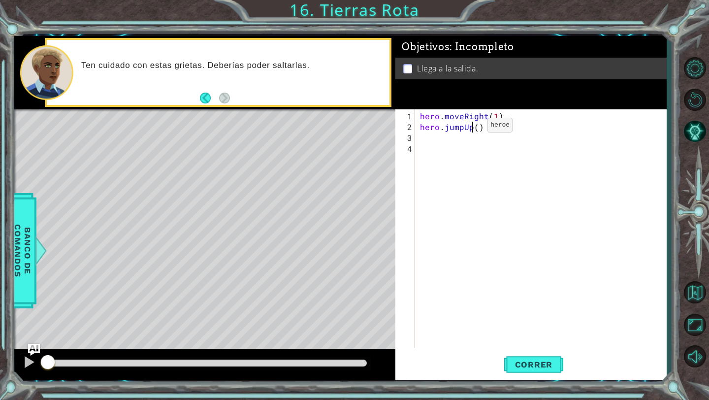
click at [470, 129] on div "hero . moveRight ( 1 ) hero . jumpUp ( )" at bounding box center [543, 241] width 251 height 260
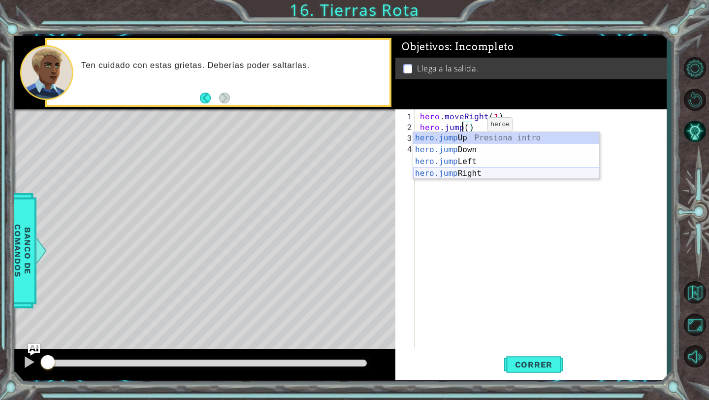
click at [463, 172] on div "hero.jump Up Presiona intro hero.jump Down Presiona intro hero.jump Left Presio…" at bounding box center [506, 167] width 186 height 71
type textarea "hero.jumpRight"
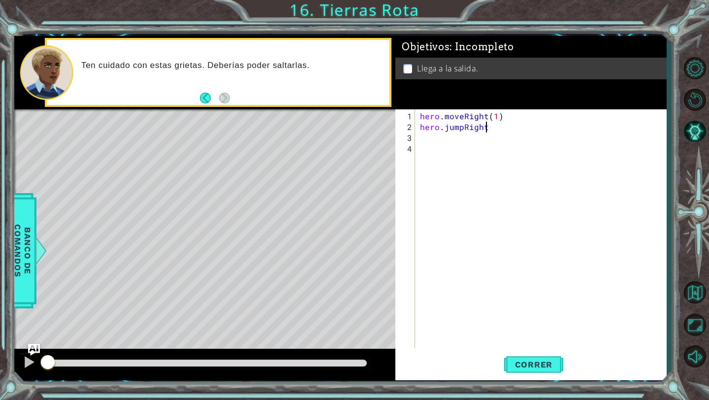
click at [445, 140] on div "hero . moveRight ( 1 ) hero . jumpRight" at bounding box center [543, 241] width 251 height 260
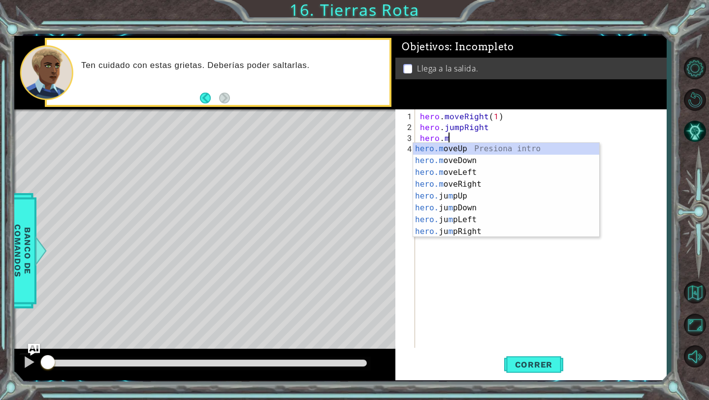
scroll to position [0, 1]
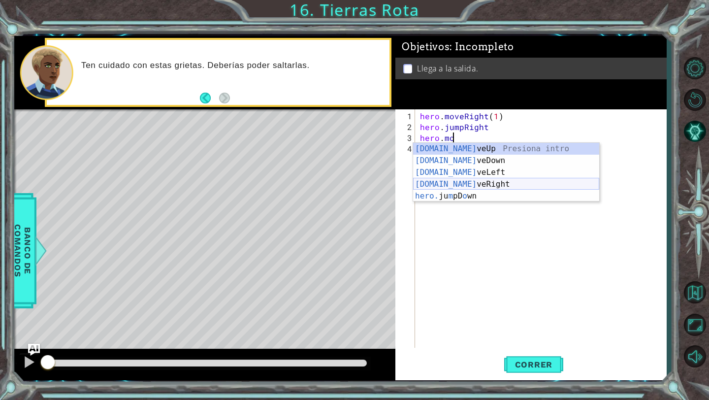
click at [469, 181] on div "[DOMAIN_NAME] veUp Presiona intro [DOMAIN_NAME] veDown Presiona intro [DOMAIN_N…" at bounding box center [506, 184] width 186 height 83
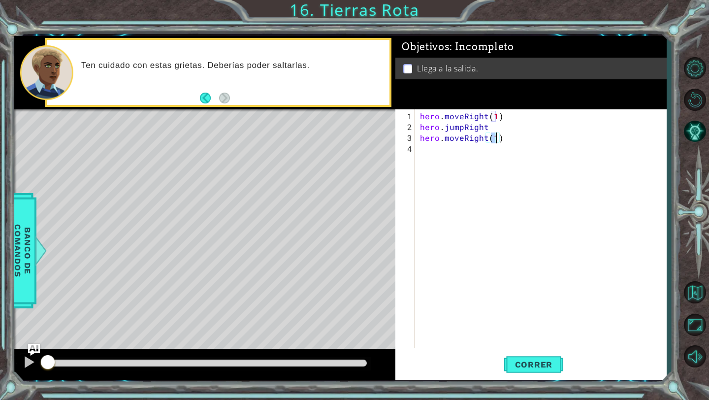
type textarea "hero.moveRight(2)"
click at [481, 155] on div "hero . moveRight ( 1 ) hero . jumpRight hero . moveRight ( 2 )" at bounding box center [543, 241] width 251 height 260
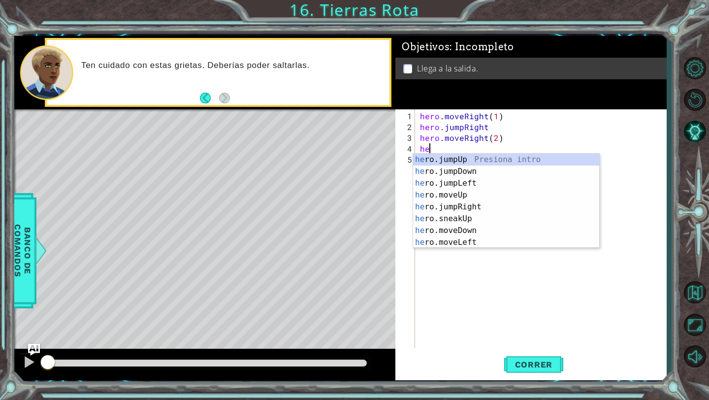
type textarea "hero"
click at [468, 191] on div "hero .jumpUp Presiona intro hero .jumpDown Presiona intro hero .jumpLeft Presio…" at bounding box center [506, 213] width 186 height 118
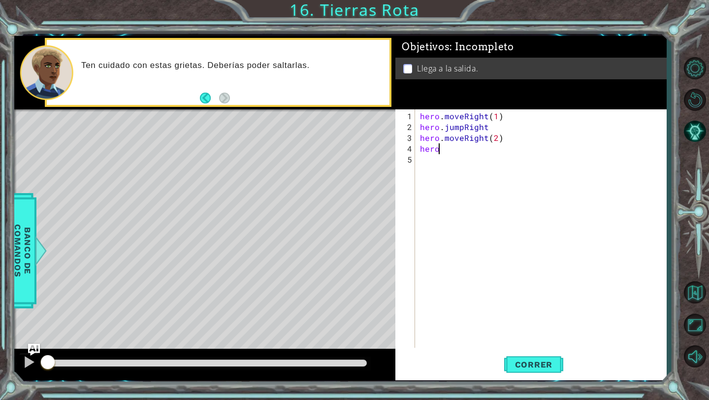
scroll to position [0, 0]
click at [485, 149] on div "hero . moveRight ( 1 ) hero . jumpRight hero . moveRight ( 2 ) hero . jumpRight…" at bounding box center [543, 241] width 251 height 260
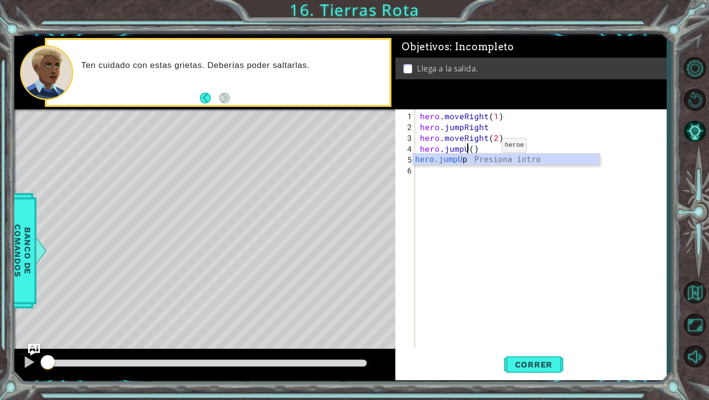
type textarea "hero.jumpUp()"
click at [455, 182] on div "hero . moveRight ( 1 ) hero . jumpRight hero . moveRight ( 2 ) hero . jumpUp ( )" at bounding box center [543, 241] width 251 height 260
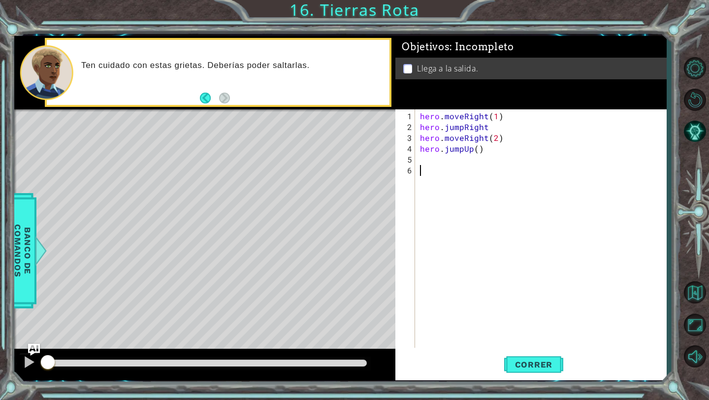
click at [445, 159] on div "hero . moveRight ( 1 ) hero . jumpRight hero . moveRight ( 2 ) hero . jumpUp ( )" at bounding box center [543, 241] width 251 height 260
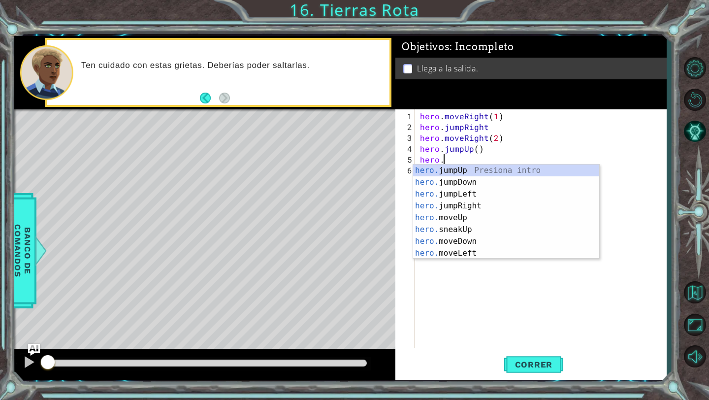
scroll to position [0, 1]
click at [473, 218] on div "hero. jumpUp Presiona intro hero. jumpDown Presiona intro hero. jumpLeft Presio…" at bounding box center [506, 224] width 186 height 118
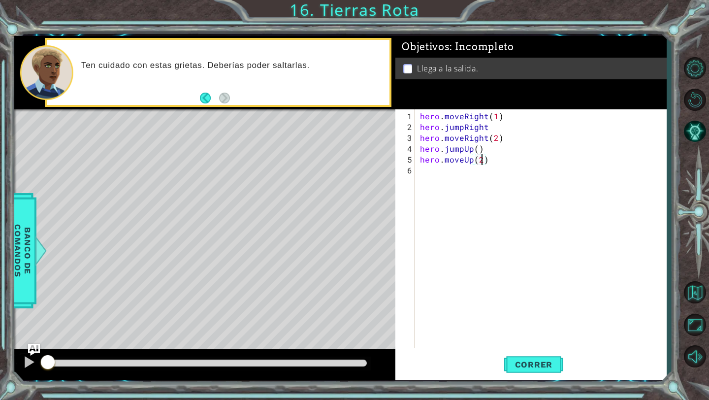
scroll to position [0, 3]
click at [526, 354] on button "Correr" at bounding box center [533, 364] width 59 height 27
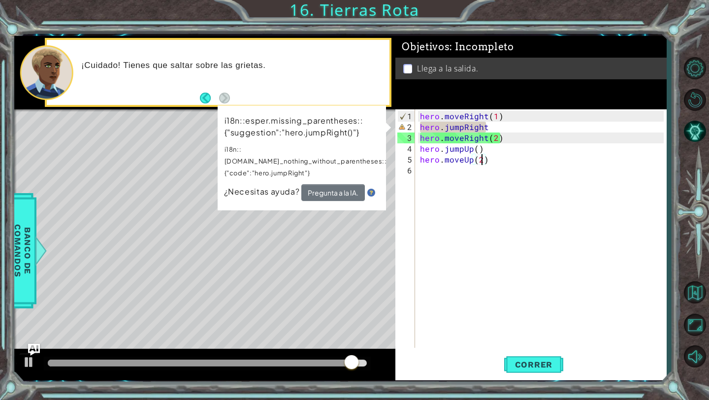
click at [489, 128] on div "hero . moveRight ( 1 ) hero . jumpRight hero . moveRight ( 2 ) hero . jumpUp ( …" at bounding box center [543, 241] width 251 height 260
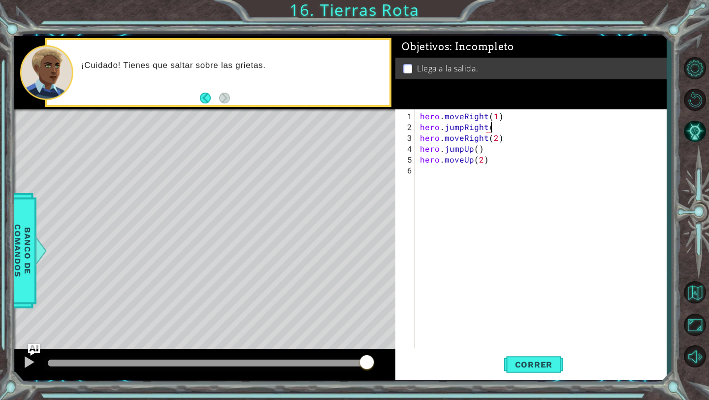
scroll to position [0, 4]
type textarea "hero.jumpRight()"
click at [511, 356] on button "Correr" at bounding box center [533, 364] width 59 height 27
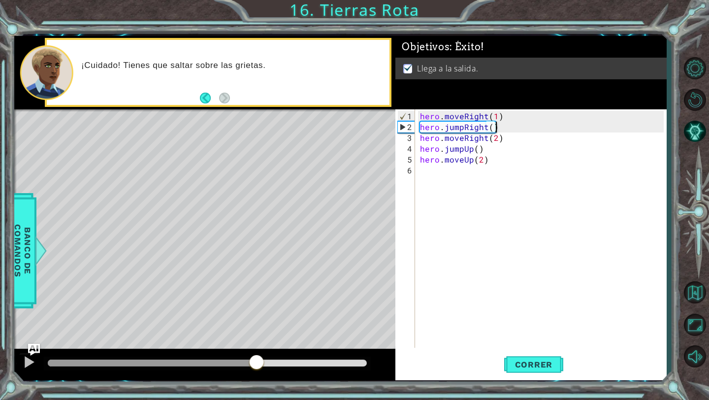
click at [258, 360] on div at bounding box center [207, 363] width 319 height 7
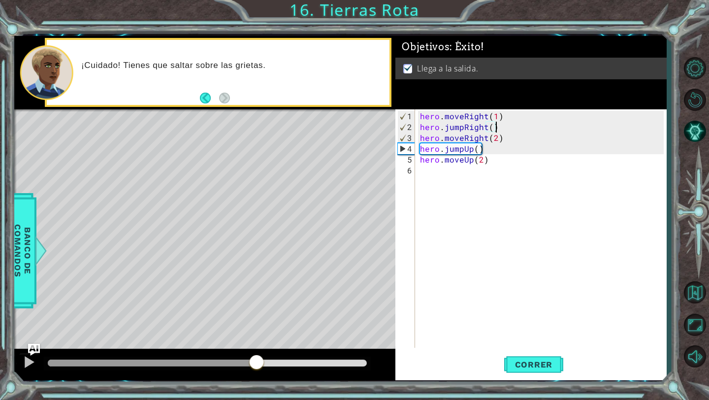
click at [325, 359] on div at bounding box center [207, 364] width 327 height 14
click at [328, 364] on div at bounding box center [207, 363] width 319 height 7
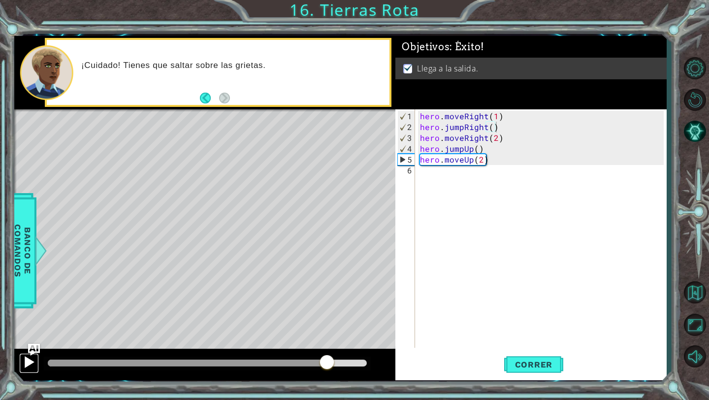
click at [27, 366] on div at bounding box center [29, 362] width 13 height 13
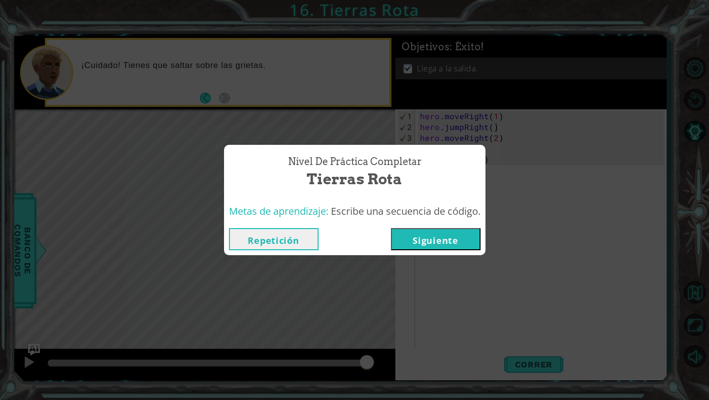
click at [431, 235] on button "Siguiente" at bounding box center [436, 239] width 90 height 22
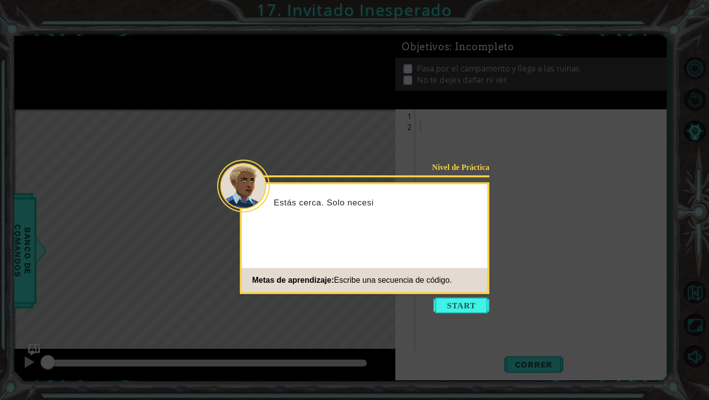
click at [457, 313] on icon at bounding box center [354, 200] width 709 height 400
click at [455, 308] on button "Start" at bounding box center [462, 306] width 56 height 16
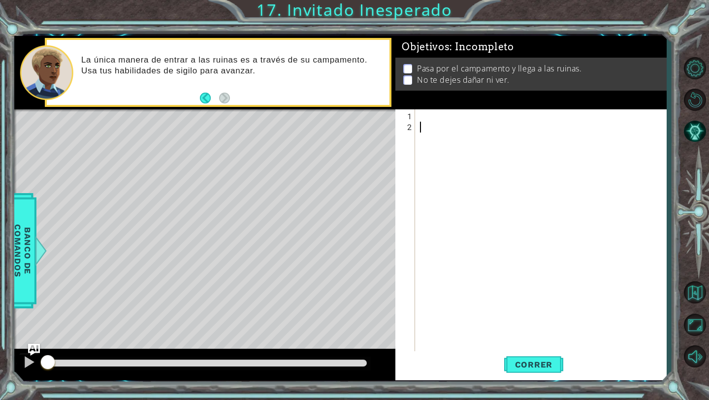
click at [454, 125] on div at bounding box center [543, 246] width 251 height 271
click at [451, 120] on div at bounding box center [543, 246] width 251 height 271
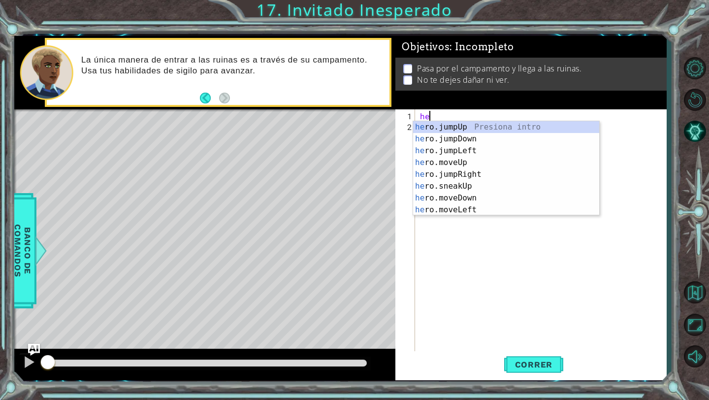
scroll to position [0, 0]
click at [465, 176] on div "hero .jumpUp Presiona intro hero .jumpDown Presiona intro hero .jumpLeft Presio…" at bounding box center [506, 180] width 186 height 118
type textarea "hero.moveUp(1)"
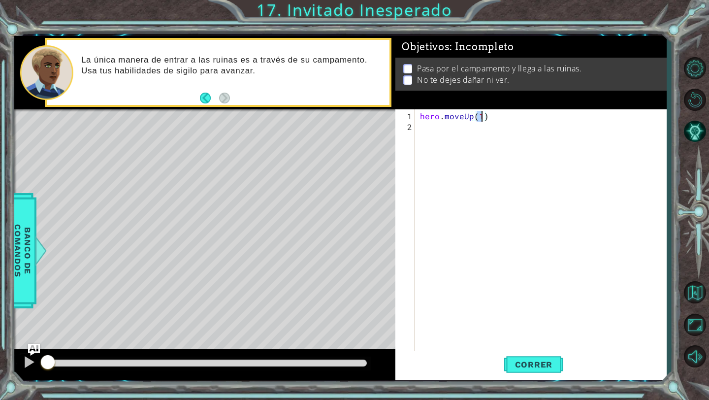
click at [440, 134] on div "hero . moveUp ( 1 )" at bounding box center [543, 246] width 251 height 271
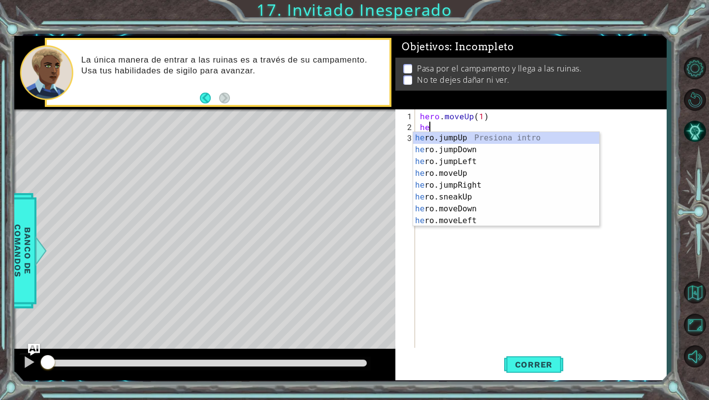
type textarea "hero"
click at [458, 139] on div "hero .jumpUp Presiona intro hero .jumpDown Presiona intro hero .jumpLeft Presio…" at bounding box center [506, 191] width 186 height 118
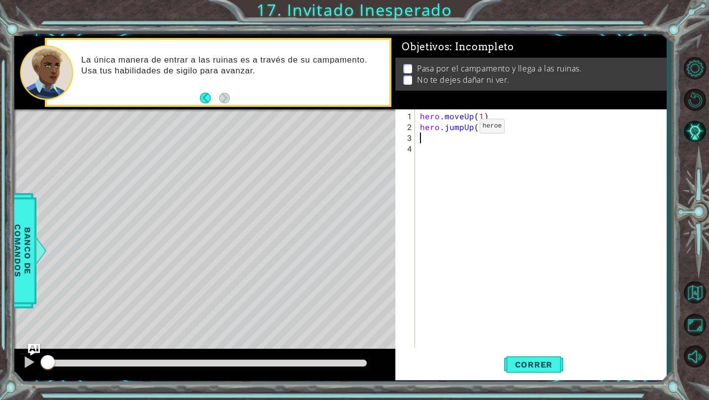
click at [458, 129] on div "hero . moveUp ( 1 ) hero . jumpUp ( )" at bounding box center [543, 241] width 251 height 260
click at [465, 130] on div "hero . moveUp ( 1 ) hero . jumpUp ( )" at bounding box center [543, 241] width 251 height 260
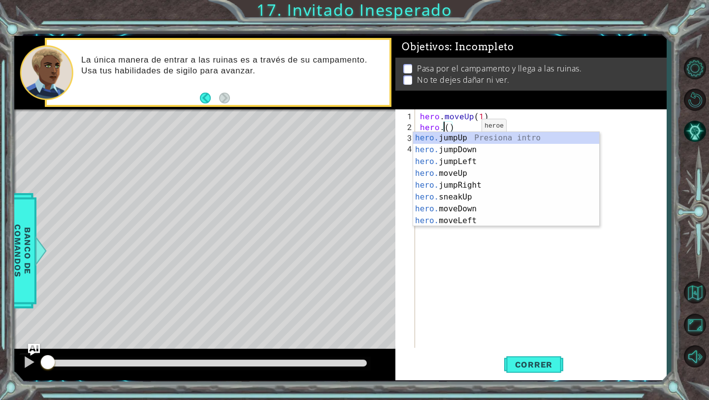
scroll to position [0, 1]
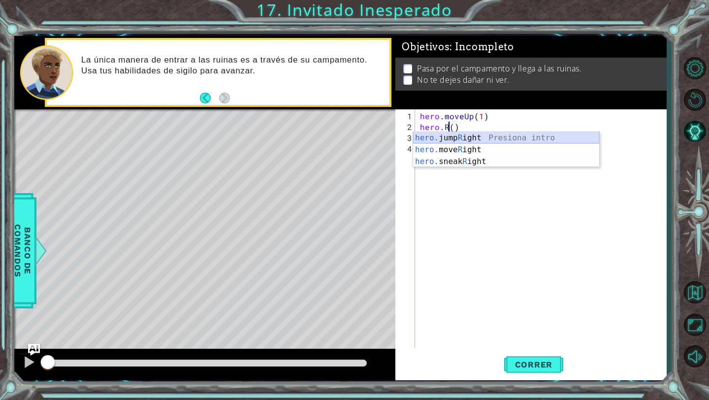
click at [474, 138] on div "hero. jump R ight Presiona intro hero. move R ight Presiona intro hero. sneak R…" at bounding box center [506, 161] width 186 height 59
type textarea "hero.jumpRight()"
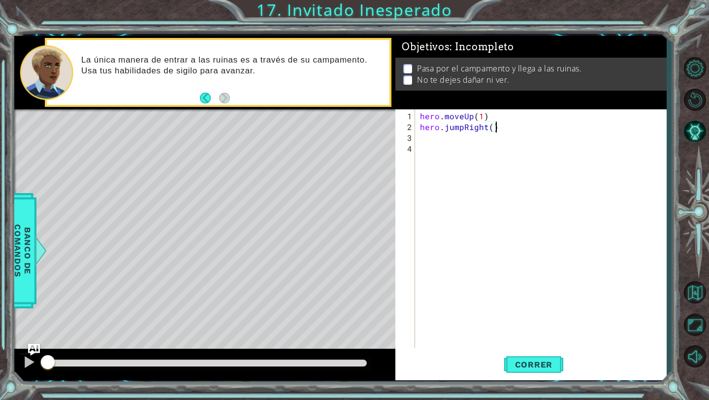
click at [480, 137] on div "hero . moveUp ( 1 ) hero . jumpRight ( )" at bounding box center [543, 241] width 251 height 260
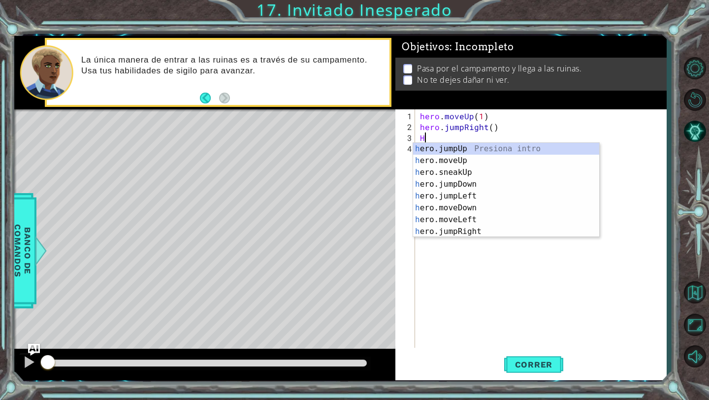
type textarea "HE"
click at [475, 170] on div "he ro.jumpUp Presiona intro he ro.moveUp Presiona intro he ro.jumpDown Presiona…" at bounding box center [506, 202] width 186 height 118
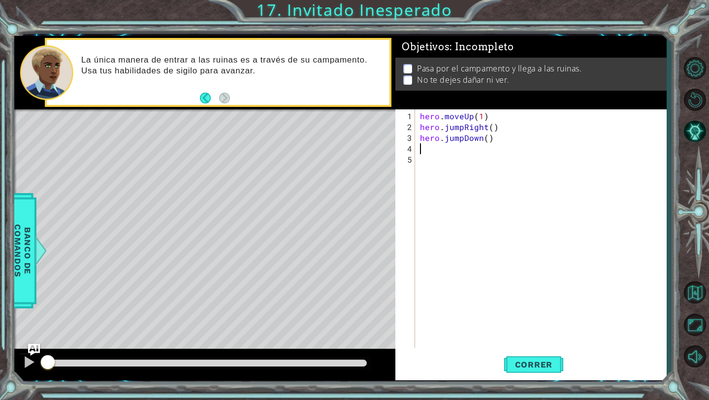
click at [463, 154] on div "hero . moveUp ( 1 ) hero . jumpRight ( ) hero . jumpDown ( )" at bounding box center [543, 241] width 251 height 260
click at [460, 148] on div "hero . moveUp ( 1 ) hero . jumpRight ( ) hero . jumpDown ( )" at bounding box center [543, 241] width 251 height 260
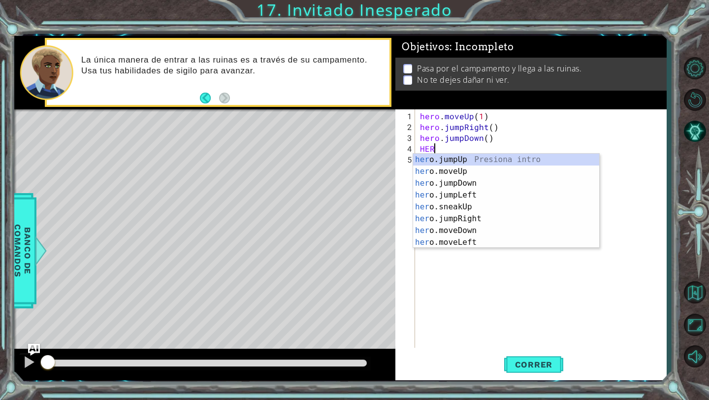
type textarea "H"
click at [471, 225] on div "hero .jumpUp Presiona intro hero .jumpDown Presiona intro hero .jumpLeft Presio…" at bounding box center [506, 213] width 186 height 118
click at [469, 221] on div "hero. jumpUp Presiona intro hero. jumpDown Presiona intro hero. jumpLeft Presio…" at bounding box center [506, 213] width 186 height 118
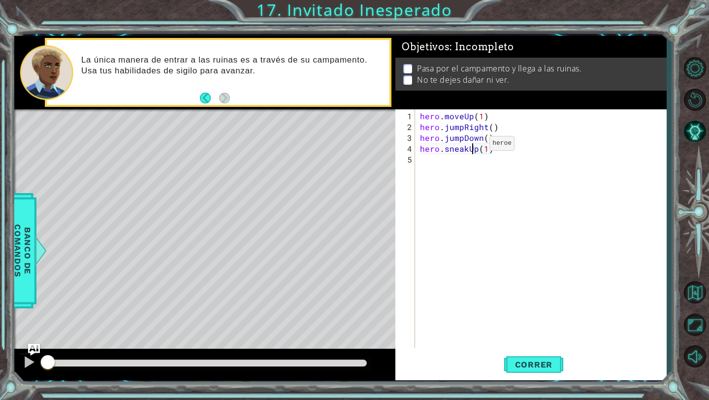
click at [472, 147] on div "hero . moveUp ( 1 ) hero . jumpRight ( ) hero . jumpDown ( ) hero . sneakUp ( 1…" at bounding box center [543, 241] width 251 height 260
click at [476, 148] on div "hero . moveUp ( 1 ) hero . jumpRight ( ) hero . jumpDown ( ) hero . sneakUp ( 1…" at bounding box center [543, 241] width 251 height 260
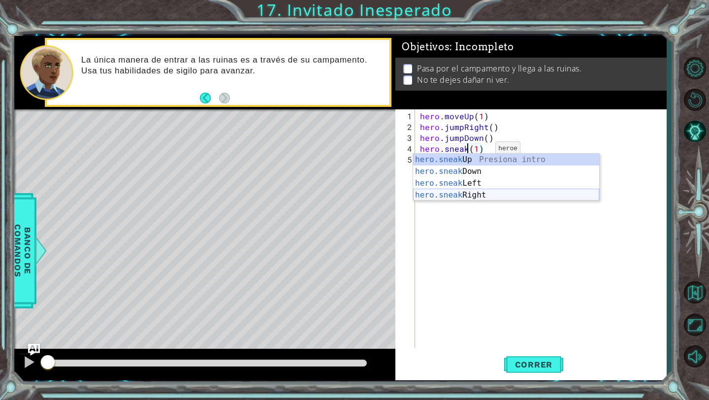
click at [484, 194] on div "hero.sneak Up Presiona intro hero.sneak Down Presiona intro hero.sneak Left Pre…" at bounding box center [506, 189] width 186 height 71
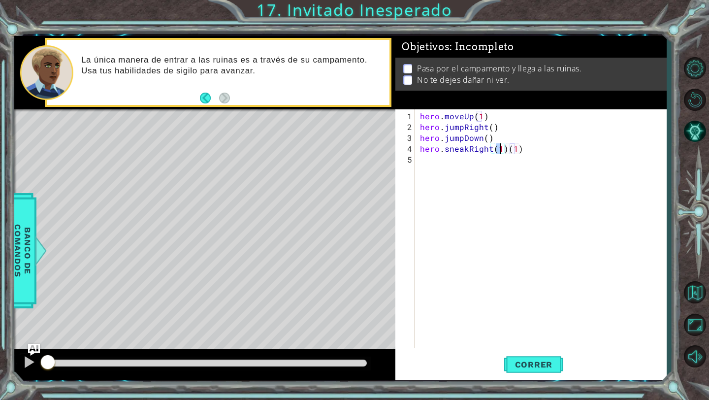
click at [534, 143] on div "hero . moveUp ( 1 ) hero . jumpRight ( ) hero . jumpDown ( ) hero . sneakRight …" at bounding box center [543, 241] width 251 height 260
type textarea "hero.sneakRight(1)"
click at [478, 157] on div "hero . moveUp ( 1 ) hero . jumpRight ( ) hero . jumpDown ( ) hero . sneakRight …" at bounding box center [543, 241] width 251 height 260
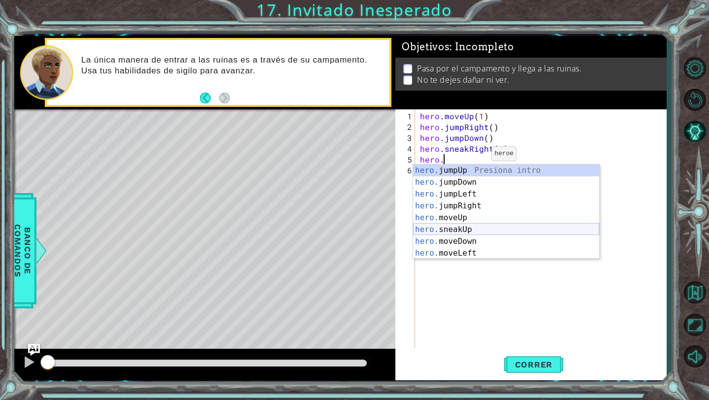
click at [464, 231] on div "hero. jumpUp Presiona intro hero. jumpDown Presiona intro hero. jumpLeft Presio…" at bounding box center [506, 224] width 186 height 118
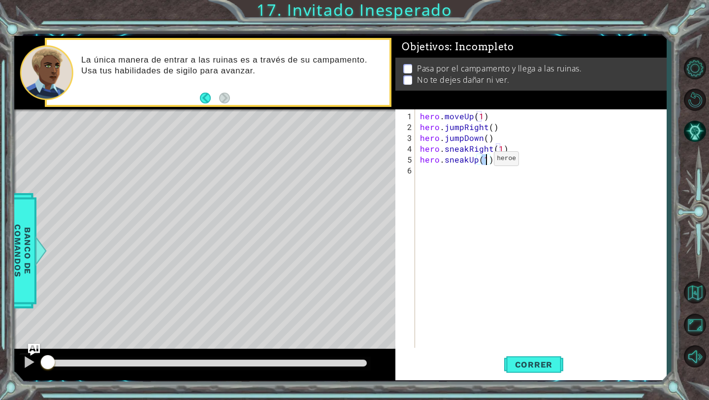
click at [477, 163] on div "hero . moveUp ( 1 ) hero . jumpRight ( ) hero . jumpDown ( ) hero . sneakRight …" at bounding box center [543, 241] width 251 height 260
type textarea "hero.sneakUp(1)"
click at [521, 356] on button "Correr" at bounding box center [533, 364] width 59 height 27
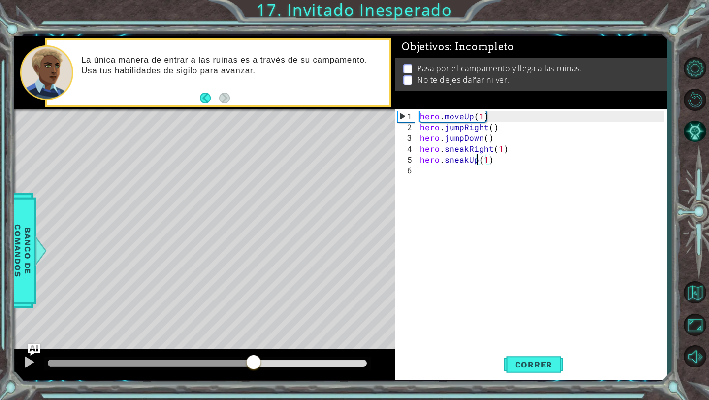
click at [254, 364] on div at bounding box center [207, 363] width 319 height 7
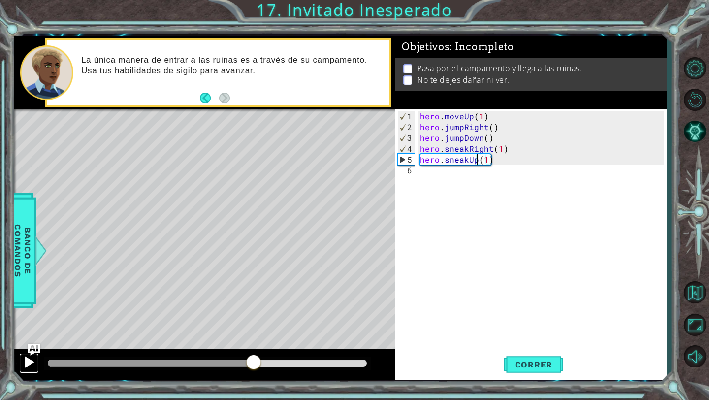
click at [30, 363] on div at bounding box center [29, 362] width 13 height 13
click at [431, 170] on div "hero . moveUp ( 1 ) hero . jumpRight ( ) hero . jumpDown ( ) hero . sneakRight …" at bounding box center [543, 241] width 251 height 260
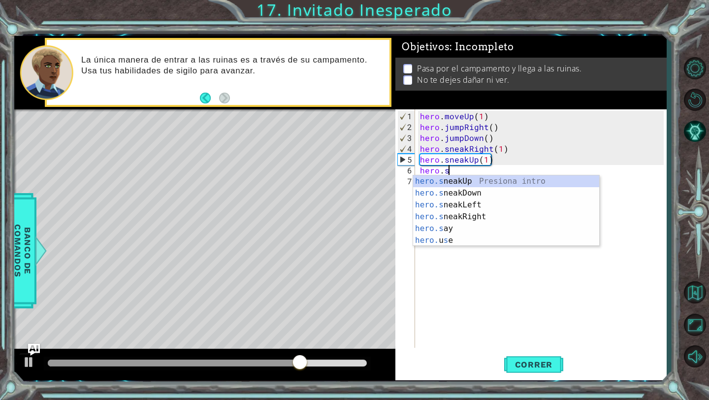
scroll to position [0, 1]
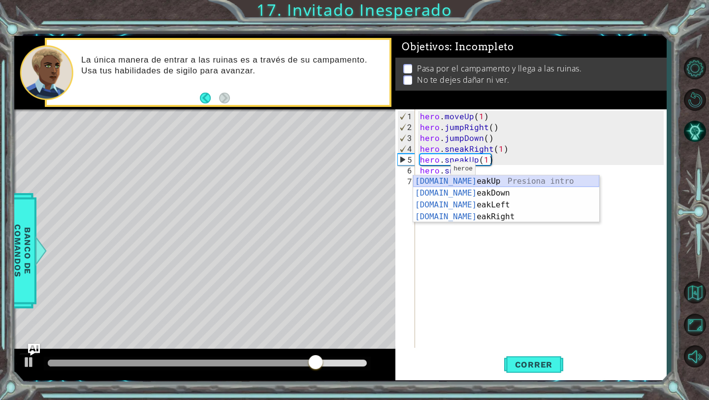
click at [449, 182] on div "[DOMAIN_NAME] eakUp Presiona intro [DOMAIN_NAME] eakDown Presiona intro [DOMAIN…" at bounding box center [506, 210] width 186 height 71
type textarea "hero.sneakUp(1)"
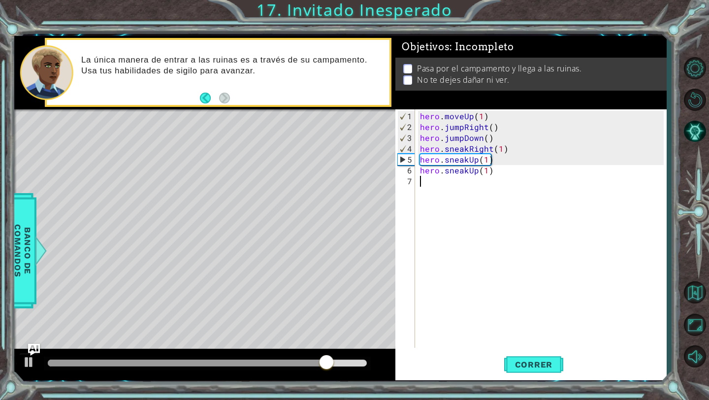
click at [449, 182] on div "hero . moveUp ( 1 ) hero . jumpRight ( ) hero . jumpDown ( ) hero . sneakRight …" at bounding box center [543, 241] width 251 height 260
click at [488, 165] on div "hero . moveUp ( 1 ) hero . jumpRight ( ) hero . jumpDown ( ) hero . sneakRight …" at bounding box center [543, 241] width 251 height 260
click at [489, 159] on div "hero . moveUp ( 1 ) hero . jumpRight ( ) hero . jumpDown ( ) hero . sneakRight …" at bounding box center [543, 241] width 251 height 260
type textarea "hero.sneakUp(2)"
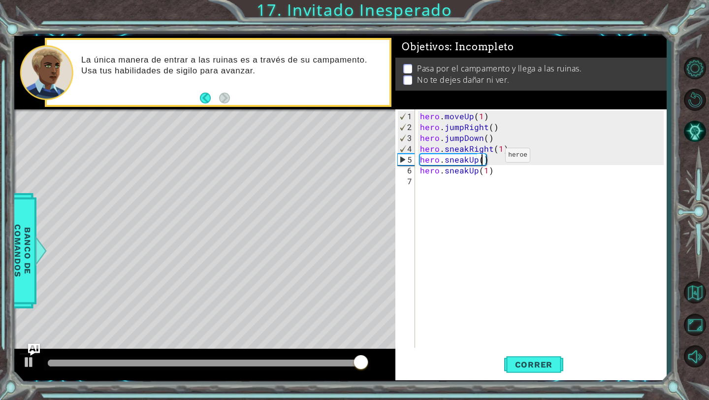
scroll to position [0, 4]
click at [490, 179] on div "hero . moveUp ( 1 ) hero . jumpRight ( ) hero . jumpDown ( ) hero . sneakRight …" at bounding box center [543, 241] width 251 height 260
click at [473, 169] on div "hero . moveUp ( 1 ) hero . jumpRight ( ) hero . jumpDown ( ) hero . sneakRight …" at bounding box center [543, 241] width 251 height 260
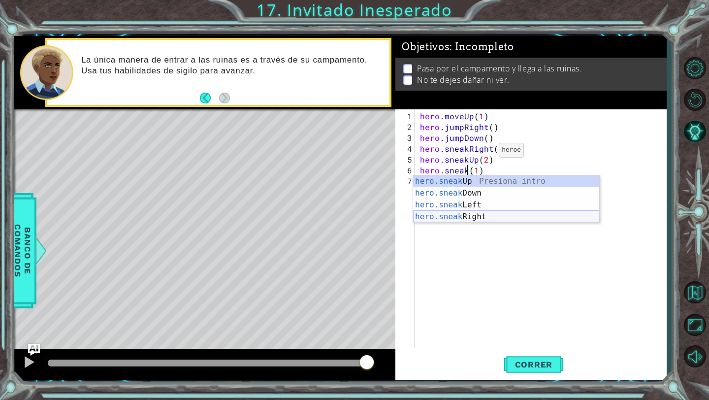
click at [472, 213] on div "hero.sneak Up Presiona intro hero.sneak Down Presiona intro hero.sneak Left Pre…" at bounding box center [506, 210] width 186 height 71
type textarea "hero.sneakRight(1)(1)"
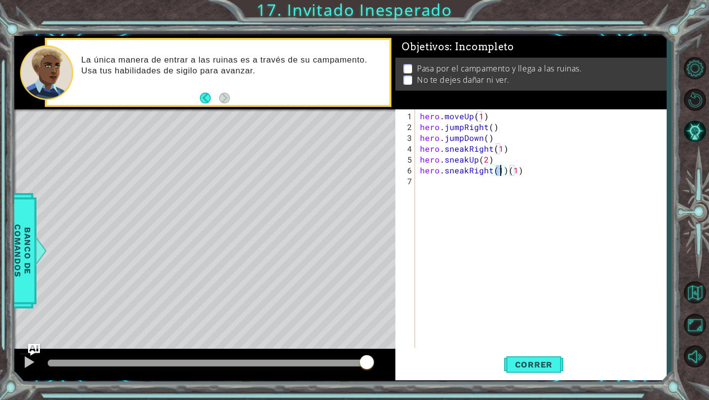
click at [522, 176] on div "hero . moveUp ( 1 ) hero . jumpRight ( ) hero . jumpDown ( ) hero . sneakRight …" at bounding box center [543, 241] width 251 height 260
click at [522, 174] on div "hero . moveUp ( 1 ) hero . jumpRight ( ) hero . jumpDown ( ) hero . sneakRight …" at bounding box center [543, 241] width 251 height 260
click at [523, 171] on div "hero . moveUp ( 1 ) hero . jumpRight ( ) hero . jumpDown ( ) hero . sneakRight …" at bounding box center [543, 241] width 251 height 260
type textarea "hero.sneakRight(1)"
click at [502, 175] on div "hero . moveUp ( 1 ) hero . jumpRight ( ) hero . jumpDown ( ) hero . sneakRight …" at bounding box center [543, 241] width 251 height 260
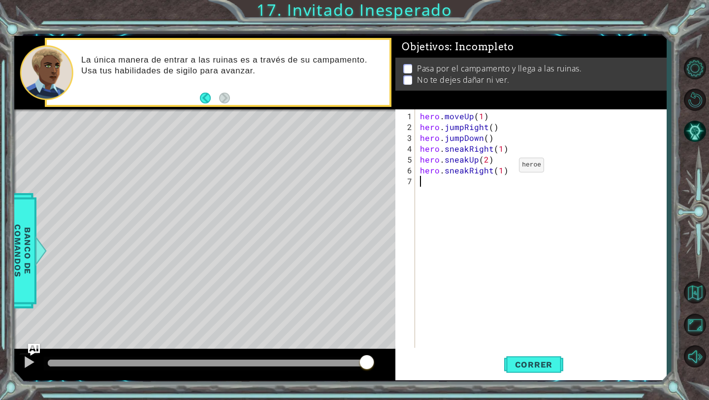
click at [502, 169] on div "hero . moveUp ( 1 ) hero . jumpRight ( ) hero . jumpDown ( ) hero . sneakRight …" at bounding box center [543, 241] width 251 height 260
type textarea "hero.sneakRight(2)"
click at [473, 189] on div "hero . moveUp ( 1 ) hero . jumpRight ( ) hero . jumpDown ( ) hero . sneakRight …" at bounding box center [543, 241] width 251 height 260
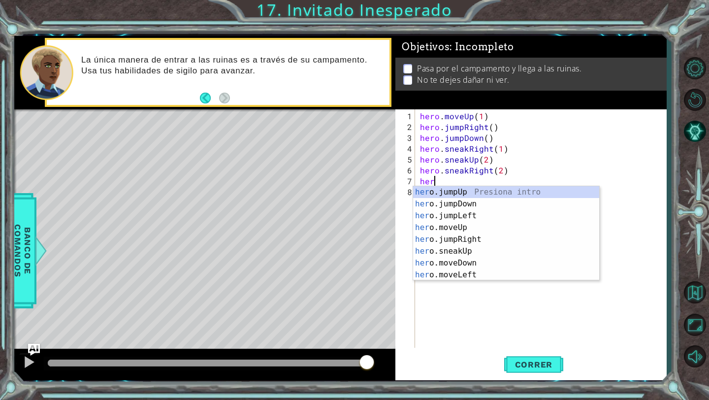
scroll to position [0, 0]
type textarea "hero."
click at [472, 201] on div "hero. jumpUp Presiona intro hero. jumpDown Presiona intro hero. jumpLeft Presio…" at bounding box center [506, 245] width 186 height 118
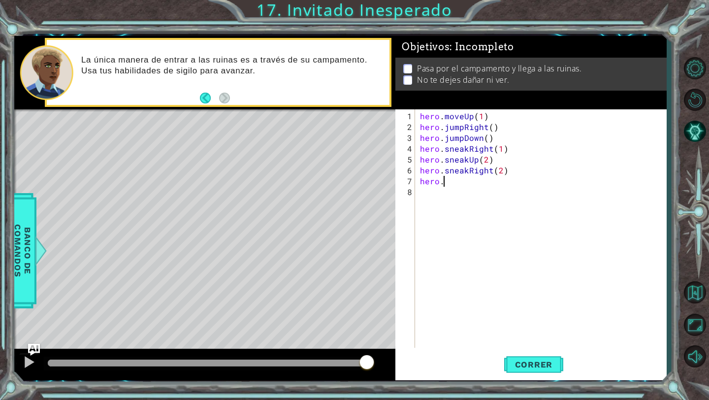
scroll to position [0, 0]
click at [488, 178] on div "hero . moveUp ( 1 ) hero . jumpRight ( ) hero . jumpDown ( ) hero . sneakRight …" at bounding box center [543, 241] width 251 height 260
click at [516, 366] on span "Correr" at bounding box center [534, 365] width 58 height 10
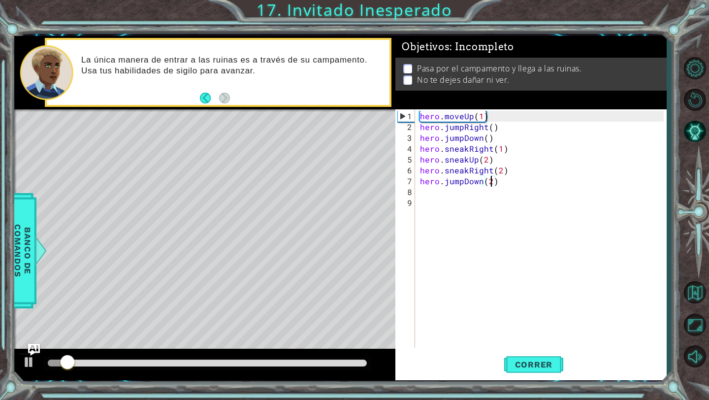
click at [286, 362] on div at bounding box center [207, 363] width 319 height 7
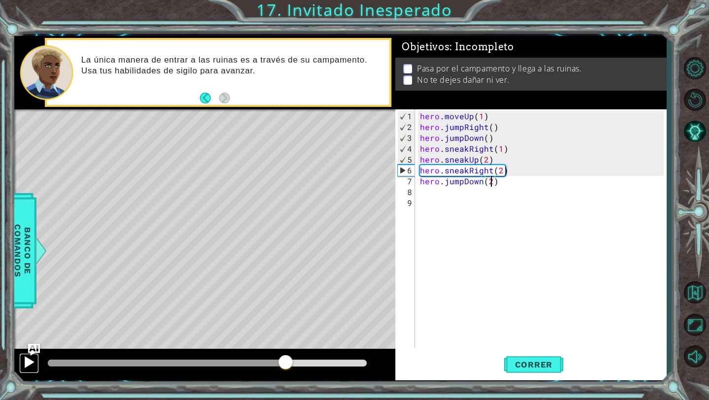
click at [28, 367] on div at bounding box center [29, 362] width 13 height 13
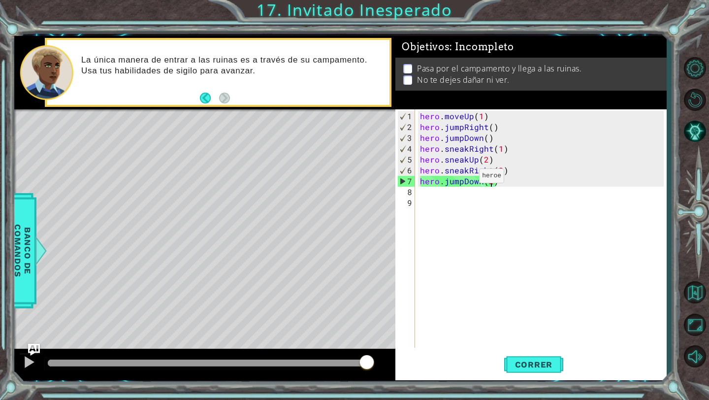
click at [463, 179] on div "hero . moveUp ( 1 ) hero . jumpRight ( ) hero . jumpDown ( ) hero . sneakRight …" at bounding box center [543, 241] width 251 height 260
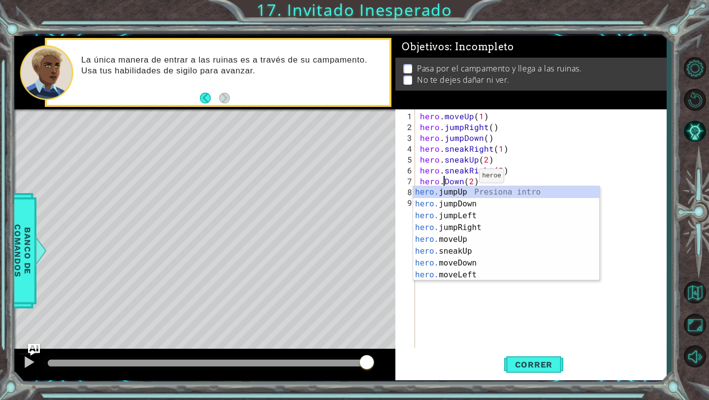
scroll to position [0, 2]
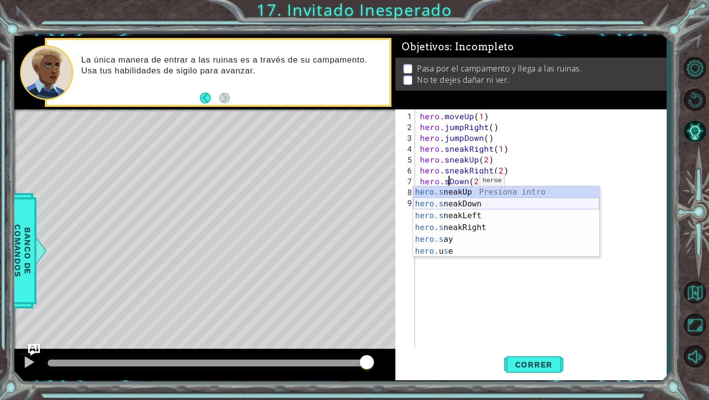
click at [469, 205] on div "hero.s neakUp Presiona intro hero.s neakDown Presiona intro hero.s neakLeft Pre…" at bounding box center [506, 233] width 186 height 95
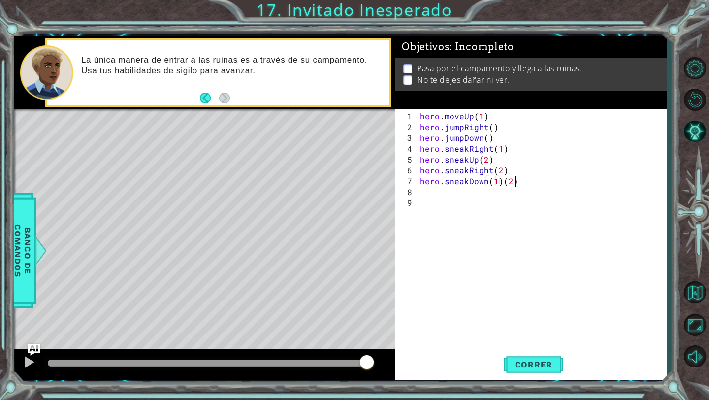
click at [514, 179] on div "hero . moveUp ( 1 ) hero . jumpRight ( ) hero . jumpDown ( ) hero . sneakRight …" at bounding box center [543, 241] width 251 height 260
type textarea "hero.sneakDown(2)"
click at [515, 355] on button "Correr" at bounding box center [533, 364] width 59 height 27
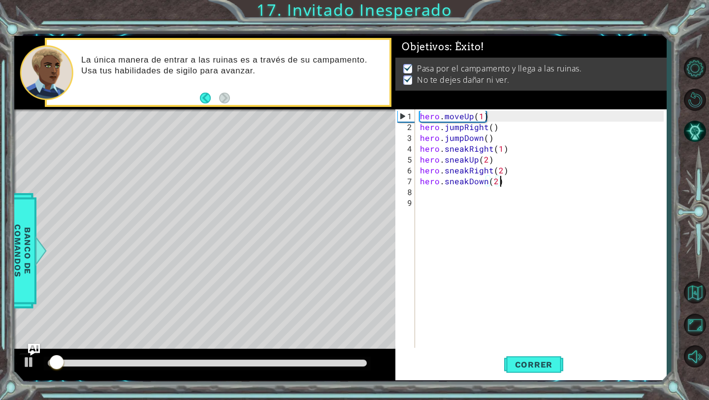
click at [320, 367] on div at bounding box center [207, 364] width 327 height 14
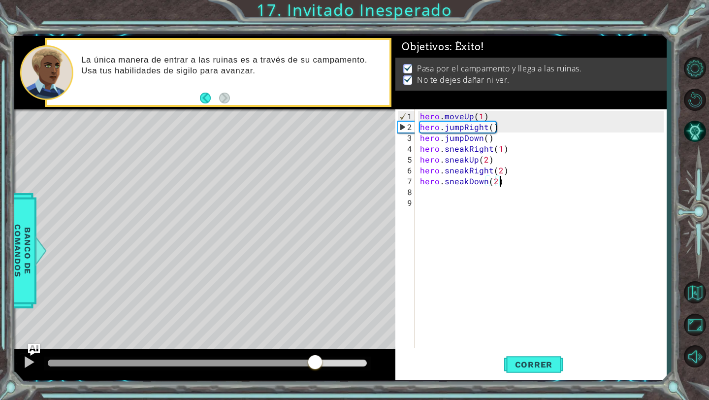
click at [316, 361] on div at bounding box center [207, 363] width 319 height 7
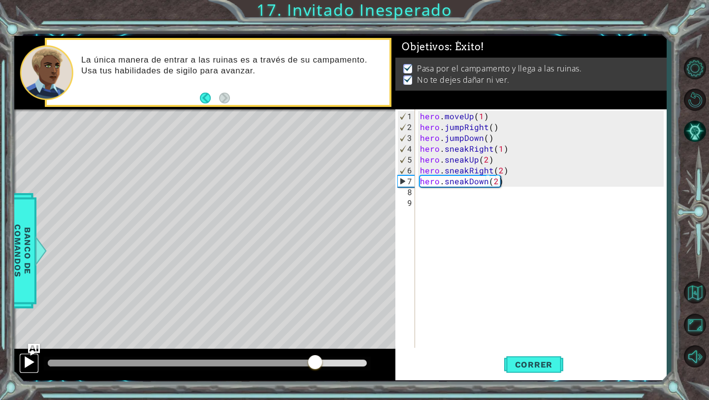
click at [21, 362] on button at bounding box center [29, 363] width 20 height 20
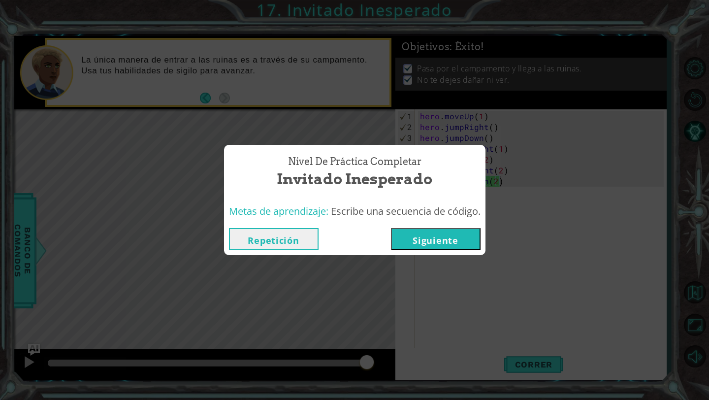
click at [462, 237] on button "Siguiente" at bounding box center [436, 239] width 90 height 22
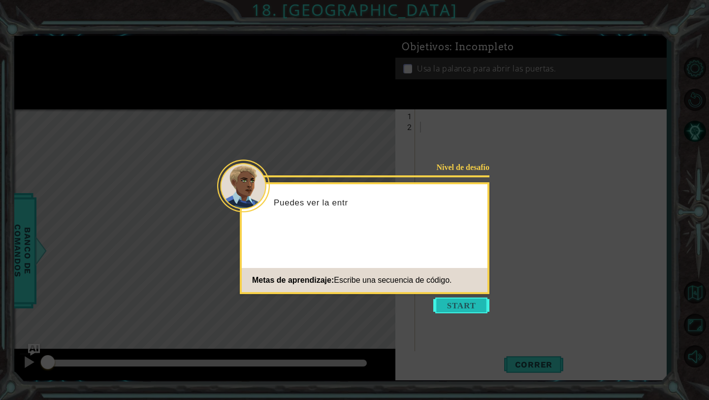
click at [468, 309] on button "Start" at bounding box center [462, 306] width 56 height 16
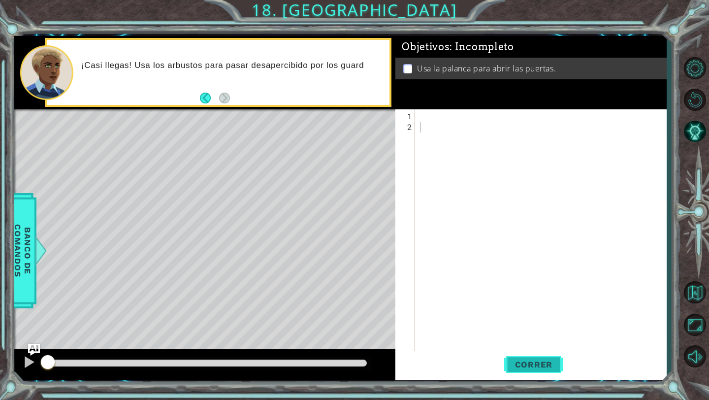
click at [545, 359] on button "Correr" at bounding box center [533, 364] width 59 height 27
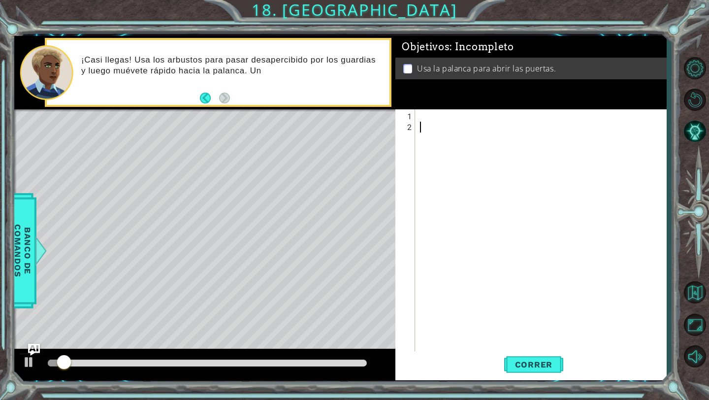
click at [445, 124] on div at bounding box center [543, 246] width 251 height 271
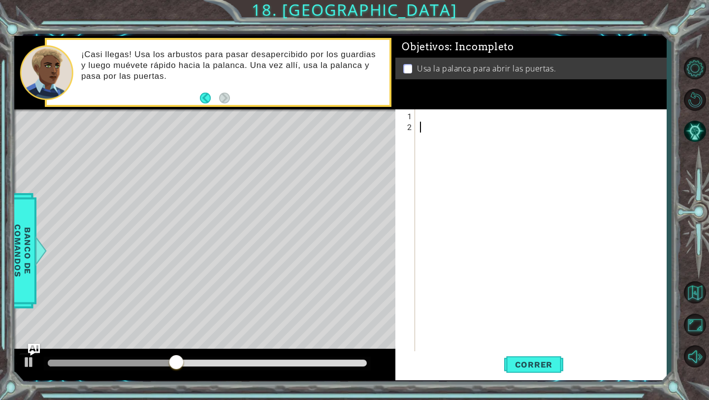
click at [433, 115] on div at bounding box center [543, 246] width 251 height 271
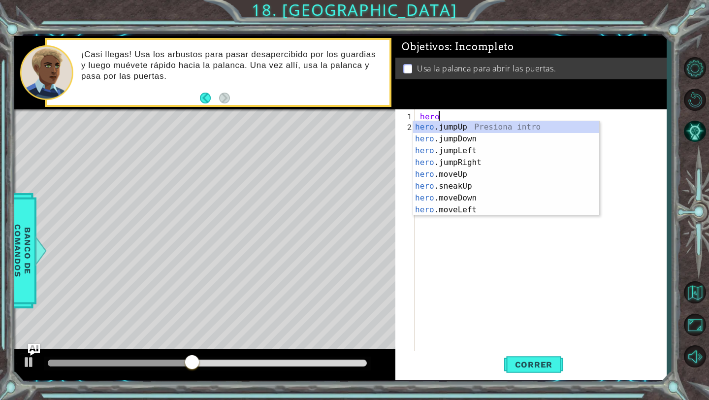
scroll to position [0, 0]
click at [440, 183] on div "hero .jumpUp Presiona intro hero .jumpDown Presiona intro hero .jumpLeft Presio…" at bounding box center [506, 180] width 186 height 118
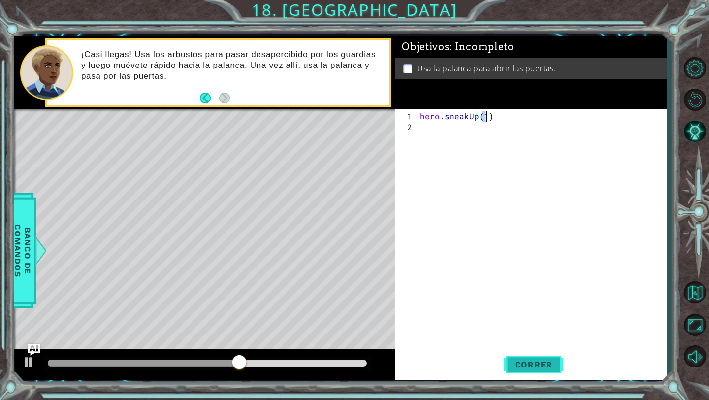
type textarea "hero.sneakUp(1)"
click at [521, 356] on button "Correr" at bounding box center [533, 364] width 59 height 27
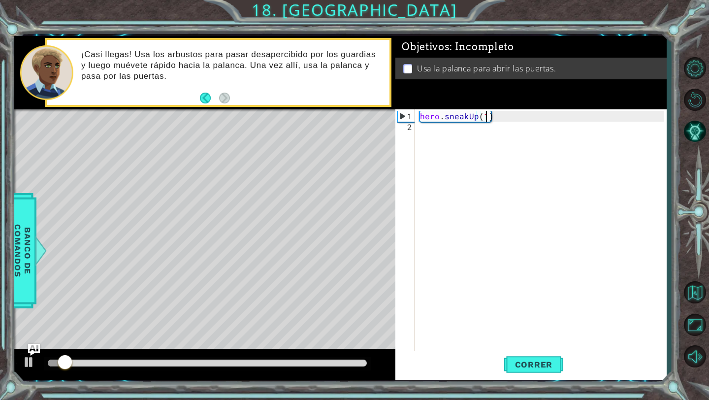
click at [492, 113] on div "hero . sneakUp ( 1 )" at bounding box center [543, 246] width 251 height 271
click at [501, 118] on div "hero . sneakUp ( 1 )" at bounding box center [543, 246] width 251 height 271
click at [395, 116] on div "1 ההההההההההההההההההההההההההההההההההההההההההההההההההההההההההההההההההההההההההההה…" at bounding box center [340, 208] width 653 height 344
type textarea "c"
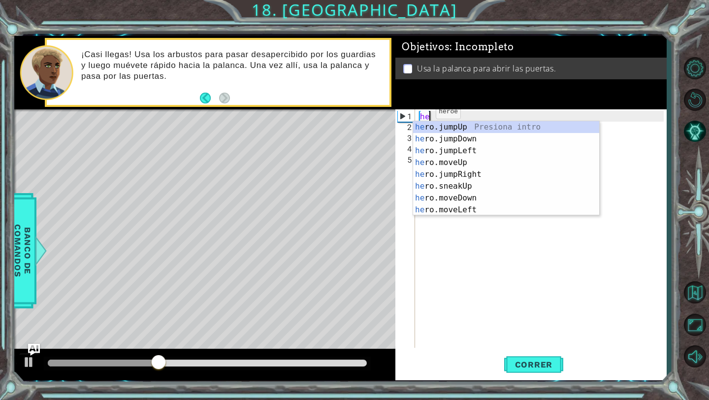
scroll to position [0, 0]
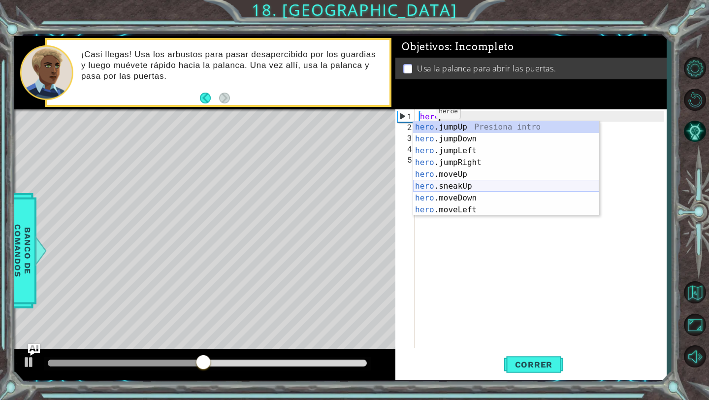
click at [470, 189] on div "hero .jumpUp Presiona intro hero .jumpDown Presiona intro hero .jumpLeft Presio…" at bounding box center [506, 180] width 186 height 118
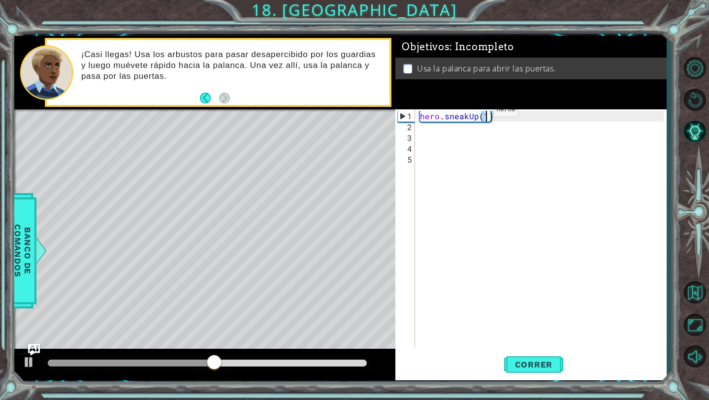
click at [477, 113] on div "hero . sneakUp ( 1 )" at bounding box center [543, 241] width 251 height 260
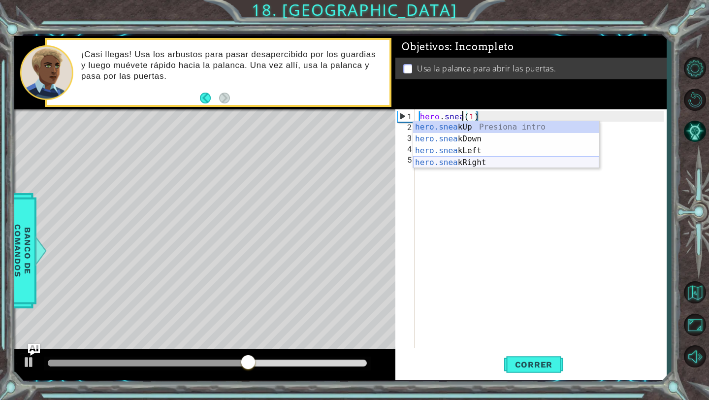
click at [475, 162] on div "hero.snea kUp Presiona intro hero.snea kDown Presiona intro hero.snea kLeft Pre…" at bounding box center [506, 156] width 186 height 71
type textarea "hero.sneakRight(1)(1)"
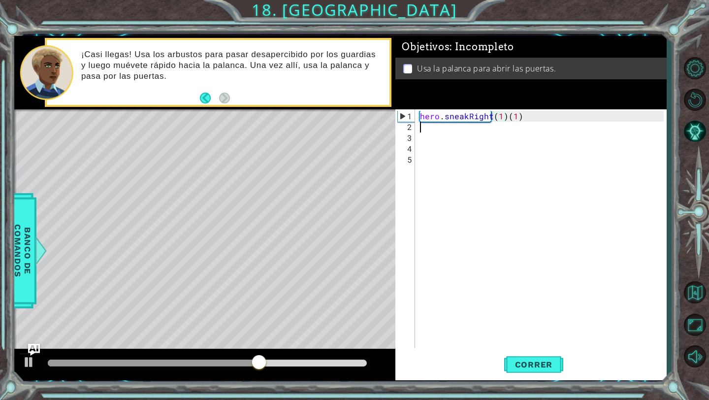
click at [454, 128] on div "hero . sneakRight ( 1 ) ( 1 )" at bounding box center [543, 241] width 251 height 260
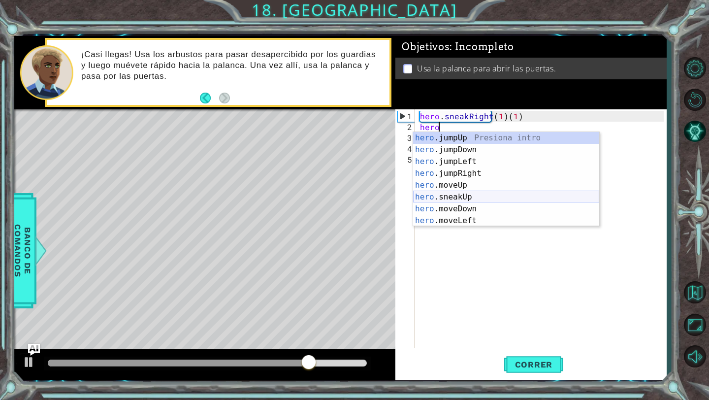
click at [465, 193] on div "hero .jumpUp Presiona intro hero .jumpDown Presiona intro hero .jumpLeft Presio…" at bounding box center [506, 191] width 186 height 118
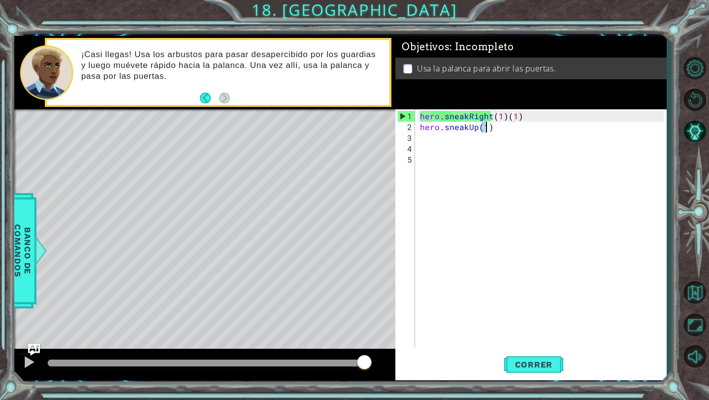
type textarea "hero.sneakUp(2)"
click at [480, 137] on div "hero . sneakRight ( 1 ) ( 1 ) hero . sneakUp ( 2 )" at bounding box center [543, 241] width 251 height 260
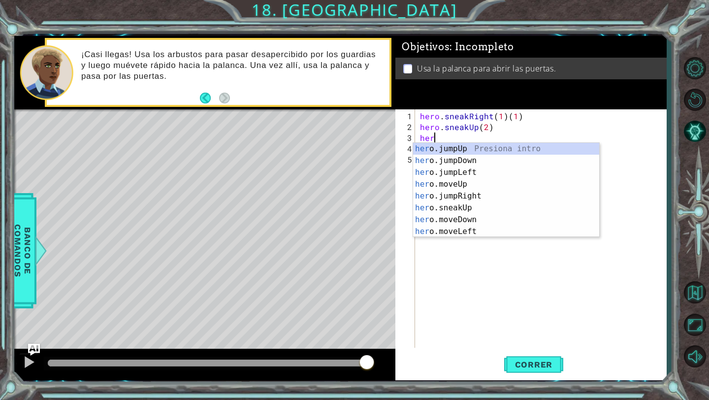
scroll to position [0, 0]
click at [469, 206] on div "hero .jumpUp Presiona intro hero .jumpDown Presiona intro hero .jumpLeft Presio…" at bounding box center [506, 202] width 186 height 118
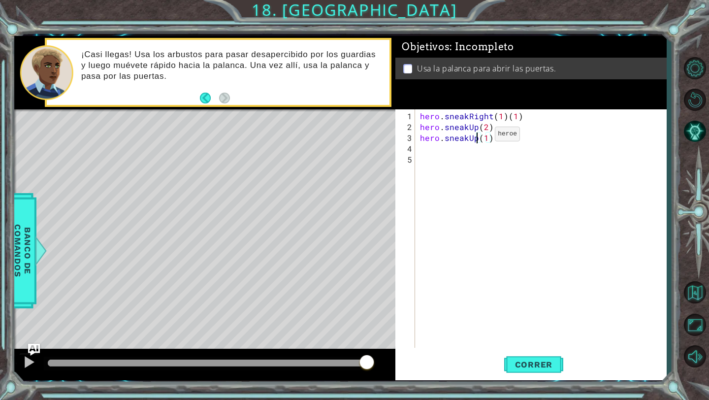
click at [478, 137] on div "hero . sneakRight ( 1 ) ( 1 ) hero . sneakUp ( 2 ) hero . sneakUp ( 1 )" at bounding box center [543, 241] width 251 height 260
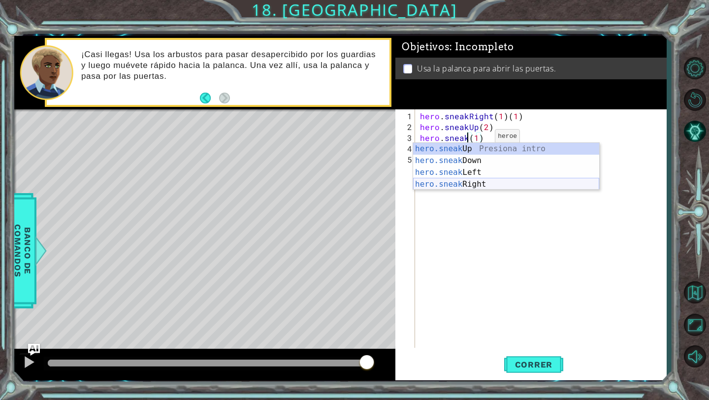
click at [478, 183] on div "hero.sneak Up Presiona intro hero.sneak Down Presiona intro hero.sneak Left Pre…" at bounding box center [506, 178] width 186 height 71
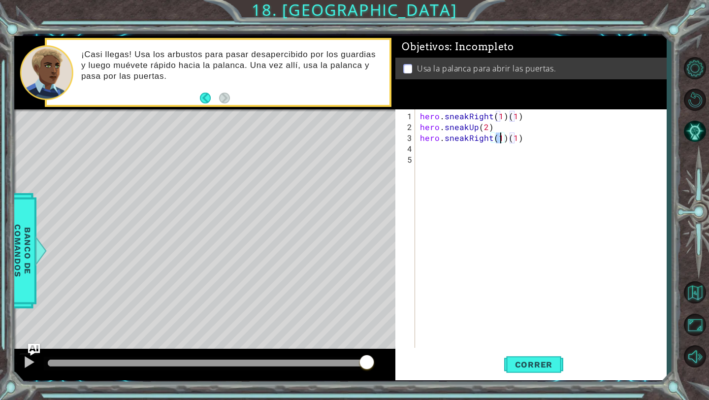
click at [523, 141] on div "hero . sneakRight ( 1 ) ( 1 ) hero . sneakUp ( 2 ) hero . sneakRight ( 1 ) ( 1 )" at bounding box center [543, 241] width 251 height 260
click at [538, 112] on div "hero . sneakRight ( 1 ) ( 1 ) hero . sneakUp ( 2 ) hero . sneakRight ( 1 )" at bounding box center [543, 241] width 251 height 260
type textarea "hero.sneakRight(1)"
click at [469, 155] on div "hero . sneakRight ( 1 ) hero . sneakUp ( 2 ) hero . sneakRight ( 1 )" at bounding box center [543, 241] width 251 height 260
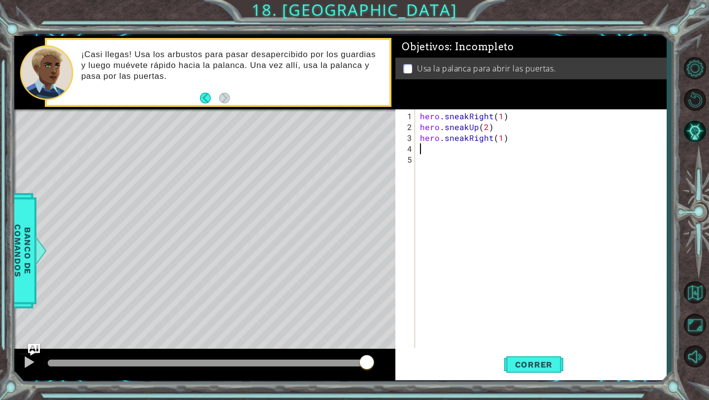
click at [463, 151] on div "hero . sneakRight ( 1 ) hero . sneakUp ( 2 ) hero . sneakRight ( 1 )" at bounding box center [543, 241] width 251 height 260
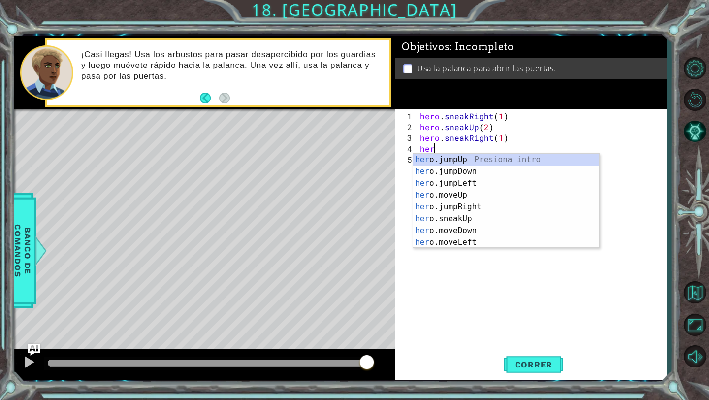
scroll to position [0, 0]
click at [466, 221] on div "hero .jumpUp Presiona intro hero .jumpDown Presiona intro hero .jumpLeft Presio…" at bounding box center [506, 213] width 186 height 118
type textarea "hero.sneakUp(1)"
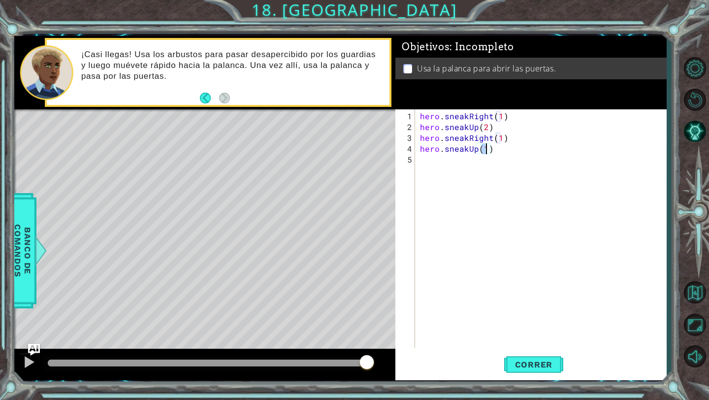
click at [485, 162] on div "hero . sneakRight ( 1 ) hero . sneakUp ( 2 ) hero . sneakRight ( 1 ) hero . sne…" at bounding box center [543, 241] width 251 height 260
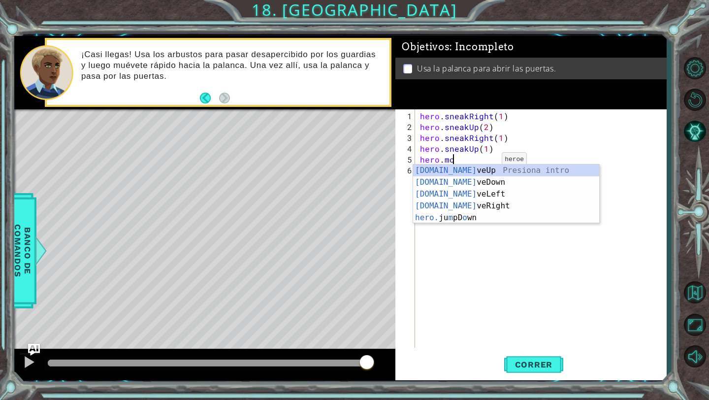
scroll to position [0, 1]
click at [477, 202] on div "[DOMAIN_NAME] veUp Presiona intro [DOMAIN_NAME] veDown Presiona intro [DOMAIN_N…" at bounding box center [506, 206] width 186 height 83
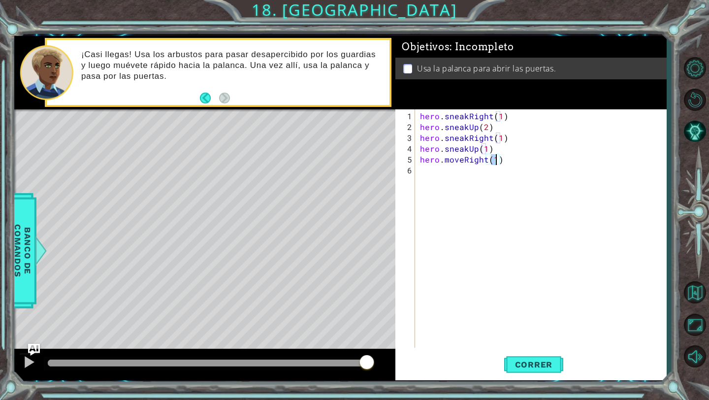
type textarea "hero.moveRight(2)"
click at [475, 176] on div "hero . sneakRight ( 1 ) hero . sneakUp ( 2 ) hero . sneakRight ( 1 ) hero . sne…" at bounding box center [543, 241] width 251 height 260
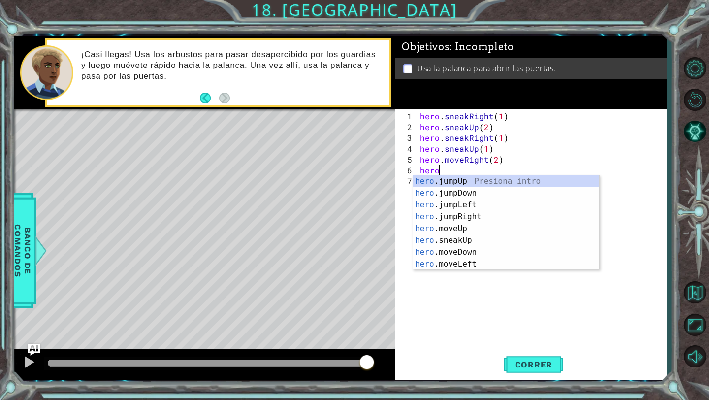
scroll to position [0, 1]
click at [455, 252] on div "hero. jumpUp Presiona intro hero. jumpDown Presiona intro hero. jumpLeft Presio…" at bounding box center [506, 234] width 186 height 118
type textarea "hero.moveDown(1)"
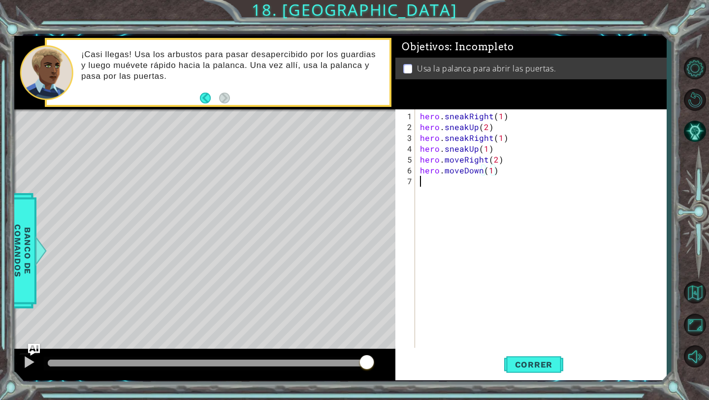
click at [449, 179] on div "hero . sneakRight ( 1 ) hero . sneakUp ( 2 ) hero . sneakRight ( 1 ) hero . sne…" at bounding box center [543, 241] width 251 height 260
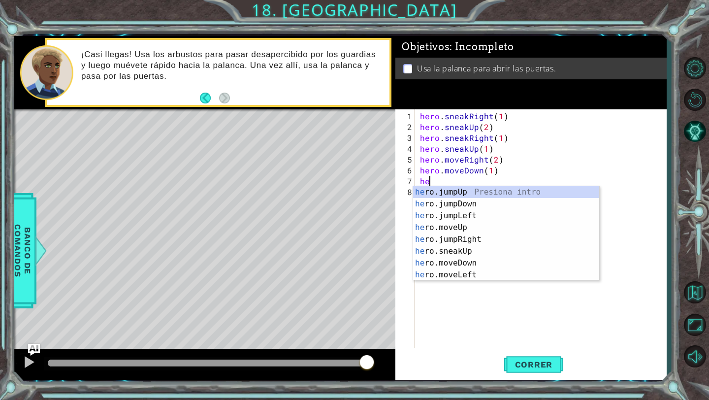
scroll to position [0, 0]
type textarea "hero"
click at [447, 204] on div "hero .jumpUp Presiona intro hero .jumpDown Presiona intro hero .jumpLeft Presio…" at bounding box center [506, 245] width 186 height 118
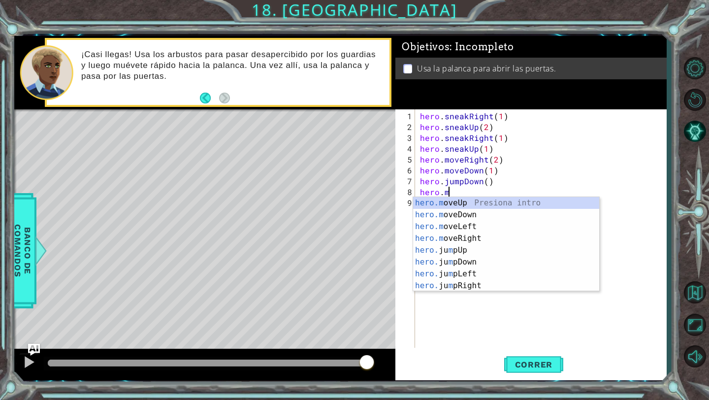
scroll to position [0, 1]
click at [470, 236] on div "hero.m oveUp Presiona intro hero.m oveDown Presiona intro hero.m oveLeft Presio…" at bounding box center [506, 256] width 186 height 118
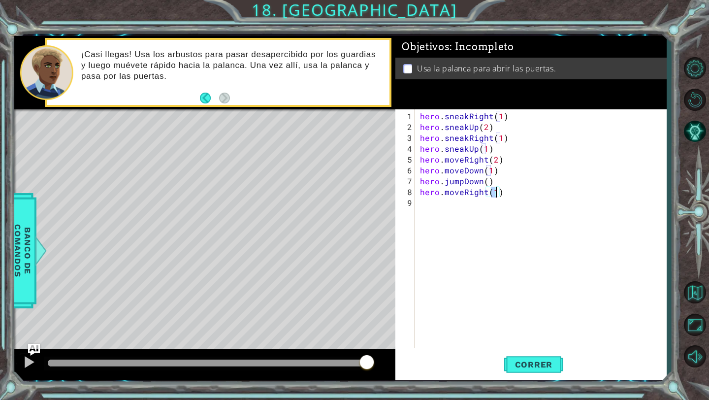
type textarea "hero.moveRight(3)"
click at [485, 207] on div "hero . sneakRight ( 1 ) hero . sneakUp ( 2 ) hero . sneakRight ( 1 ) hero . sne…" at bounding box center [543, 241] width 251 height 260
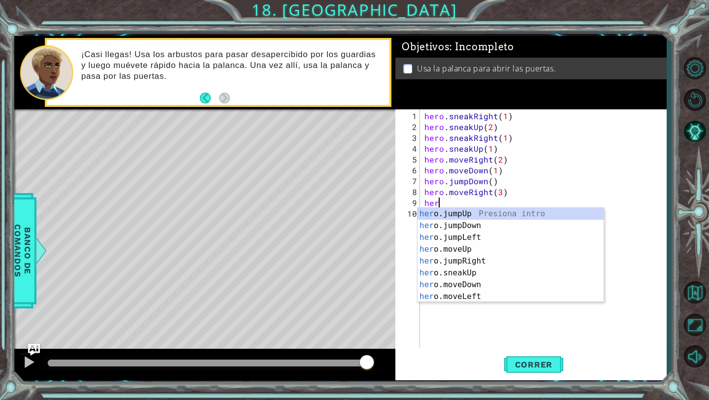
scroll to position [0, 0]
type textarea "hero"
click at [475, 211] on div "hero .jumpUp Presiona intro hero .jumpDown Presiona intro hero .jumpLeft Presio…" at bounding box center [511, 267] width 186 height 118
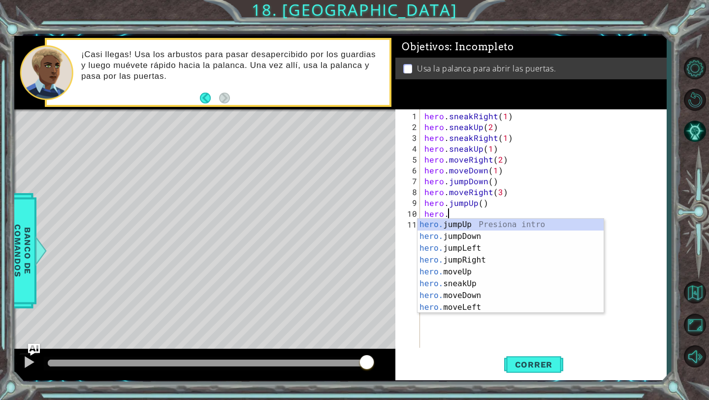
scroll to position [0, 1]
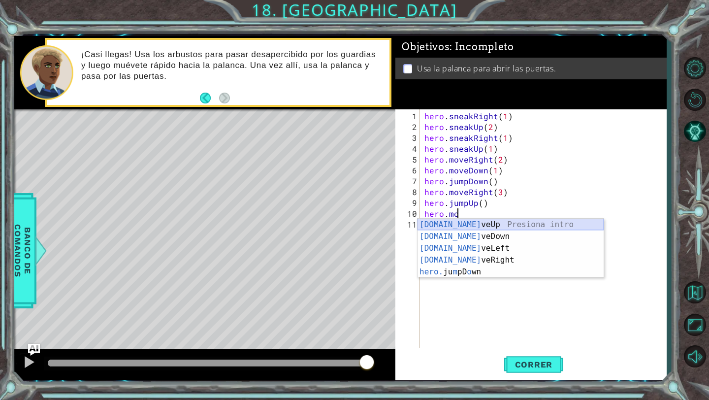
click at [474, 224] on div "[DOMAIN_NAME] veUp Presiona intro [DOMAIN_NAME] veDown Presiona intro [DOMAIN_N…" at bounding box center [511, 260] width 186 height 83
type textarea "hero.moveUp(1)"
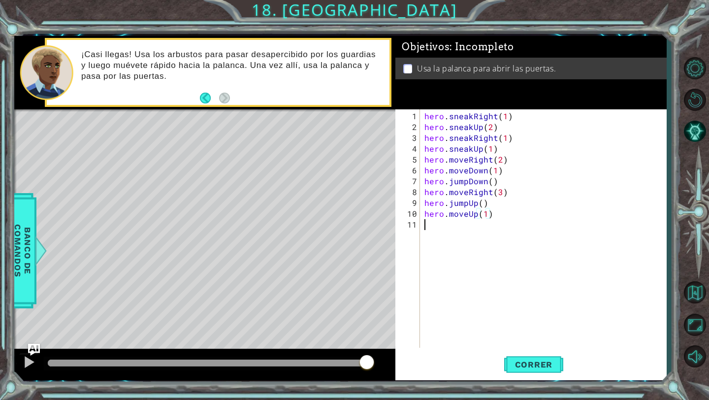
click at [458, 228] on div "hero . sneakRight ( 1 ) hero . sneakUp ( 2 ) hero . sneakRight ( 1 ) hero . sne…" at bounding box center [546, 241] width 246 height 260
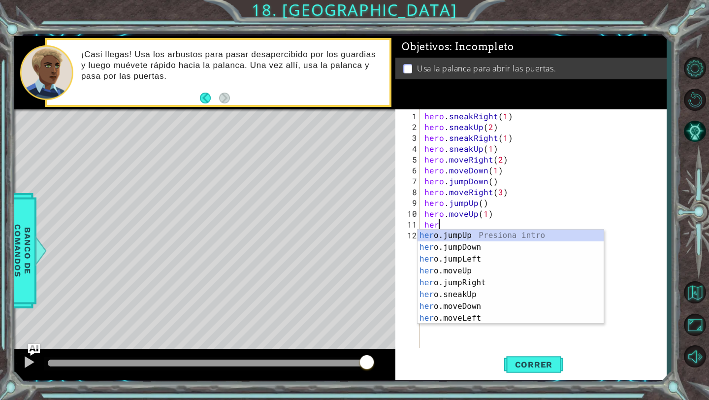
scroll to position [0, 0]
type textarea "h"
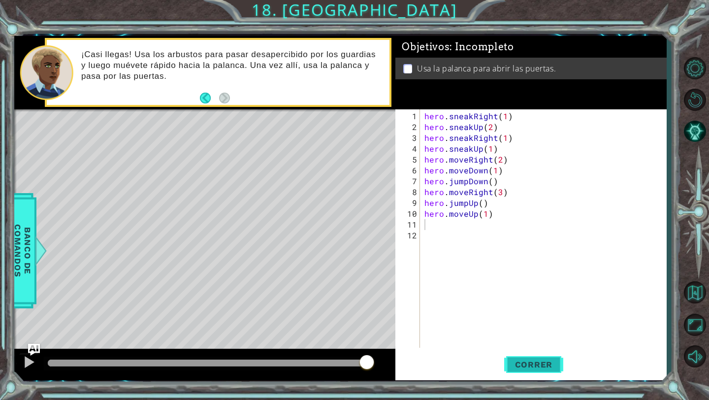
click at [516, 366] on span "Correr" at bounding box center [534, 365] width 58 height 10
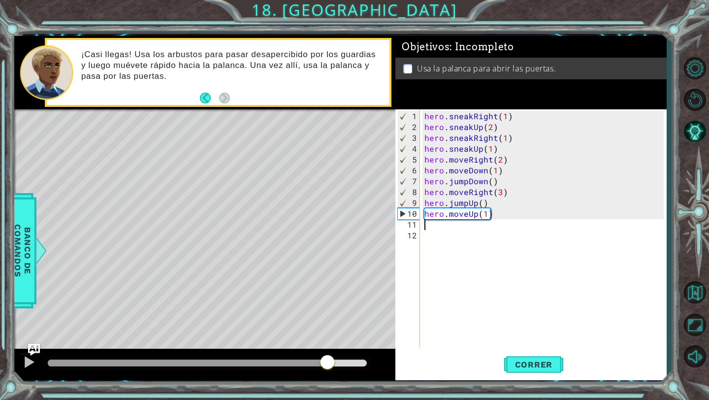
click at [327, 360] on div at bounding box center [207, 363] width 319 height 7
click at [24, 371] on button at bounding box center [29, 363] width 20 height 20
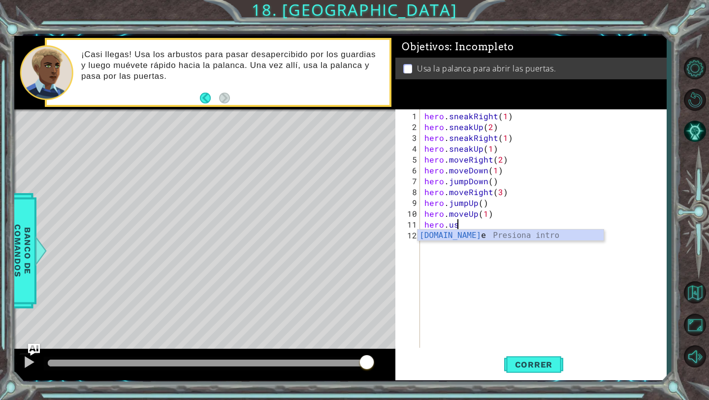
scroll to position [0, 2]
click at [478, 237] on div "hero.use Presiona intro" at bounding box center [511, 247] width 186 height 35
type textarea "hero.use("lever")"
click at [473, 237] on div "hero . sneakRight ( 1 ) hero . sneakUp ( 2 ) hero . sneakRight ( 1 ) hero . sne…" at bounding box center [546, 241] width 246 height 260
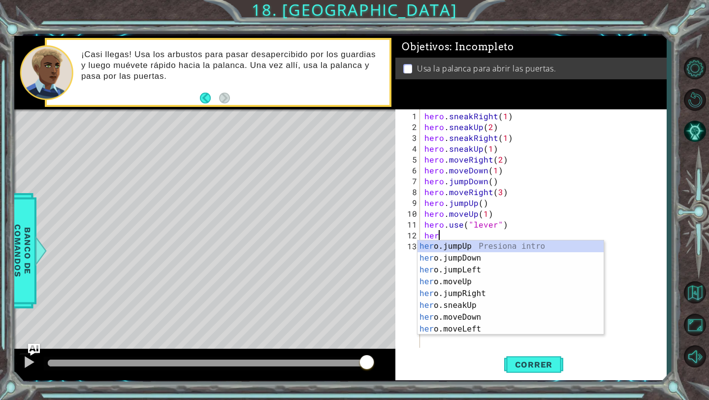
scroll to position [0, 0]
type textarea "h"
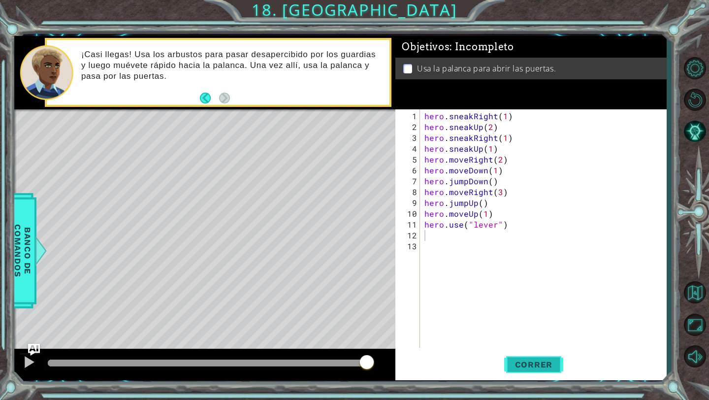
click at [523, 360] on span "Correr" at bounding box center [534, 365] width 58 height 10
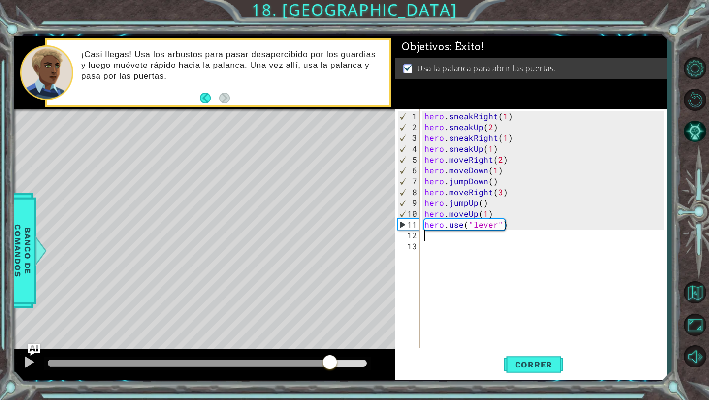
click at [330, 360] on div at bounding box center [207, 363] width 319 height 7
click at [346, 364] on div at bounding box center [207, 363] width 319 height 7
click at [30, 372] on button at bounding box center [29, 363] width 20 height 20
click at [86, 361] on div at bounding box center [67, 363] width 38 height 7
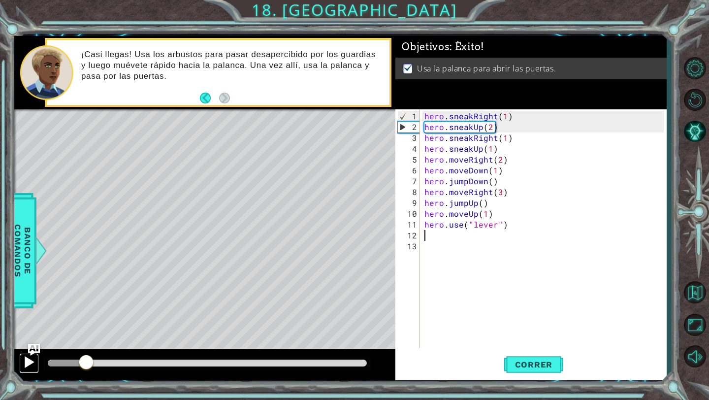
click at [27, 366] on div at bounding box center [29, 362] width 13 height 13
click at [179, 359] on div at bounding box center [207, 364] width 327 height 14
click at [187, 364] on div at bounding box center [207, 363] width 319 height 7
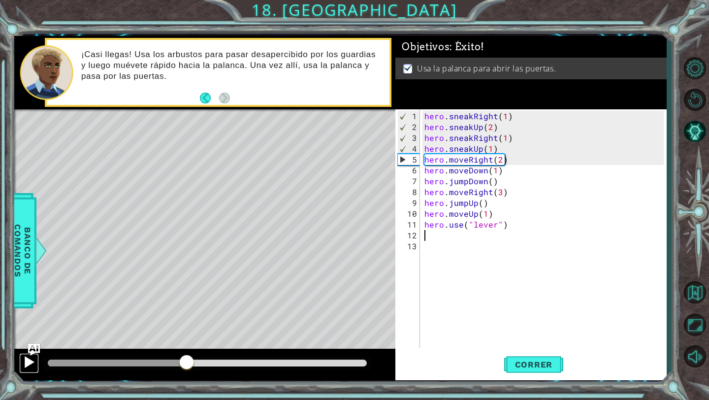
click at [27, 368] on div at bounding box center [29, 362] width 13 height 13
click at [114, 363] on div at bounding box center [81, 363] width 67 height 7
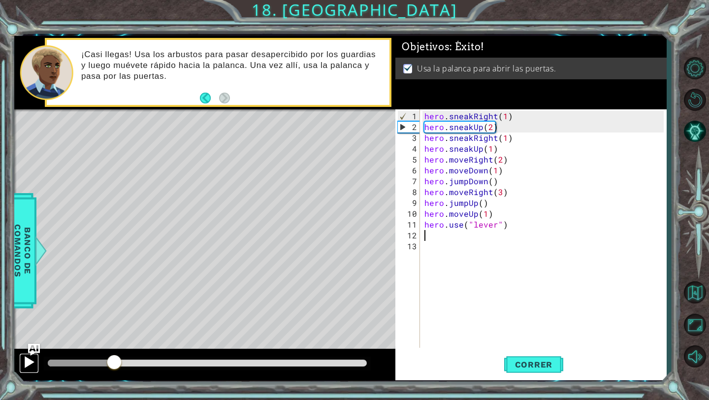
click at [33, 363] on div at bounding box center [29, 362] width 13 height 13
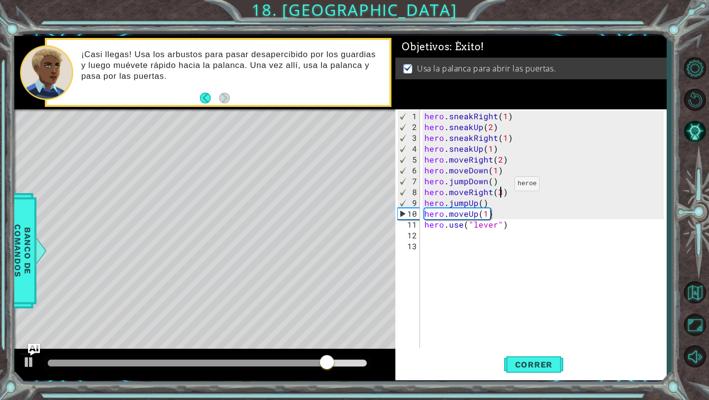
click at [502, 187] on div "hero . sneakRight ( 1 ) hero . sneakUp ( 2 ) hero . sneakRight ( 1 ) hero . sne…" at bounding box center [546, 241] width 246 height 260
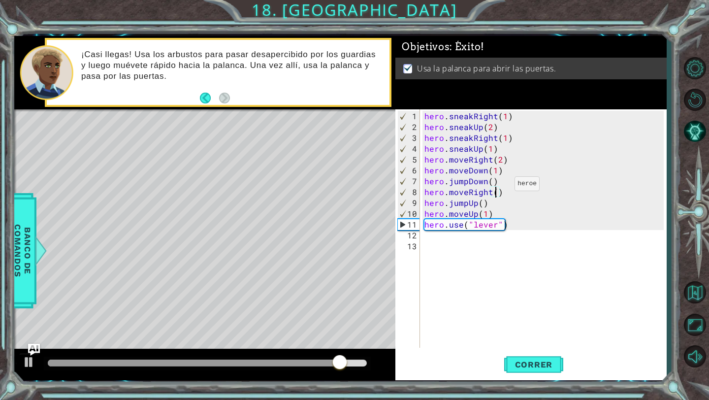
scroll to position [0, 4]
type textarea "hero.moveRight(2)"
click at [516, 366] on span "Correr" at bounding box center [534, 365] width 58 height 10
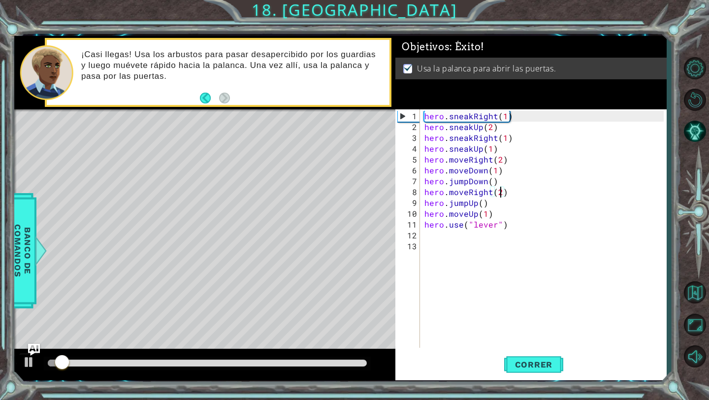
click at [301, 358] on div at bounding box center [207, 364] width 327 height 14
click at [294, 370] on div at bounding box center [207, 364] width 327 height 14
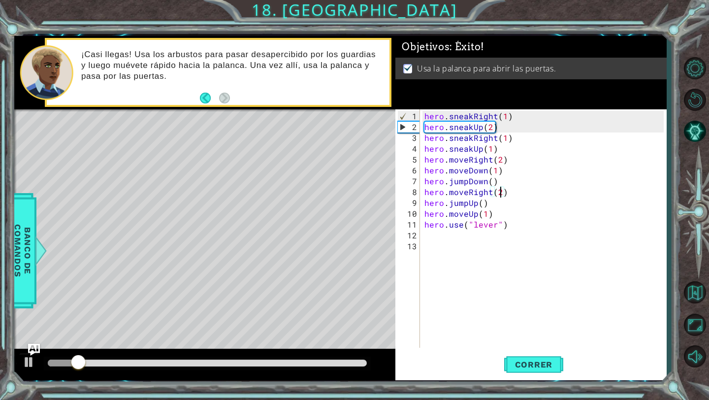
click at [300, 368] on div at bounding box center [207, 364] width 327 height 14
click at [296, 362] on div at bounding box center [207, 363] width 319 height 7
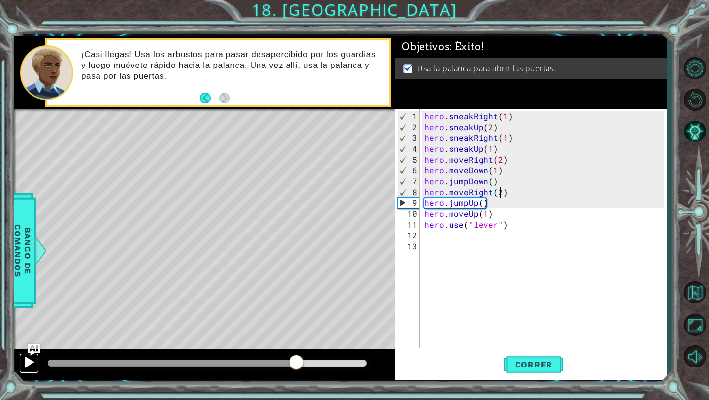
click at [27, 365] on div at bounding box center [29, 362] width 13 height 13
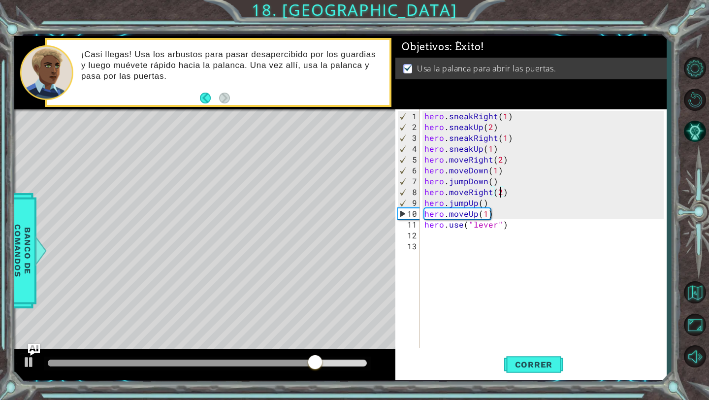
click at [219, 367] on div at bounding box center [207, 364] width 327 height 14
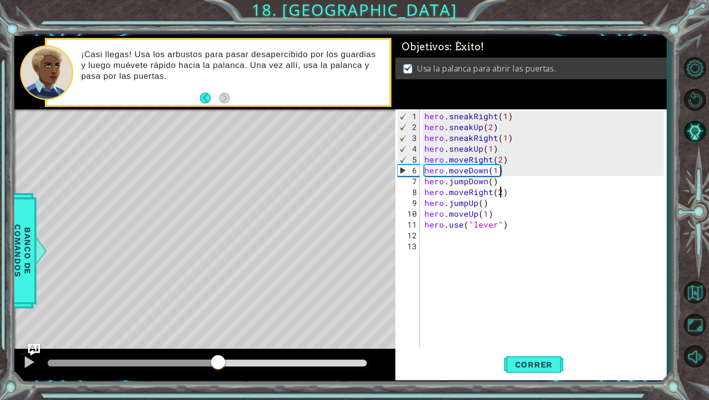
click at [218, 365] on div at bounding box center [133, 363] width 170 height 7
click at [23, 364] on div at bounding box center [29, 362] width 13 height 13
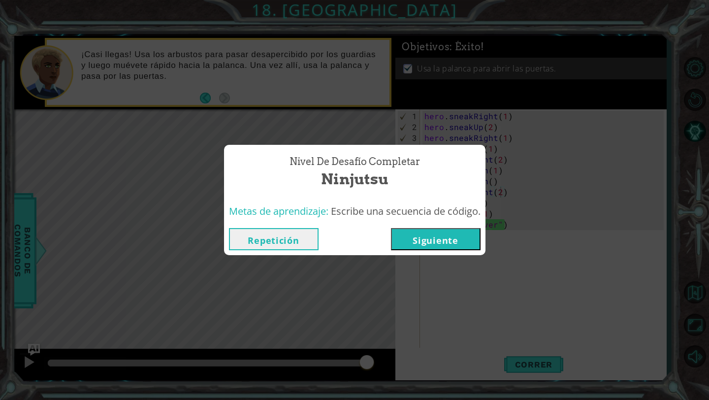
click at [424, 234] on button "Siguiente" at bounding box center [436, 239] width 90 height 22
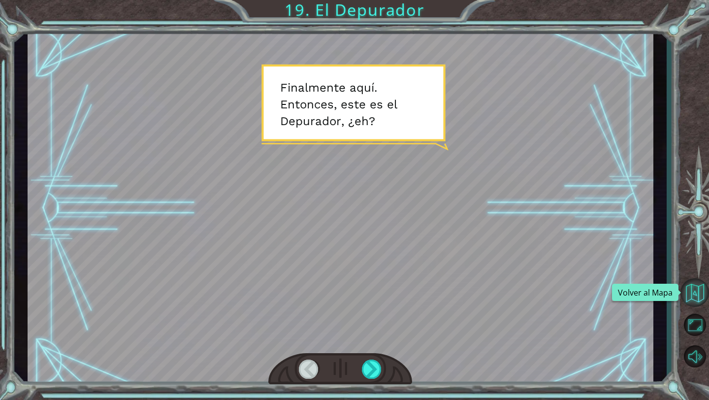
click at [696, 300] on button "Volver al Mapa" at bounding box center [695, 292] width 29 height 29
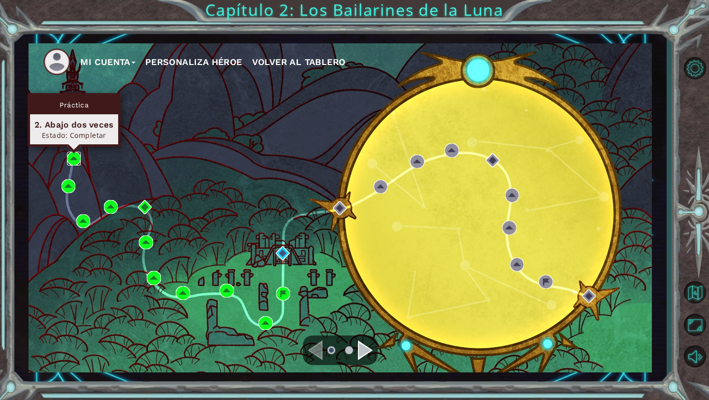
click at [77, 159] on img at bounding box center [74, 159] width 14 height 14
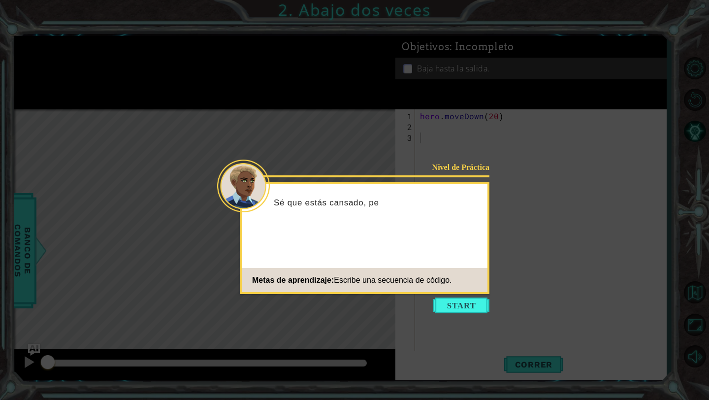
click at [453, 297] on icon at bounding box center [354, 200] width 709 height 400
click at [451, 304] on button "Start" at bounding box center [462, 306] width 56 height 16
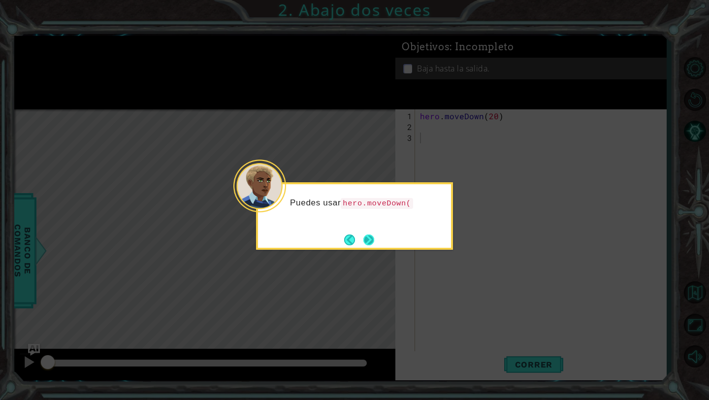
click at [373, 238] on button "Next" at bounding box center [369, 240] width 14 height 14
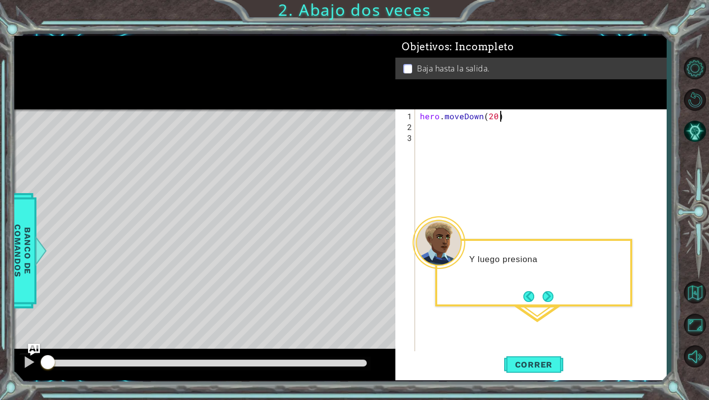
click at [499, 115] on div "hero . moveDown ( 20 )" at bounding box center [543, 246] width 251 height 271
click at [498, 115] on div "hero . moveDown ( 20 )" at bounding box center [543, 246] width 251 height 271
type textarea "hero.moveDown(2)"
click at [549, 291] on button "Next" at bounding box center [548, 296] width 16 height 16
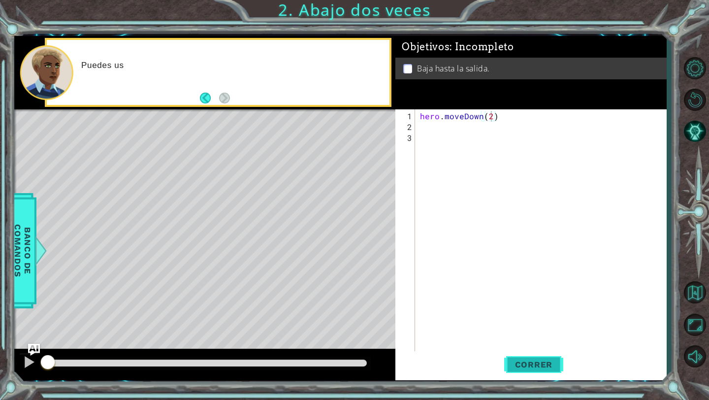
click at [522, 372] on button "Correr" at bounding box center [533, 364] width 59 height 27
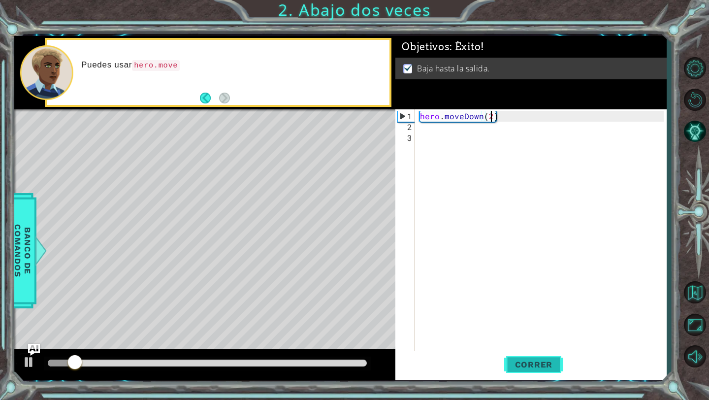
click at [520, 364] on span "Correr" at bounding box center [534, 365] width 58 height 10
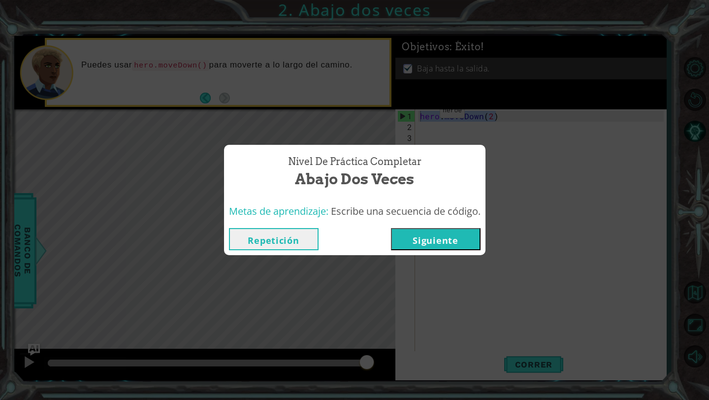
drag, startPoint x: 500, startPoint y: 117, endPoint x: 422, endPoint y: 114, distance: 77.9
click at [422, 114] on body "1 ההההההההההההההההההההההההההההההההההההההההההההההההההההההההההההההההההההההההההההה…" at bounding box center [354, 200] width 709 height 400
click at [267, 236] on button "Repetición" at bounding box center [274, 239] width 90 height 22
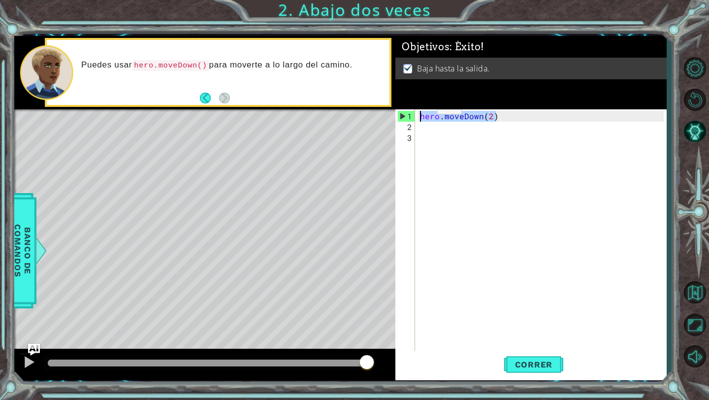
drag, startPoint x: 500, startPoint y: 115, endPoint x: 420, endPoint y: 110, distance: 79.4
click at [420, 111] on div "hero . moveDown ( 2 )" at bounding box center [543, 246] width 251 height 271
click at [698, 296] on button "Volver al Mapa" at bounding box center [695, 292] width 29 height 29
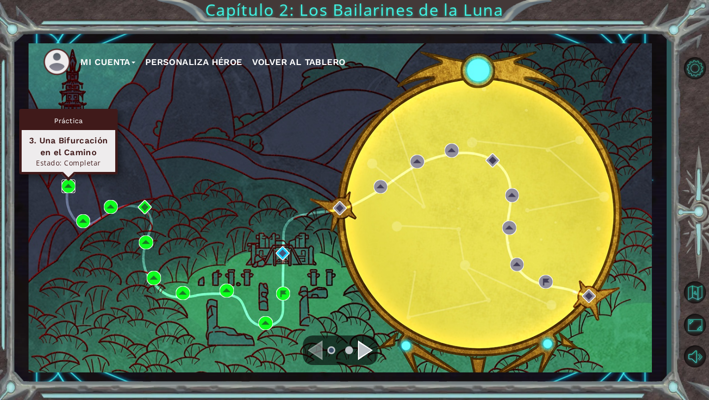
click at [70, 186] on img at bounding box center [69, 186] width 14 height 14
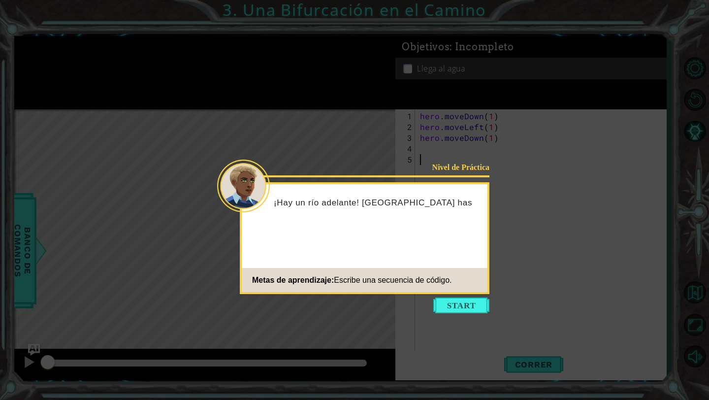
click at [449, 302] on button "Start" at bounding box center [462, 306] width 56 height 16
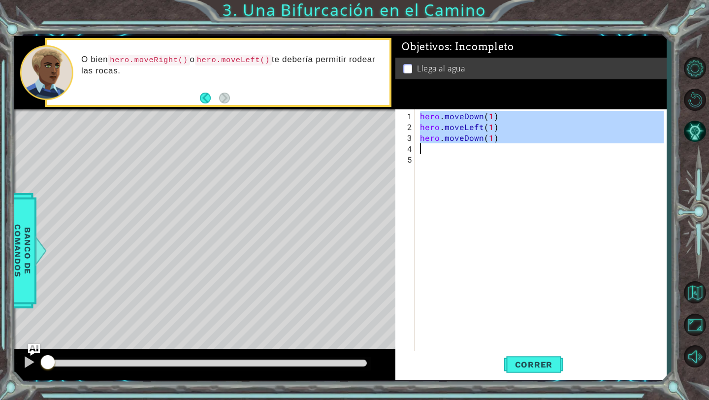
drag, startPoint x: 421, startPoint y: 116, endPoint x: 499, endPoint y: 147, distance: 83.3
click at [499, 147] on div "hero . moveDown ( 1 ) hero . moveLeft ( 1 ) hero . moveDown ( 1 )" at bounding box center [543, 246] width 251 height 271
type textarea "hero.moveDown(1)"
click at [694, 300] on button "Volver al Mapa" at bounding box center [695, 292] width 29 height 29
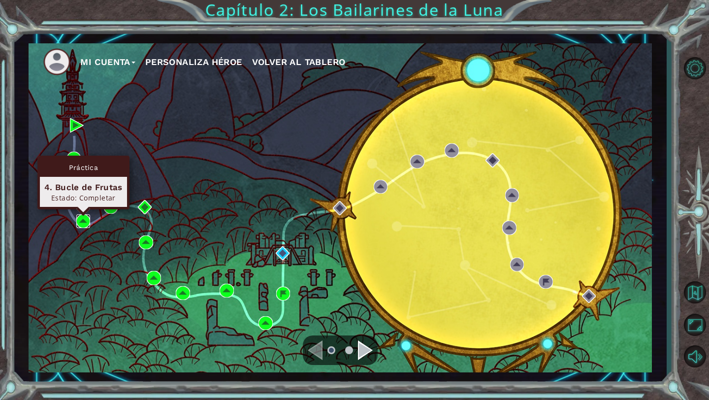
click at [82, 219] on img at bounding box center [83, 221] width 14 height 14
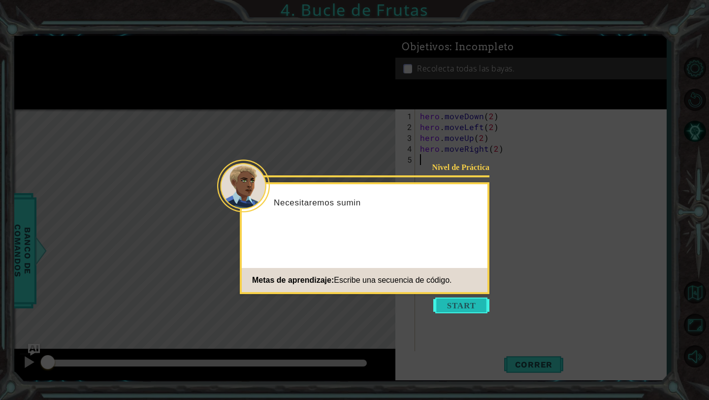
click at [481, 304] on button "Start" at bounding box center [462, 306] width 56 height 16
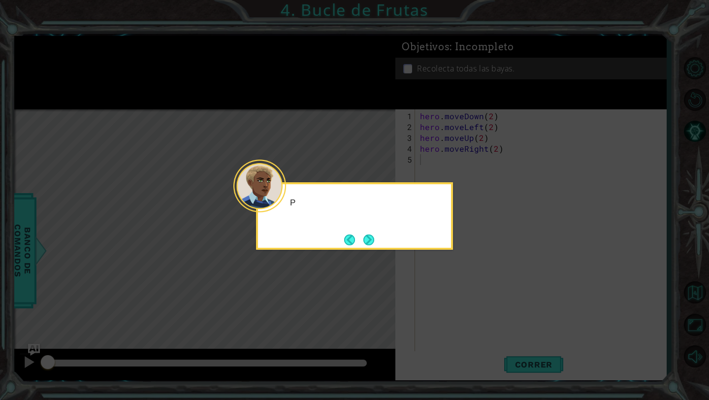
click at [459, 179] on icon at bounding box center [354, 200] width 709 height 400
click at [374, 234] on button "Next" at bounding box center [369, 240] width 15 height 15
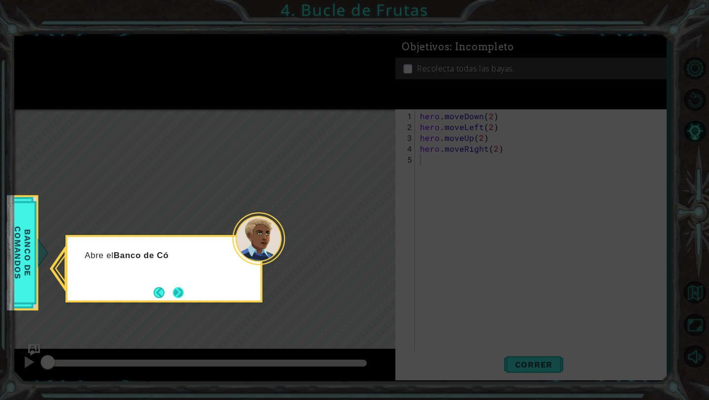
click at [178, 291] on button "Next" at bounding box center [178, 293] width 12 height 12
click at [174, 292] on button "Next" at bounding box center [178, 292] width 12 height 12
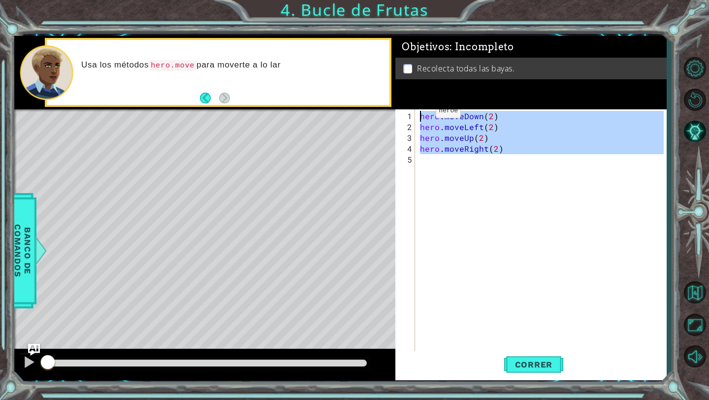
drag, startPoint x: 454, startPoint y: 172, endPoint x: 419, endPoint y: 114, distance: 67.4
click at [419, 114] on div "hero . moveDown ( 2 ) hero . moveLeft ( 2 ) hero . moveUp ( 2 ) hero . moveRigh…" at bounding box center [543, 246] width 251 height 271
type textarea "hero.moveDown(2) hero.moveLeft(2)"
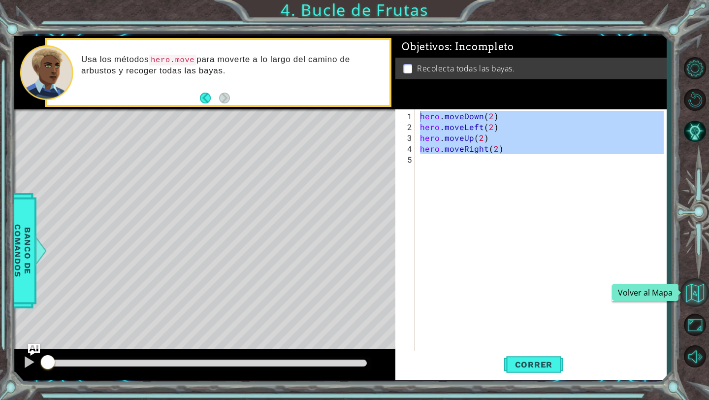
click at [700, 294] on button "Volver al Mapa" at bounding box center [695, 292] width 29 height 29
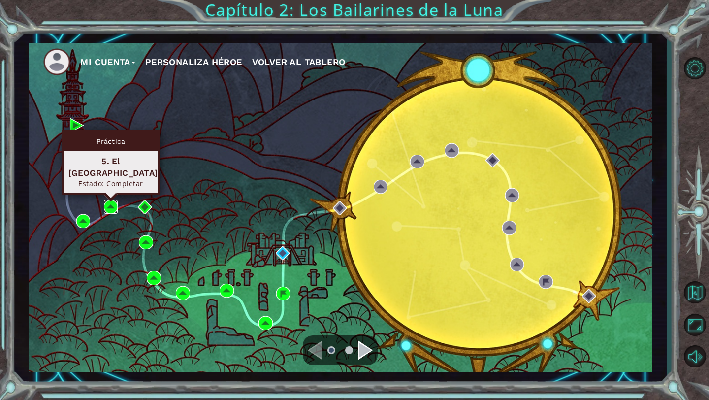
click at [117, 210] on img at bounding box center [111, 207] width 14 height 14
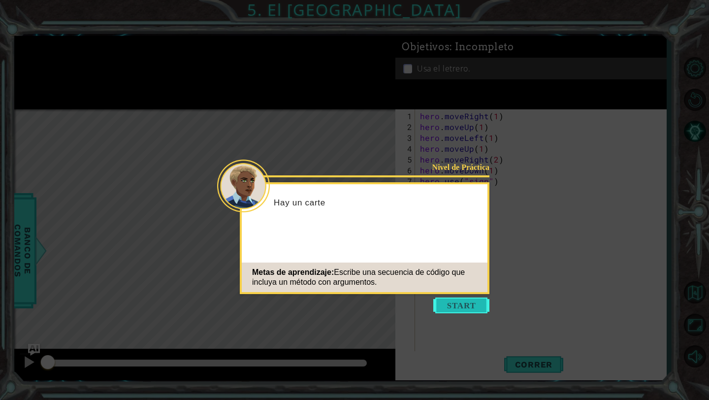
click at [453, 302] on button "Start" at bounding box center [462, 306] width 56 height 16
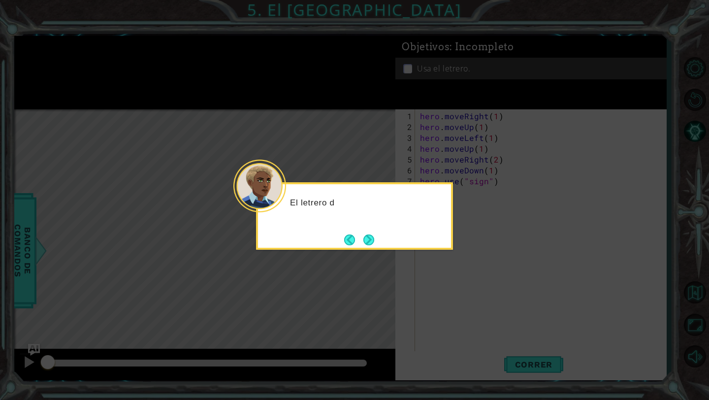
click at [380, 240] on div "El letrero d" at bounding box center [354, 215] width 197 height 67
click at [376, 240] on button "Next" at bounding box center [368, 239] width 15 height 15
click at [370, 241] on button "Next" at bounding box center [369, 240] width 15 height 15
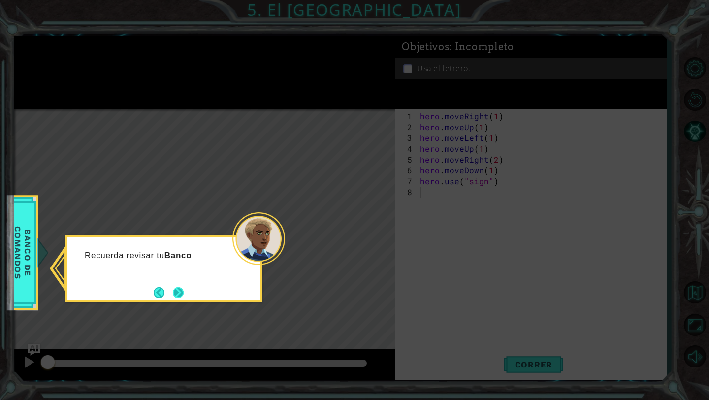
click at [181, 287] on button "Next" at bounding box center [178, 292] width 18 height 18
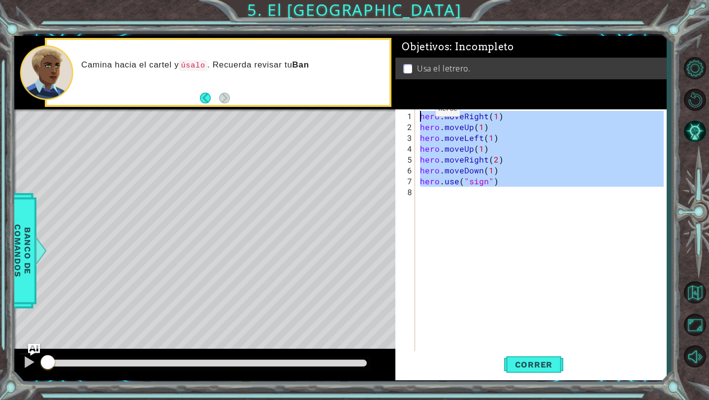
drag, startPoint x: 511, startPoint y: 189, endPoint x: 419, endPoint y: 113, distance: 119.7
click at [419, 113] on div "hero . moveRight ( 1 ) hero . moveUp ( 1 ) hero . moveLeft ( 1 ) hero . moveUp …" at bounding box center [543, 246] width 251 height 271
type textarea "hero.moveRight(1) hero.moveUp(1)"
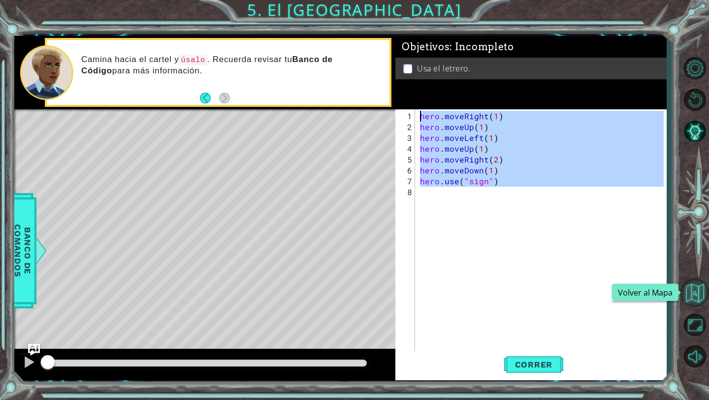
click at [692, 285] on button "Volver al Mapa" at bounding box center [695, 292] width 29 height 29
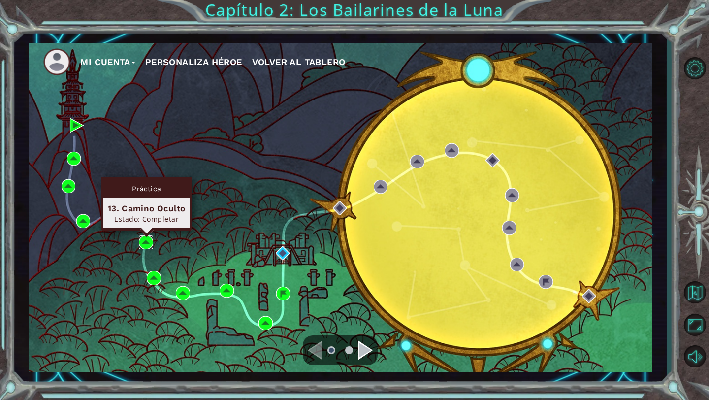
click at [146, 246] on img at bounding box center [146, 242] width 14 height 14
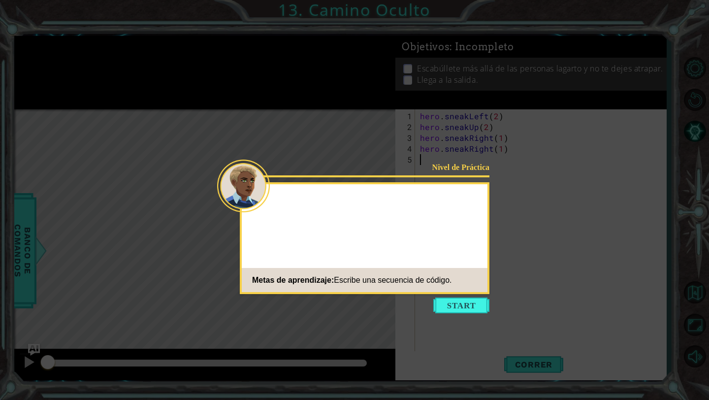
click at [455, 305] on button "Start" at bounding box center [462, 306] width 56 height 16
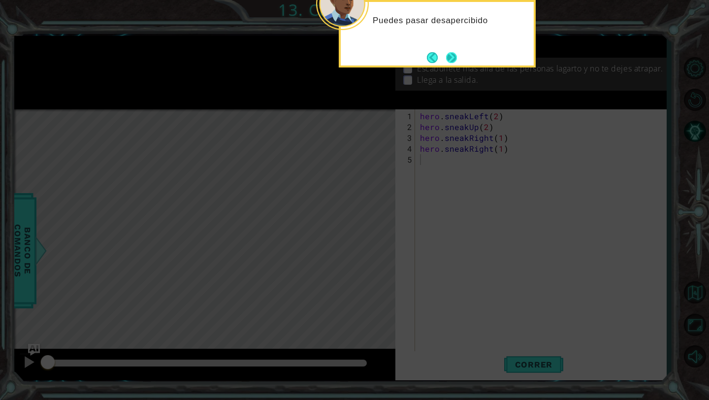
click at [453, 54] on button "Next" at bounding box center [452, 57] width 14 height 14
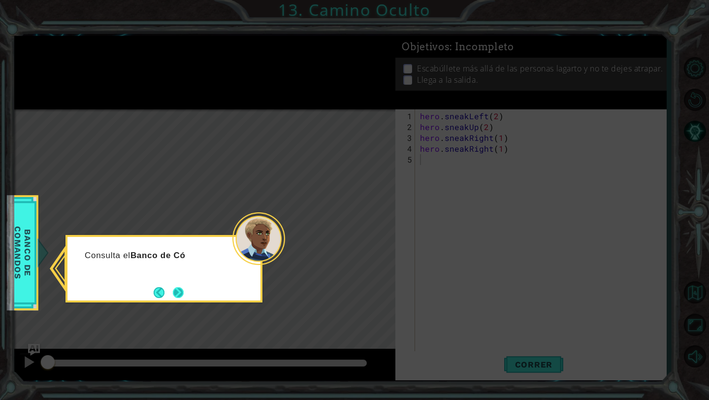
click at [183, 297] on button "Next" at bounding box center [178, 292] width 15 height 15
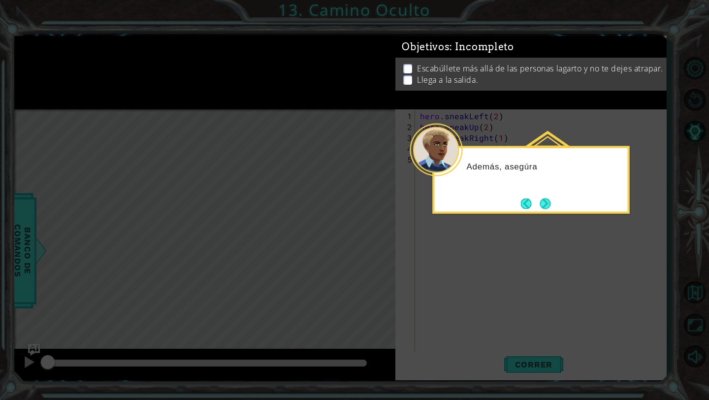
click at [553, 207] on button "Next" at bounding box center [545, 204] width 14 height 14
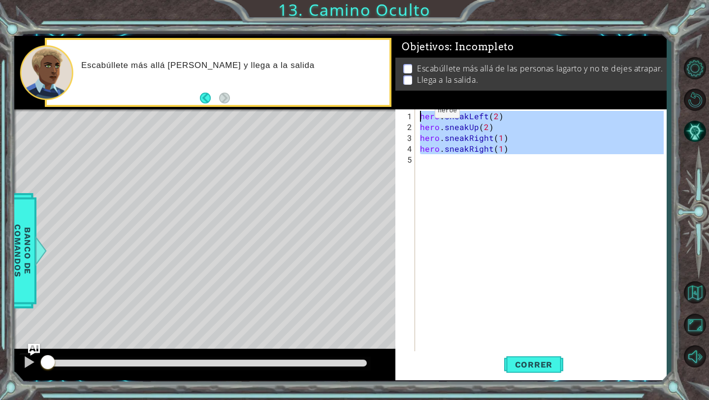
drag, startPoint x: 506, startPoint y: 153, endPoint x: 419, endPoint y: 114, distance: 95.9
click at [418, 114] on div "hero . sneakLeft ( 2 ) hero . sneakUp ( 2 ) hero . sneakRight ( 1 ) hero . snea…" at bounding box center [543, 246] width 251 height 271
type textarea "hero.sneakLeft(2) hero.sneakUp(2)"
click at [698, 297] on button "Volver al Mapa" at bounding box center [695, 292] width 29 height 29
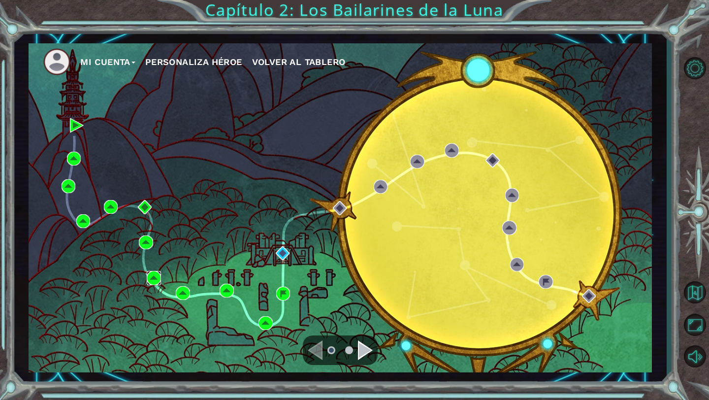
click at [156, 274] on img at bounding box center [154, 278] width 14 height 14
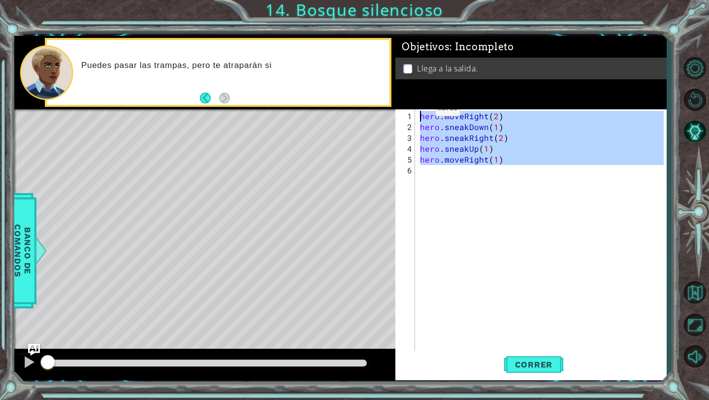
drag, startPoint x: 508, startPoint y: 164, endPoint x: 418, endPoint y: 112, distance: 103.5
click at [418, 112] on div "hero . moveRight ( 2 ) hero . sneakDown ( 1 ) hero . sneakRight ( 2 ) hero . sn…" at bounding box center [543, 246] width 251 height 271
type textarea "hero.moveRight(2) hero.sneakDown(1)"
click at [705, 290] on button "Volver al Mapa" at bounding box center [695, 292] width 29 height 29
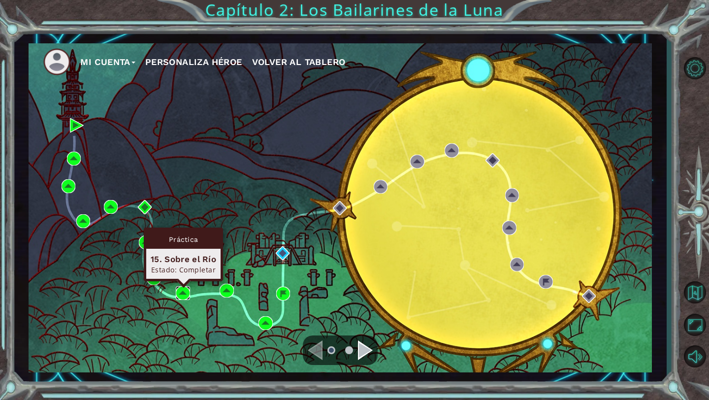
click at [185, 298] on img at bounding box center [183, 293] width 14 height 14
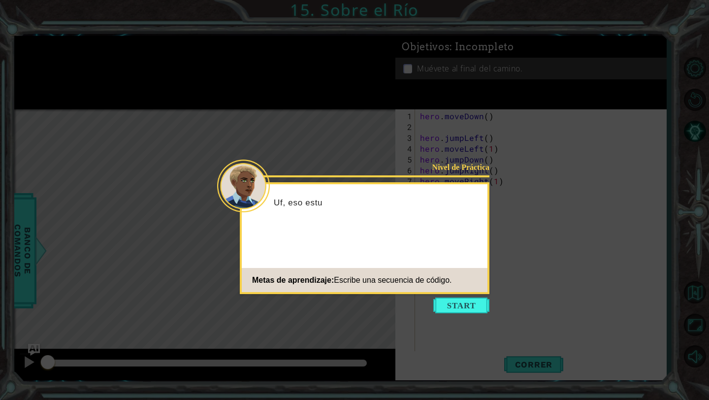
click at [443, 299] on button "Start" at bounding box center [462, 306] width 56 height 16
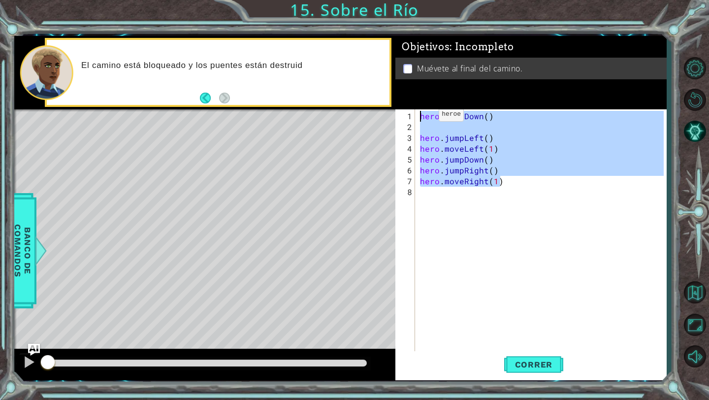
drag, startPoint x: 501, startPoint y: 184, endPoint x: 422, endPoint y: 118, distance: 102.8
click at [422, 118] on div "hero . moveDown ( ) hero . jumpLeft ( ) hero . moveLeft ( 1 ) hero . jumpDown (…" at bounding box center [543, 246] width 251 height 271
type textarea "hero.moveDown()"
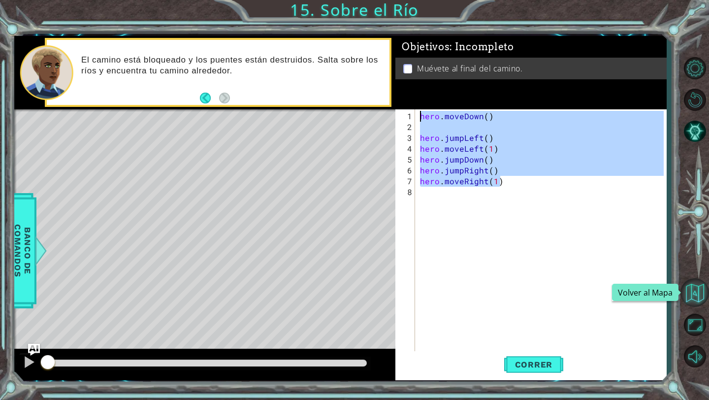
click at [691, 291] on button "Volver al Mapa" at bounding box center [695, 292] width 29 height 29
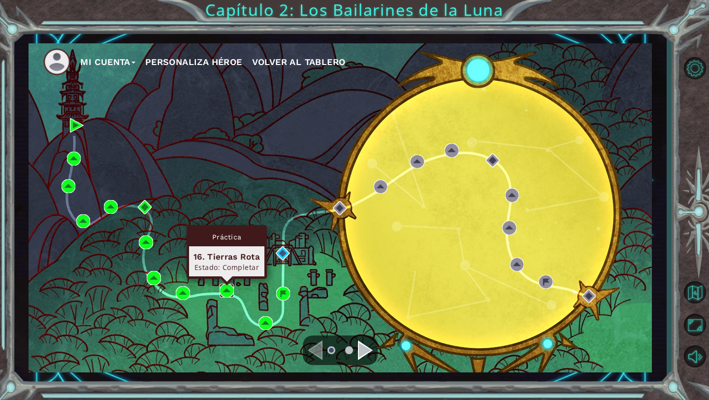
click at [230, 289] on img at bounding box center [227, 291] width 14 height 14
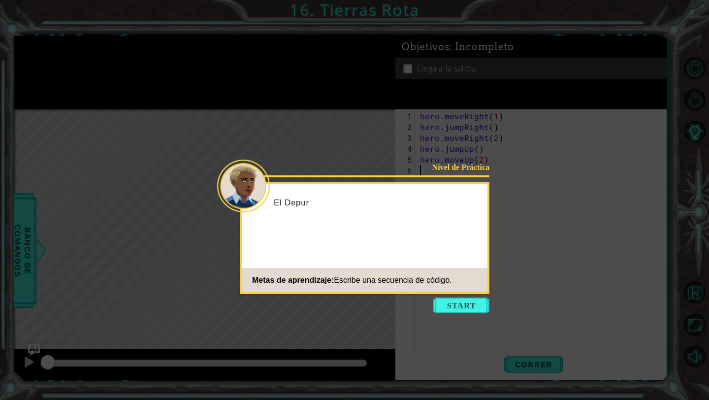
click at [461, 292] on div "Nivel de Práctica El Depur Metas de aprendizaje: Escribe una secuencia de códig…" at bounding box center [365, 238] width 250 height 112
click at [452, 299] on button "Start" at bounding box center [462, 306] width 56 height 16
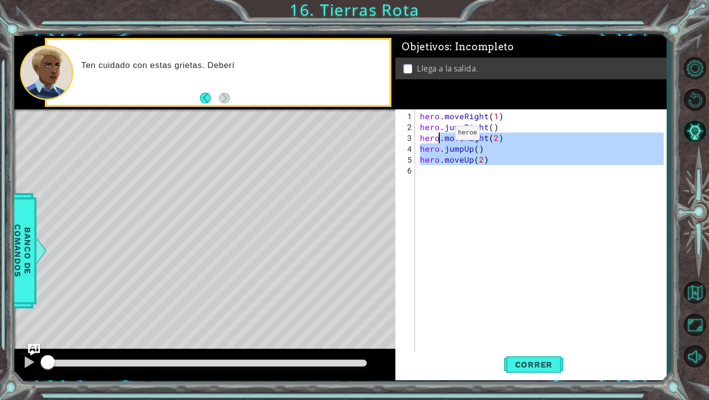
drag, startPoint x: 497, startPoint y: 166, endPoint x: 436, endPoint y: 136, distance: 67.2
click at [437, 136] on div "hero . moveRight ( 1 ) hero . jumpRight ( ) hero . moveRight ( 2 ) hero . jumpU…" at bounding box center [543, 246] width 251 height 271
type textarea "hero.moveRight(2) hero.jumpUp()"
click at [485, 168] on div "hero . moveRight ( 1 ) hero . jumpRight ( ) hero . moveRight ( 2 ) hero . jumpU…" at bounding box center [543, 246] width 251 height 271
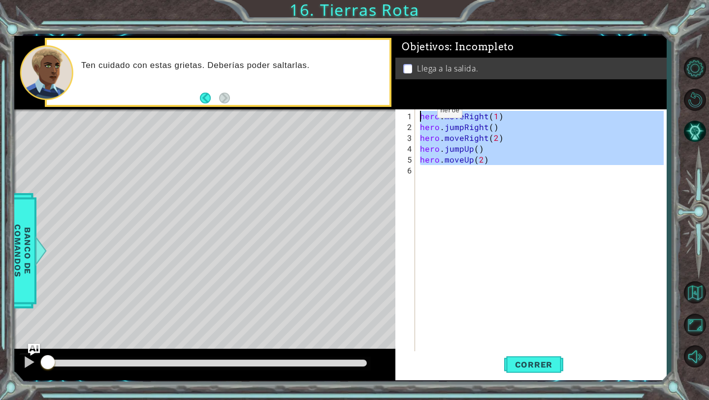
drag, startPoint x: 487, startPoint y: 167, endPoint x: 421, endPoint y: 114, distance: 84.2
click at [421, 114] on div "hero . moveRight ( 1 ) hero . jumpRight ( ) hero . moveRight ( 2 ) hero . jumpU…" at bounding box center [543, 246] width 251 height 271
type textarea "hero.moveRight(1) hero.jumpRight()"
click at [697, 303] on button "Volver al Mapa" at bounding box center [695, 292] width 29 height 29
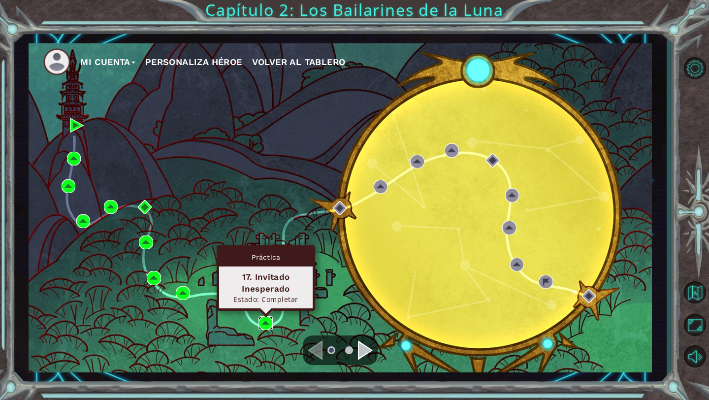
click at [271, 323] on img at bounding box center [266, 323] width 14 height 14
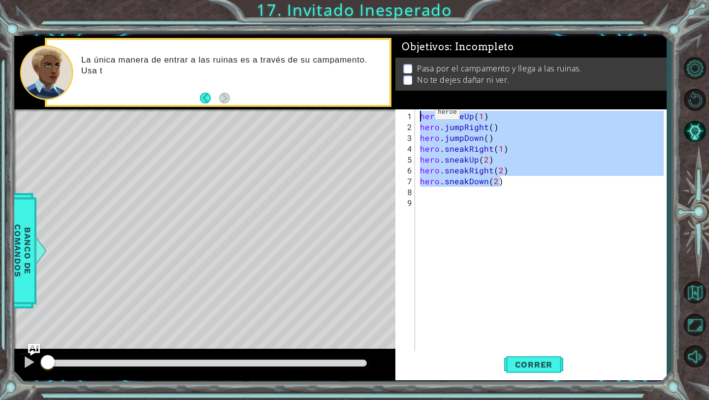
drag, startPoint x: 505, startPoint y: 185, endPoint x: 418, endPoint y: 116, distance: 111.2
click at [418, 116] on div "1 2 3 4 5 6 7 8 9 hero . moveUp ( 1 ) hero . jumpRight ( ) hero . jumpDown ( ) …" at bounding box center [530, 233] width 268 height 249
type textarea "hero.moveUp(1) hero.jumpRight()"
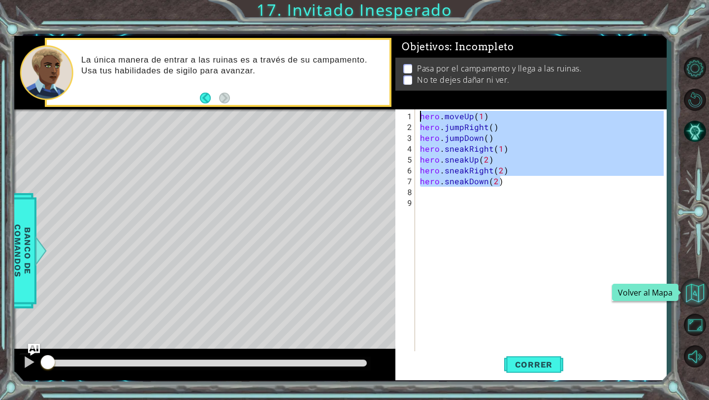
click at [687, 298] on button "Volver al Mapa" at bounding box center [695, 292] width 29 height 29
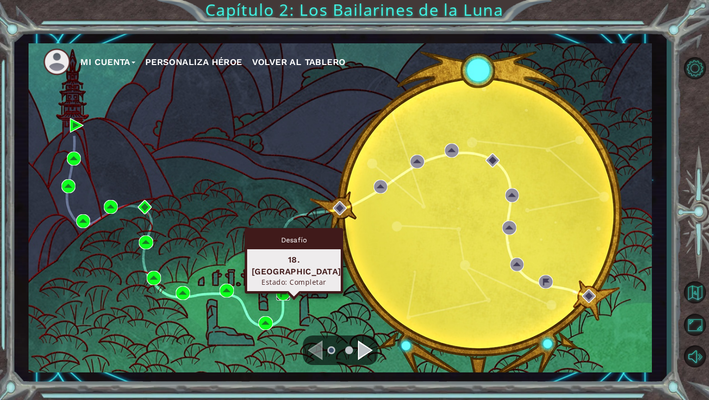
click at [282, 294] on img at bounding box center [283, 294] width 14 height 14
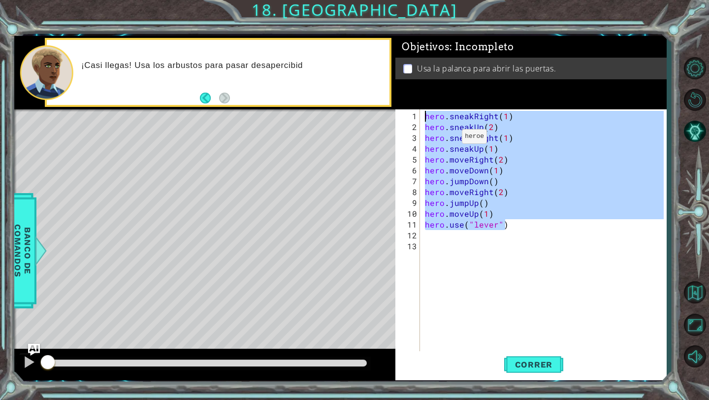
drag, startPoint x: 513, startPoint y: 228, endPoint x: 422, endPoint y: 103, distance: 154.7
click at [422, 103] on div "Objetivos : Incompleto Usa la palanca para abrir las puertas. 1 2 3 4 5 6 7 8 9…" at bounding box center [531, 208] width 271 height 344
type textarea "hero.sneakRight(1) hero.sneakUp(2)"
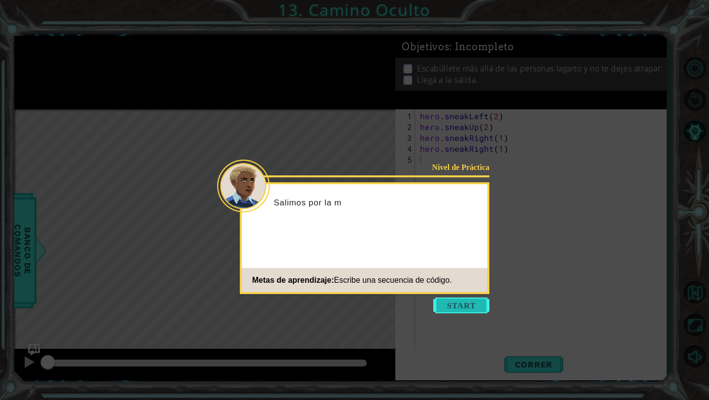
click at [480, 306] on button "Start" at bounding box center [462, 306] width 56 height 16
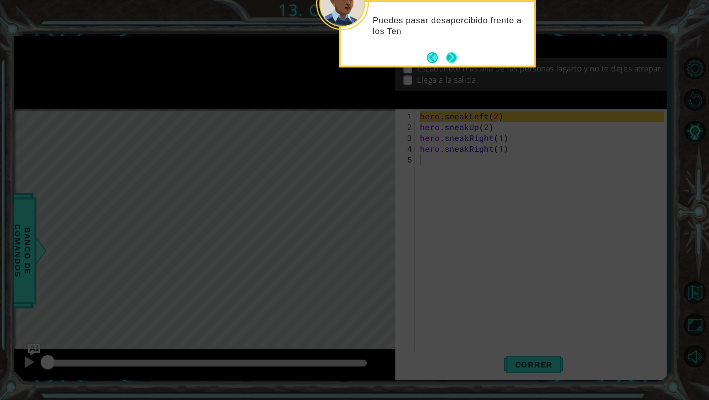
click at [457, 61] on button "Next" at bounding box center [452, 57] width 12 height 12
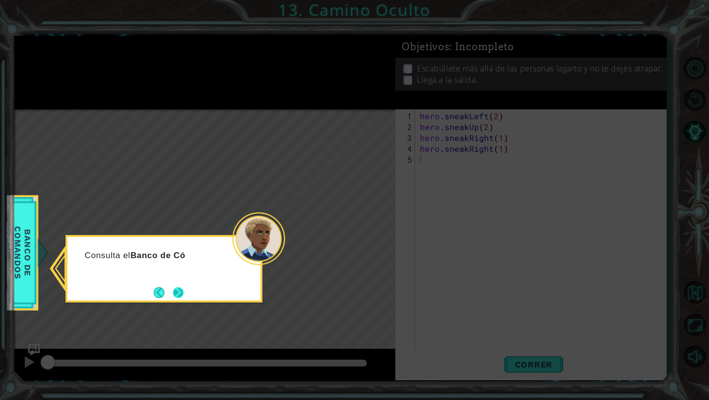
click at [175, 288] on button "Next" at bounding box center [178, 292] width 14 height 14
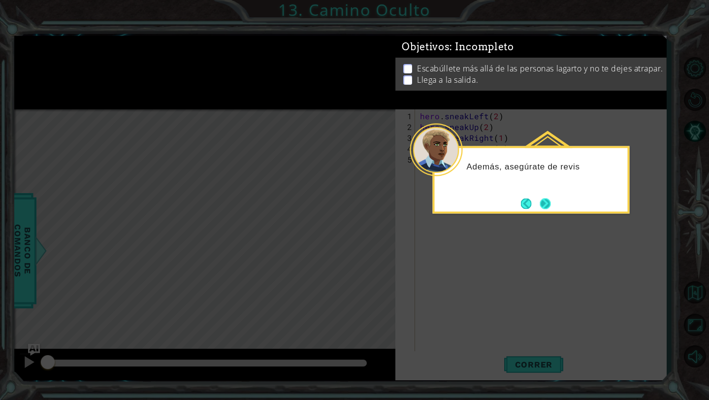
click at [543, 201] on button "Next" at bounding box center [546, 204] width 18 height 18
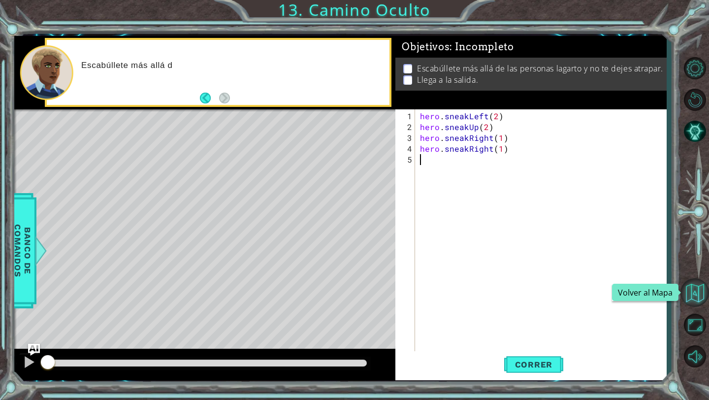
click at [699, 300] on button "Volver al Mapa" at bounding box center [695, 292] width 29 height 29
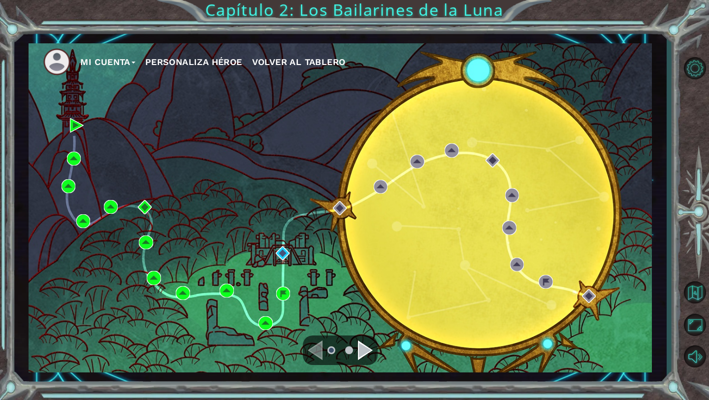
click at [122, 64] on button "Mi Cuenta" at bounding box center [107, 62] width 55 height 15
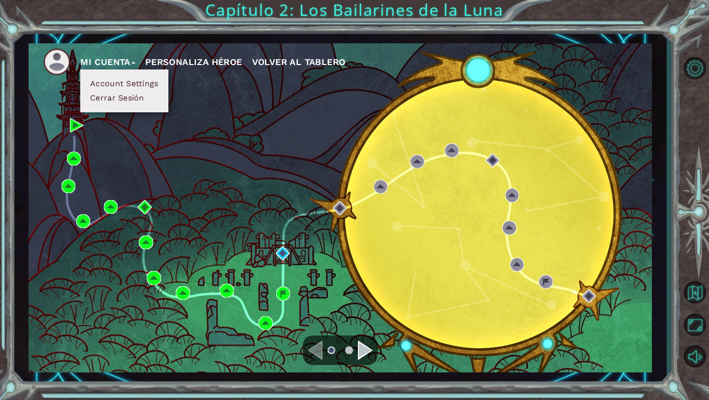
click at [123, 96] on button "Cerrar Sesión" at bounding box center [117, 98] width 60 height 11
